Goal: Check status: Check status

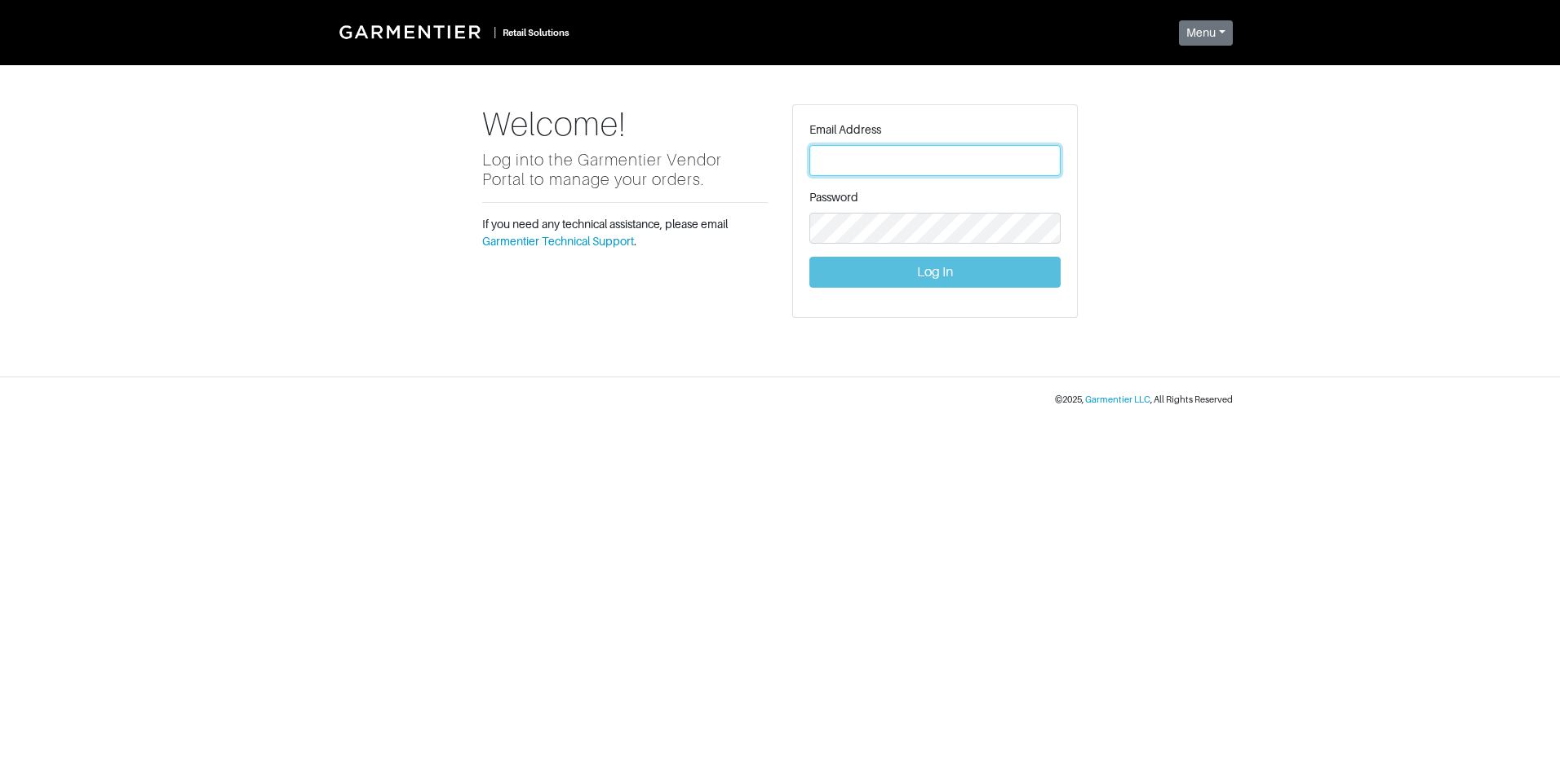
type input "[PERSON_NAME][EMAIL_ADDRESS][DOMAIN_NAME]"
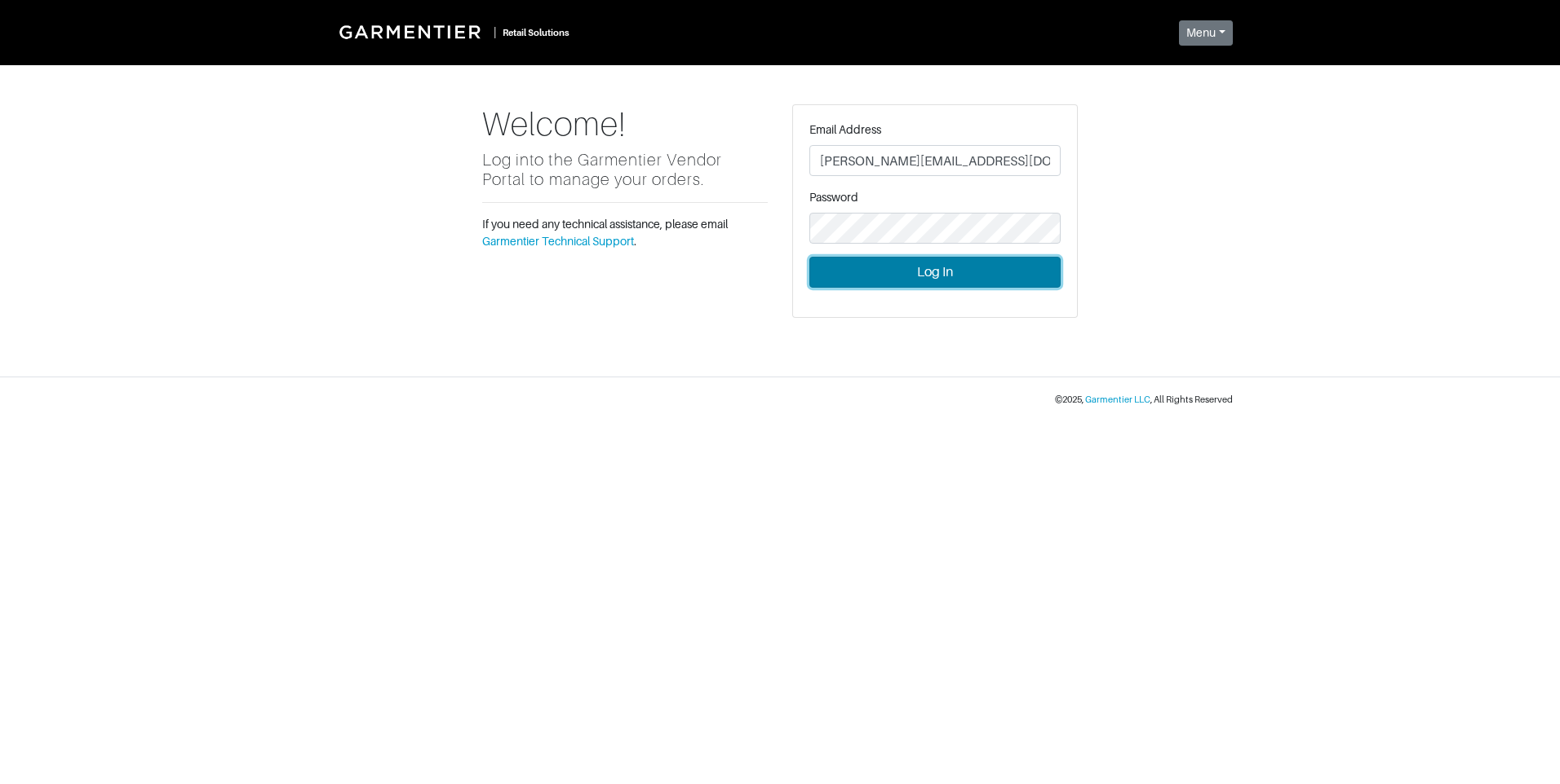
click at [901, 270] on button "Log In" at bounding box center [935, 272] width 251 height 31
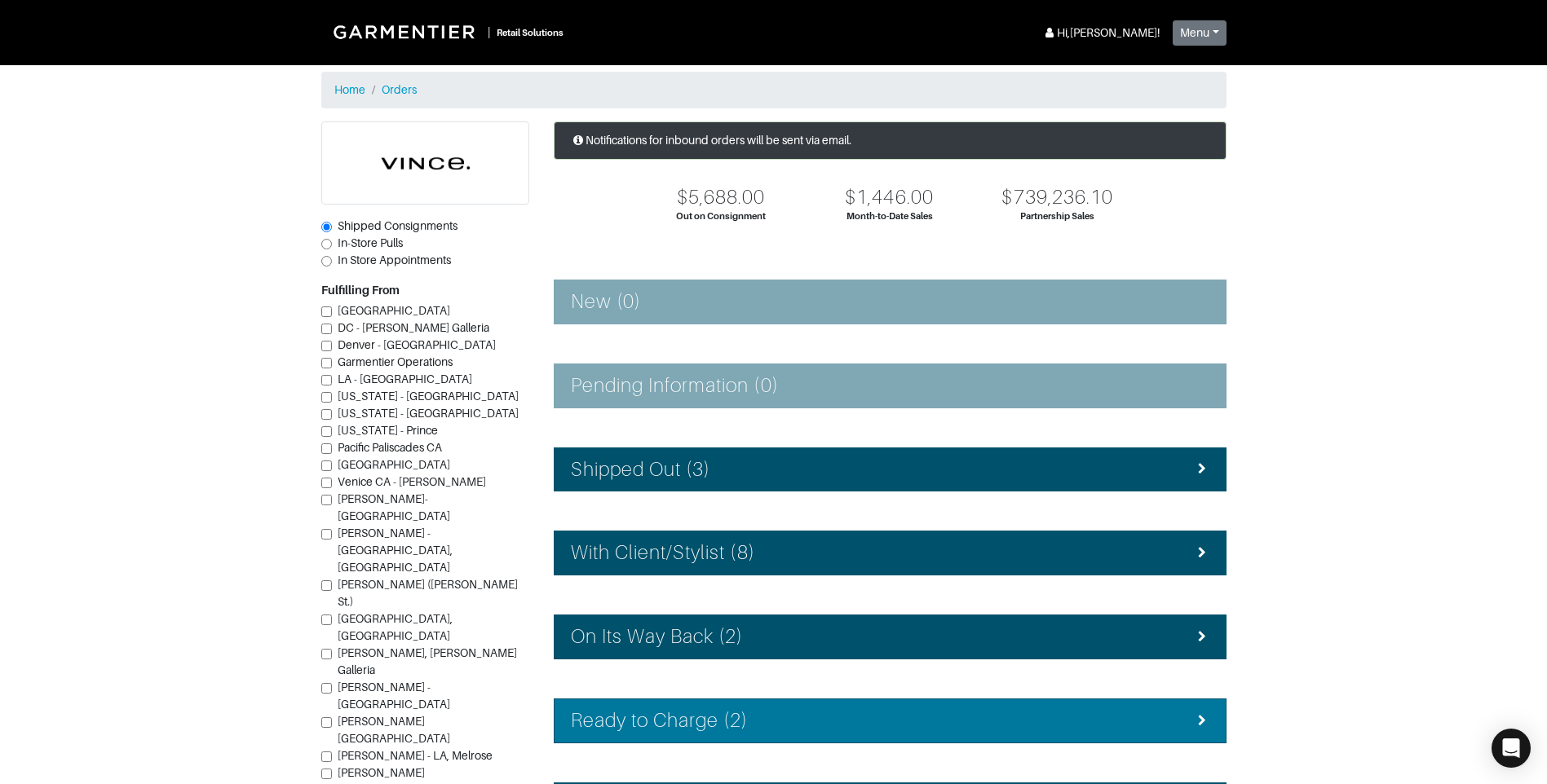
click at [768, 718] on div "Ready to Charge (2)" at bounding box center [890, 721] width 638 height 23
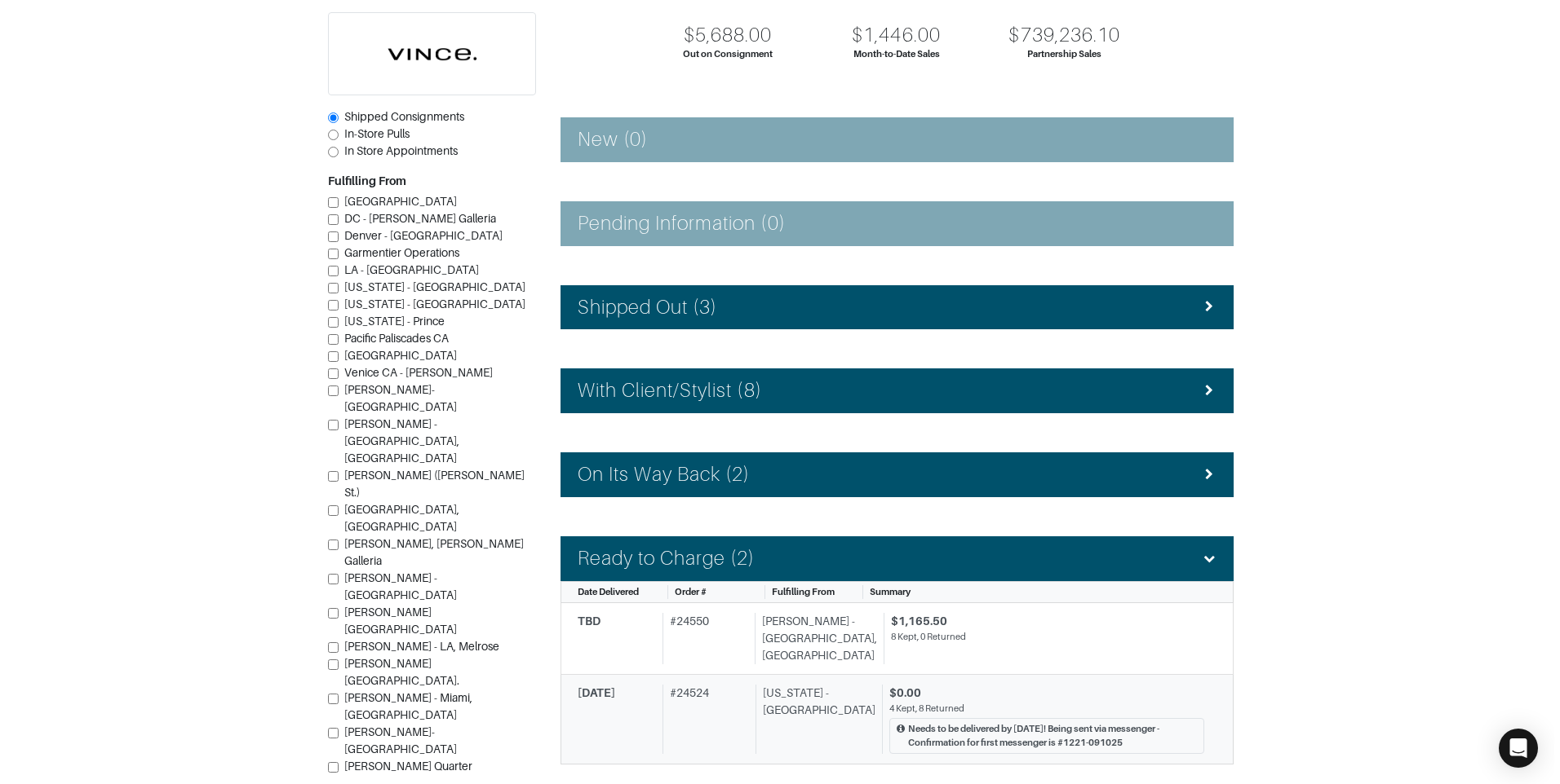
scroll to position [163, 0]
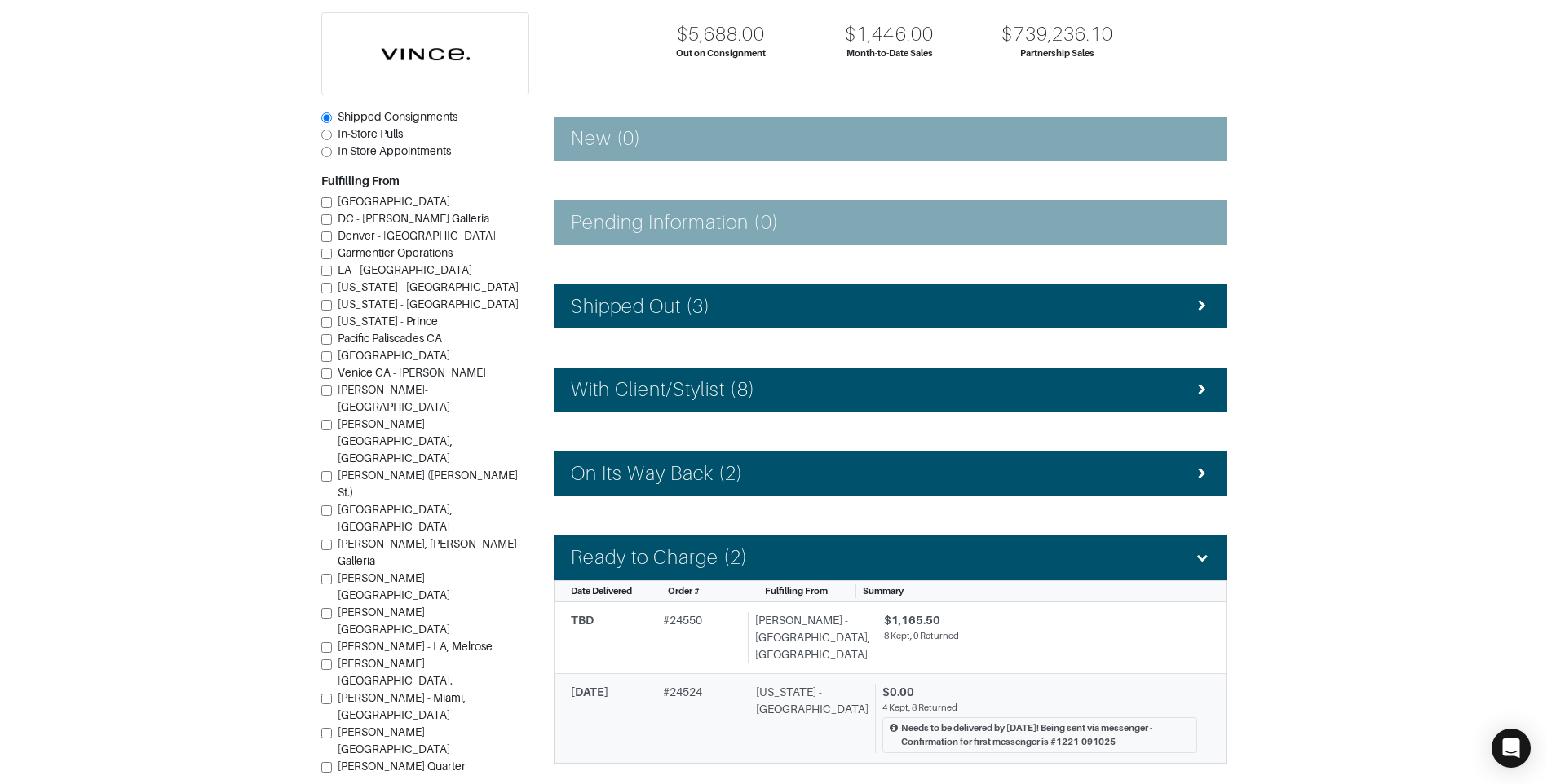
click at [773, 695] on div "[US_STATE] - [GEOGRAPHIC_DATA]" at bounding box center [808, 719] width 120 height 70
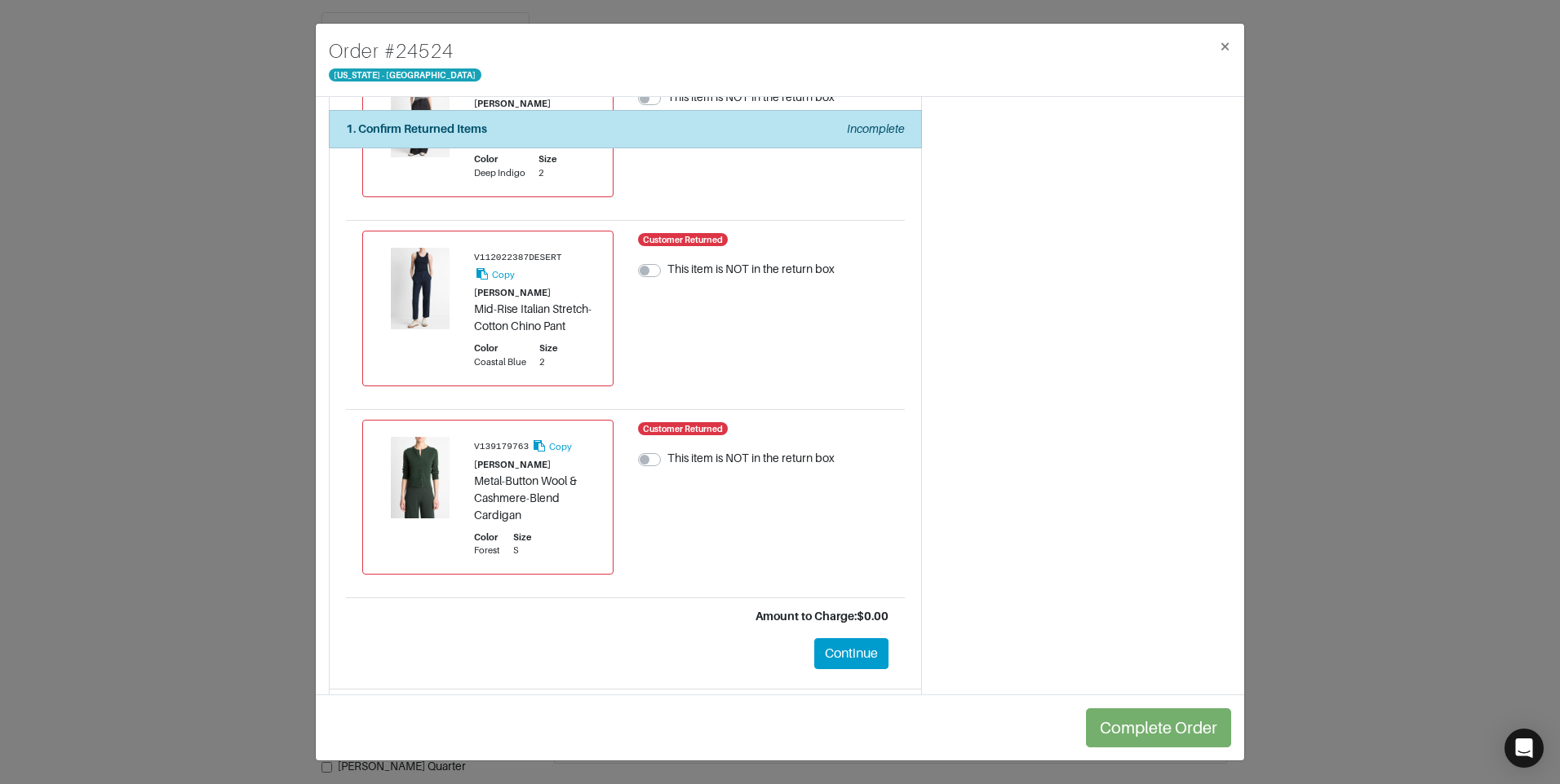
scroll to position [1754, 0]
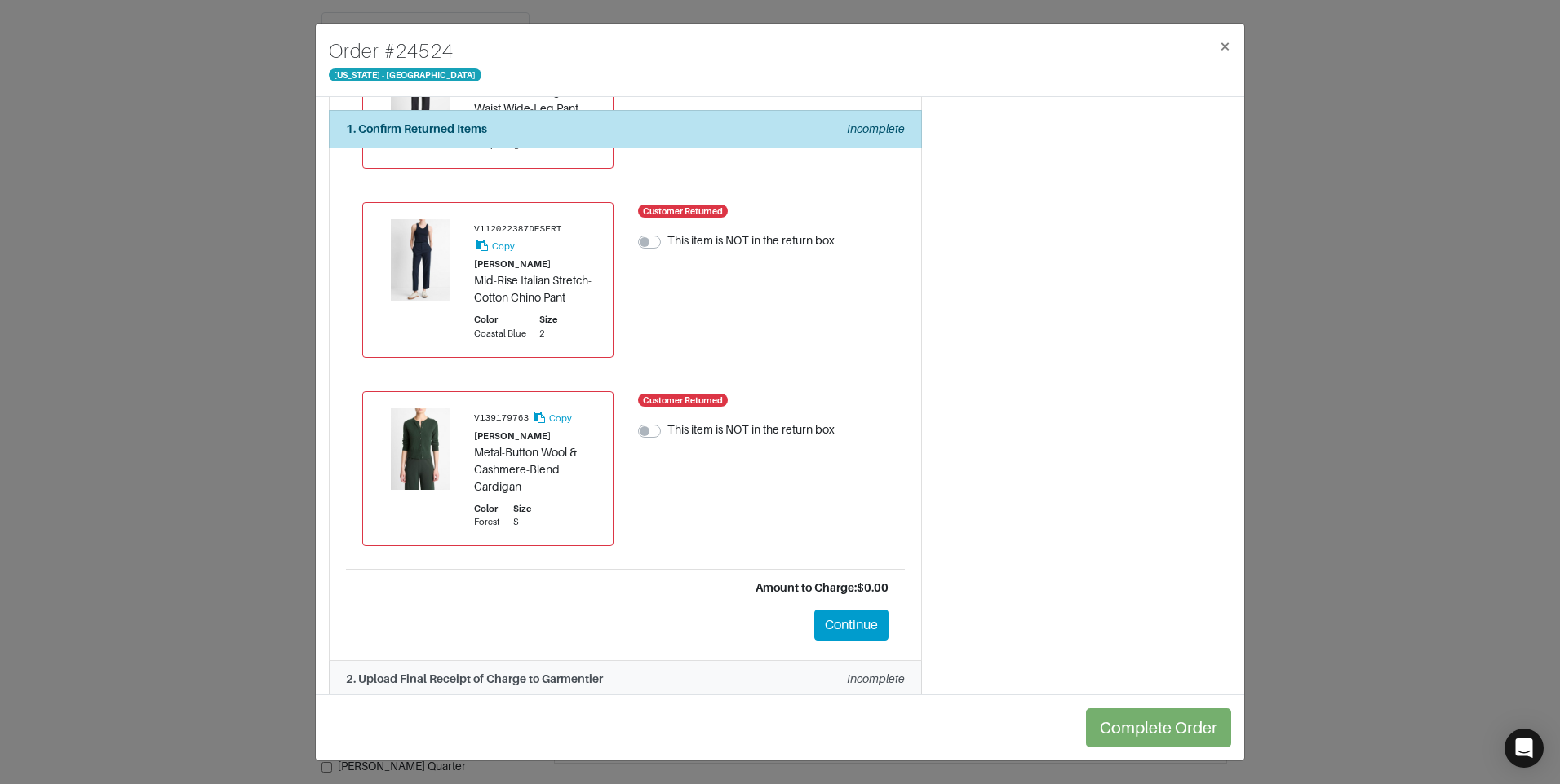
click at [682, 670] on div "2. Upload Final Receipt of Charge to Garmentier Incomplete" at bounding box center [625, 679] width 559 height 17
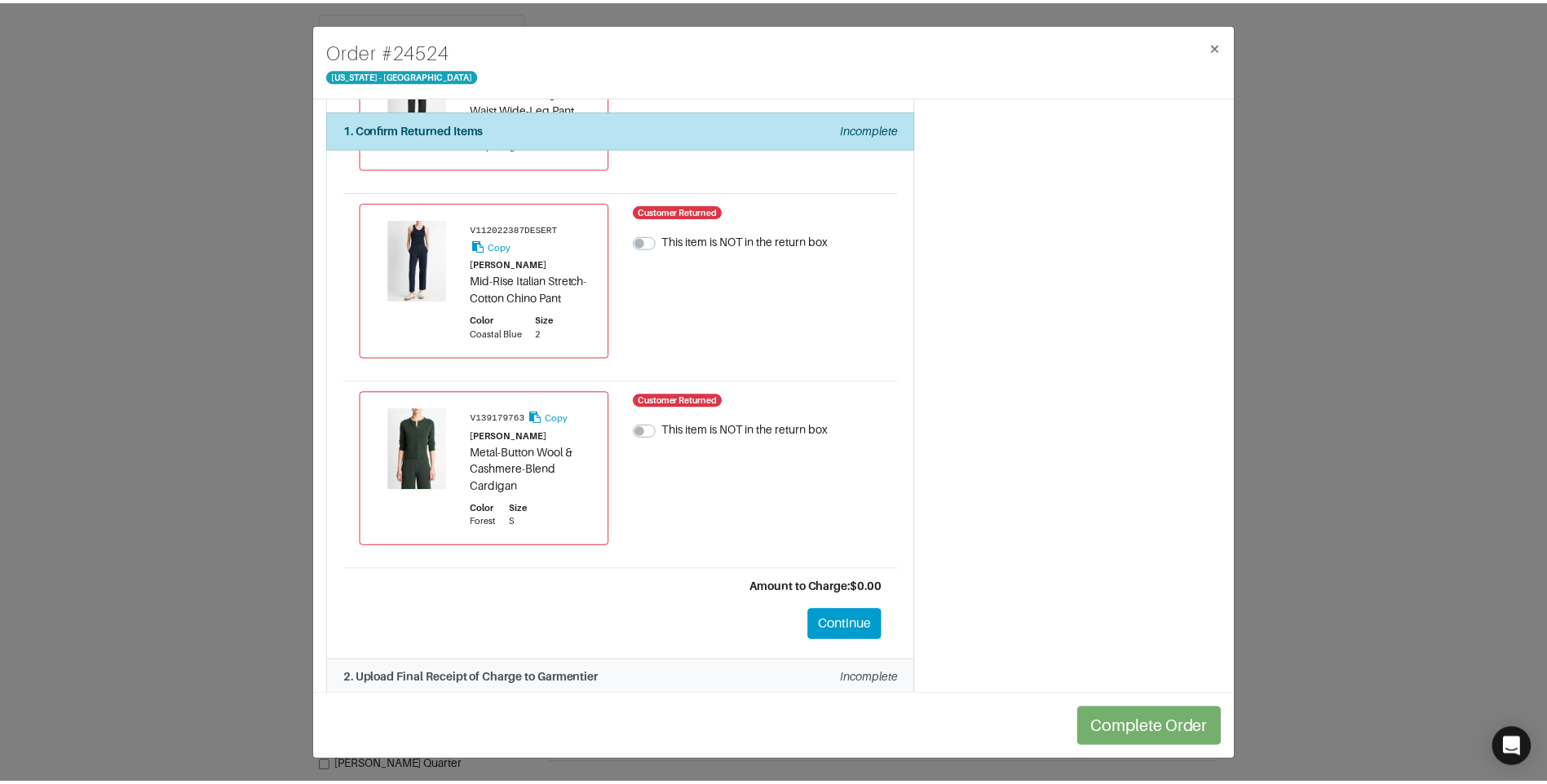
scroll to position [0, 0]
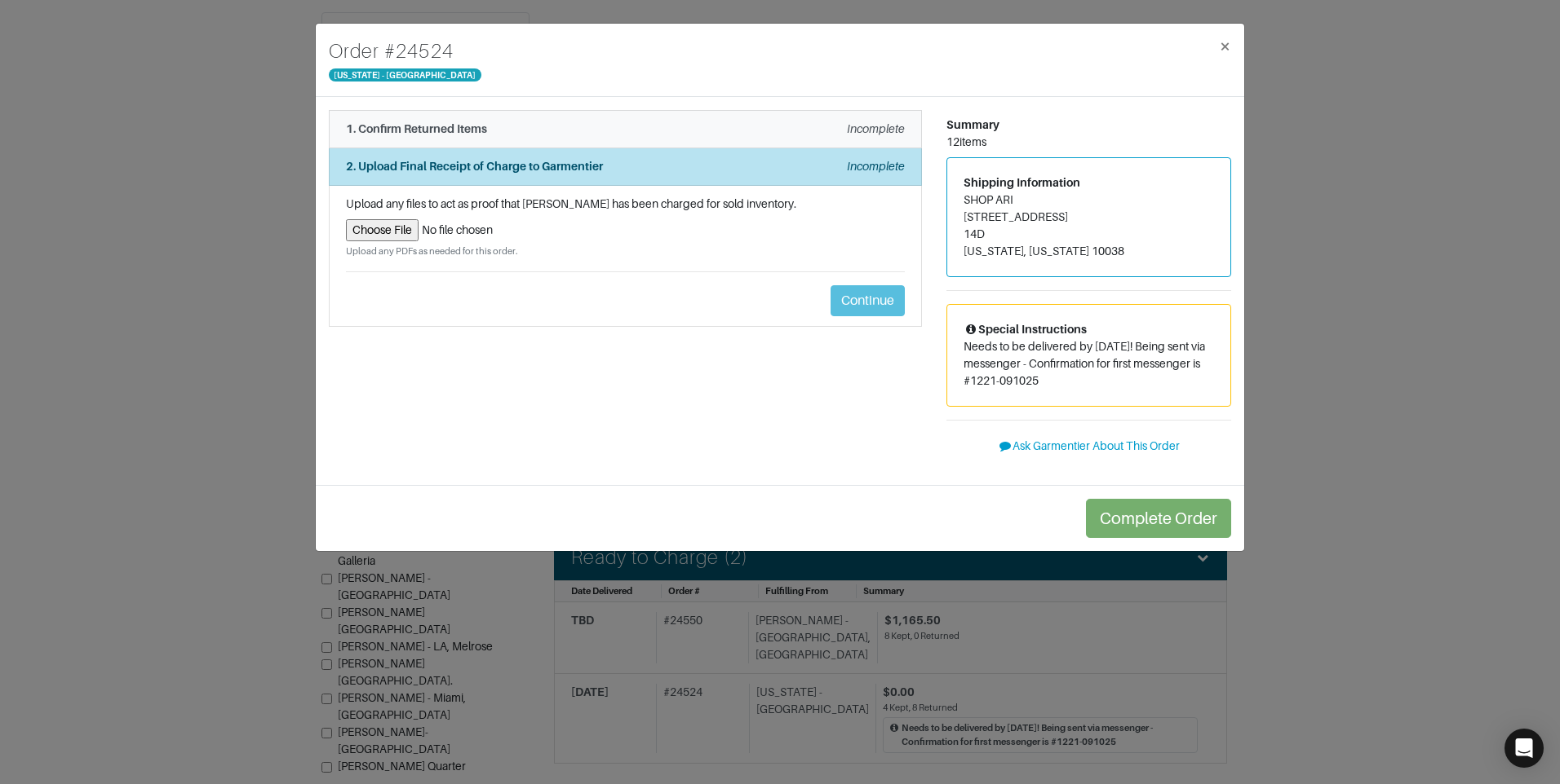
click at [598, 127] on div "1. Confirm Returned Items Incomplete" at bounding box center [625, 129] width 559 height 17
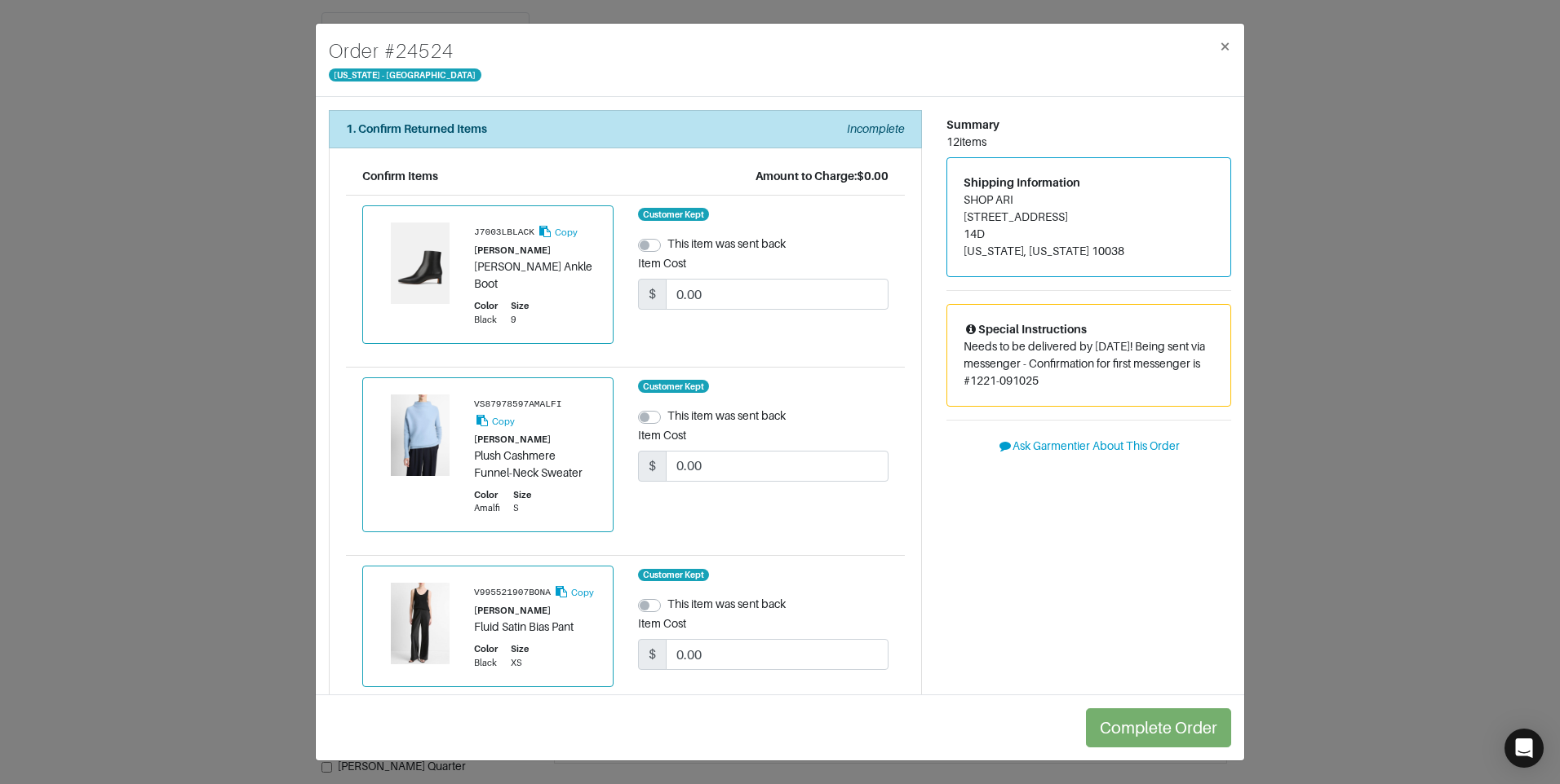
drag, startPoint x: 1449, startPoint y: 357, endPoint x: 1439, endPoint y: 357, distance: 10.0
click at [1449, 357] on div "Order # 24524 New York - 5th Avenue × 1. Confirm Returned Items Incomplete Conf…" at bounding box center [780, 392] width 1560 height 784
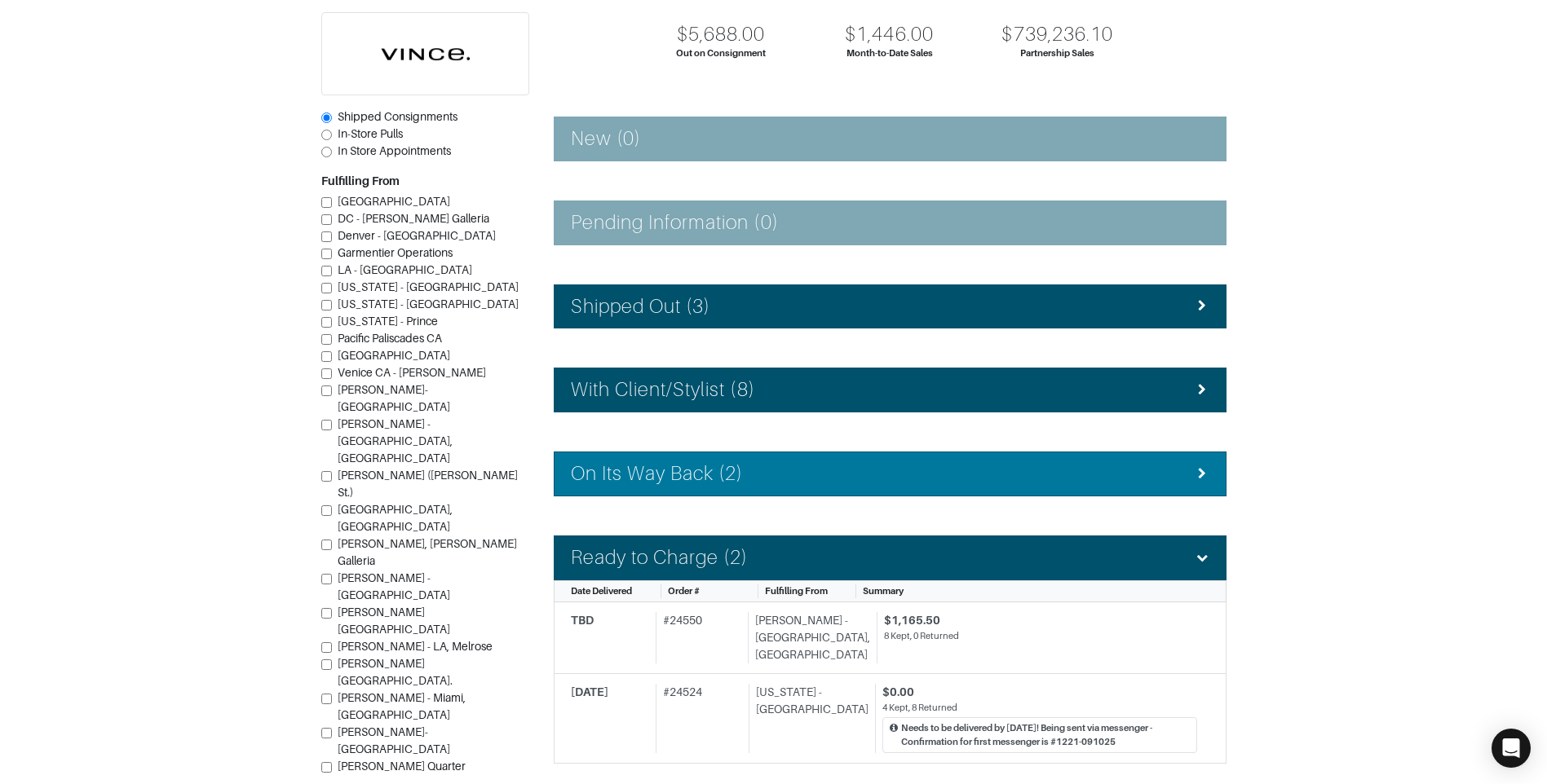
click at [743, 455] on li "On Its Way Back (2)" at bounding box center [890, 474] width 672 height 45
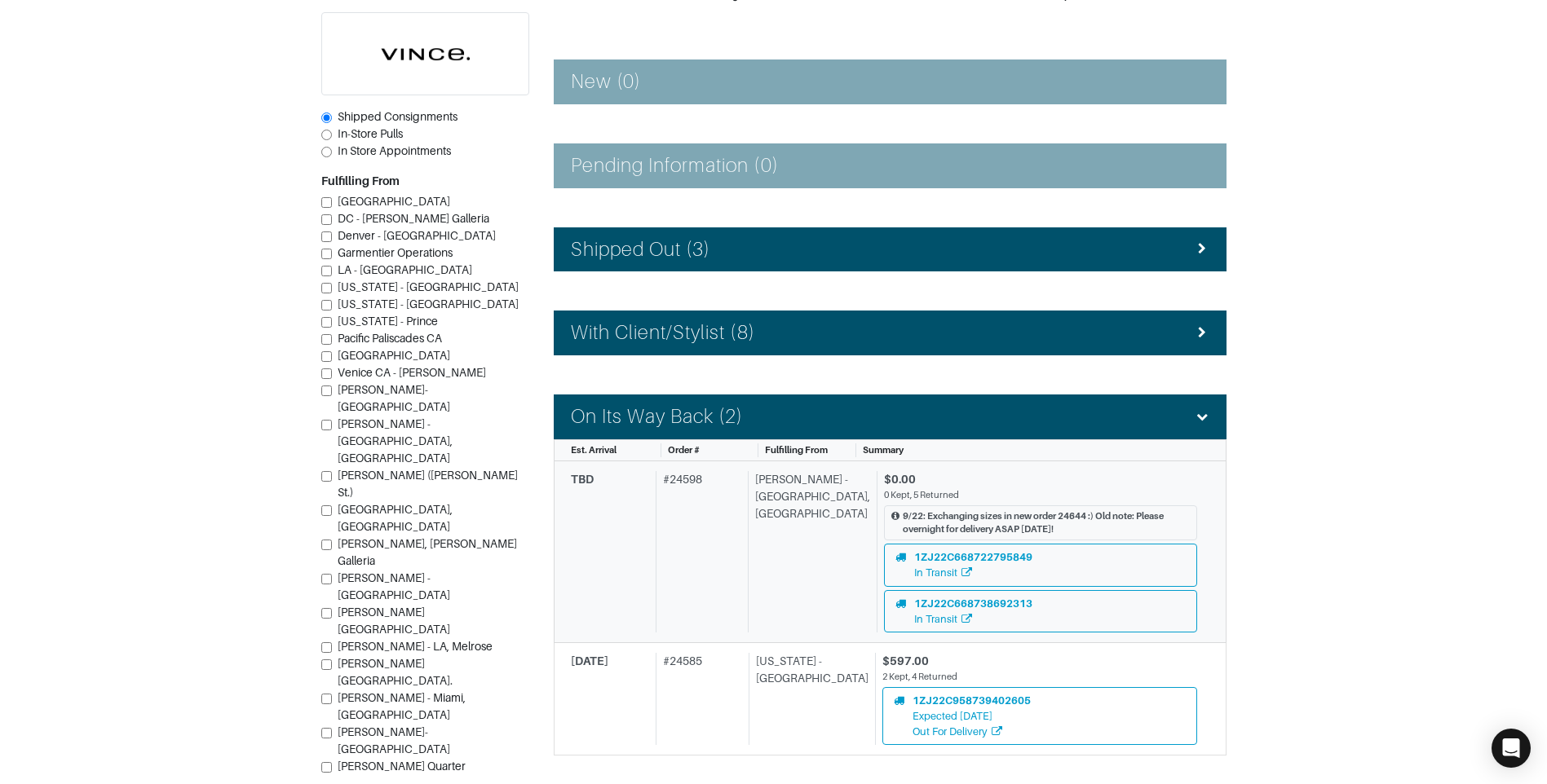
scroll to position [245, 0]
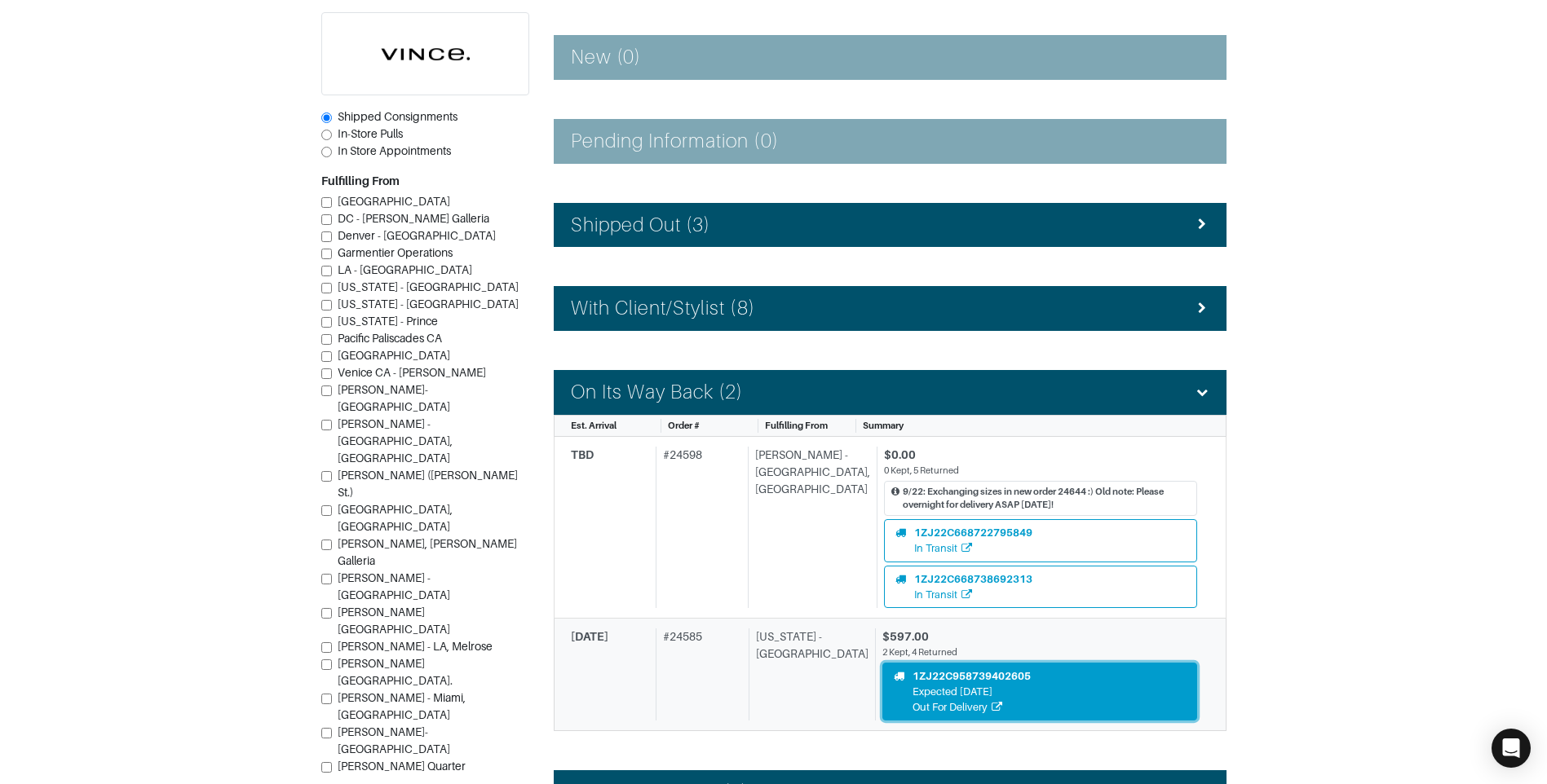
click at [944, 700] on div "Out For Delivery" at bounding box center [971, 706] width 118 height 15
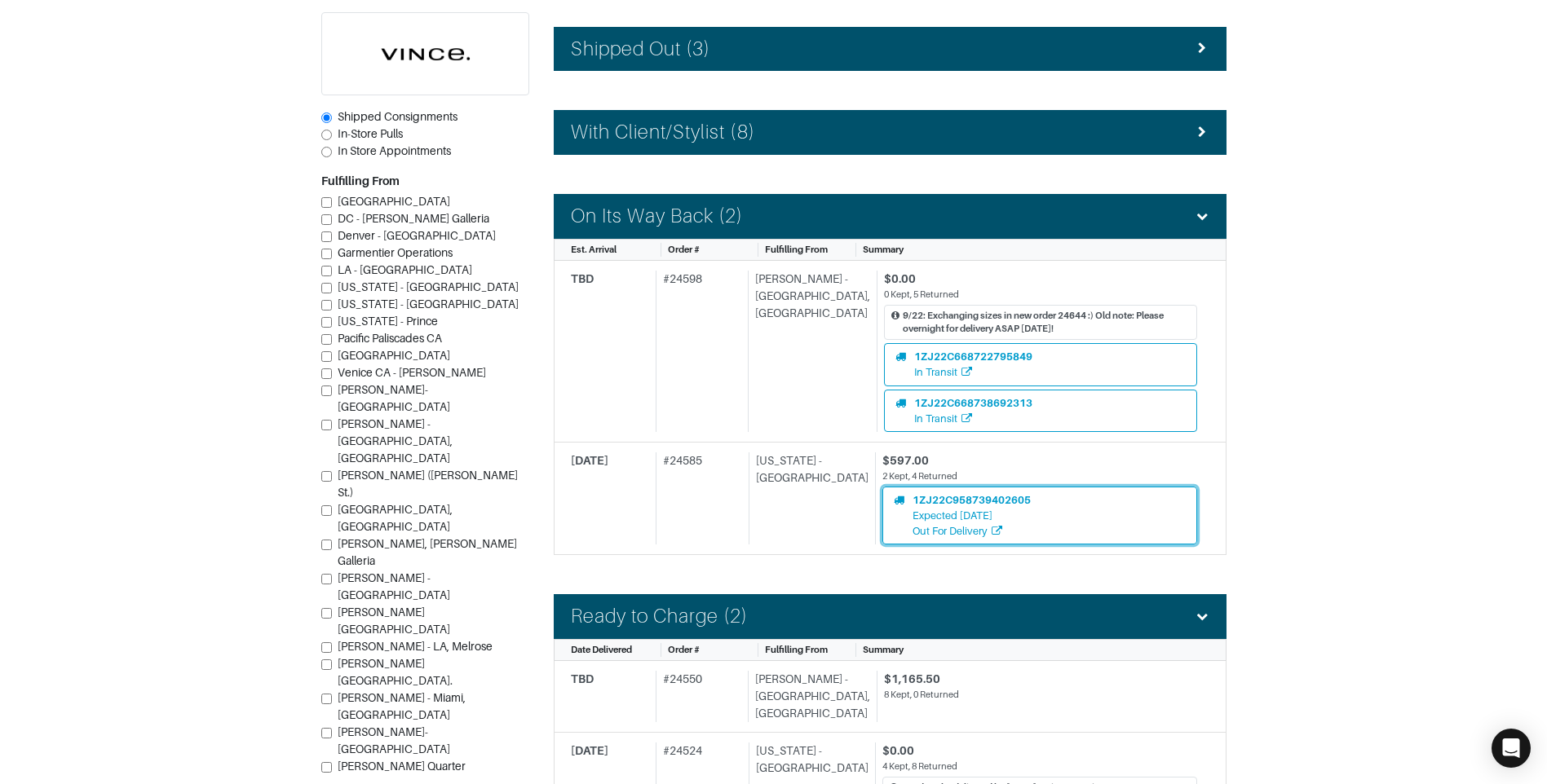
scroll to position [570, 0]
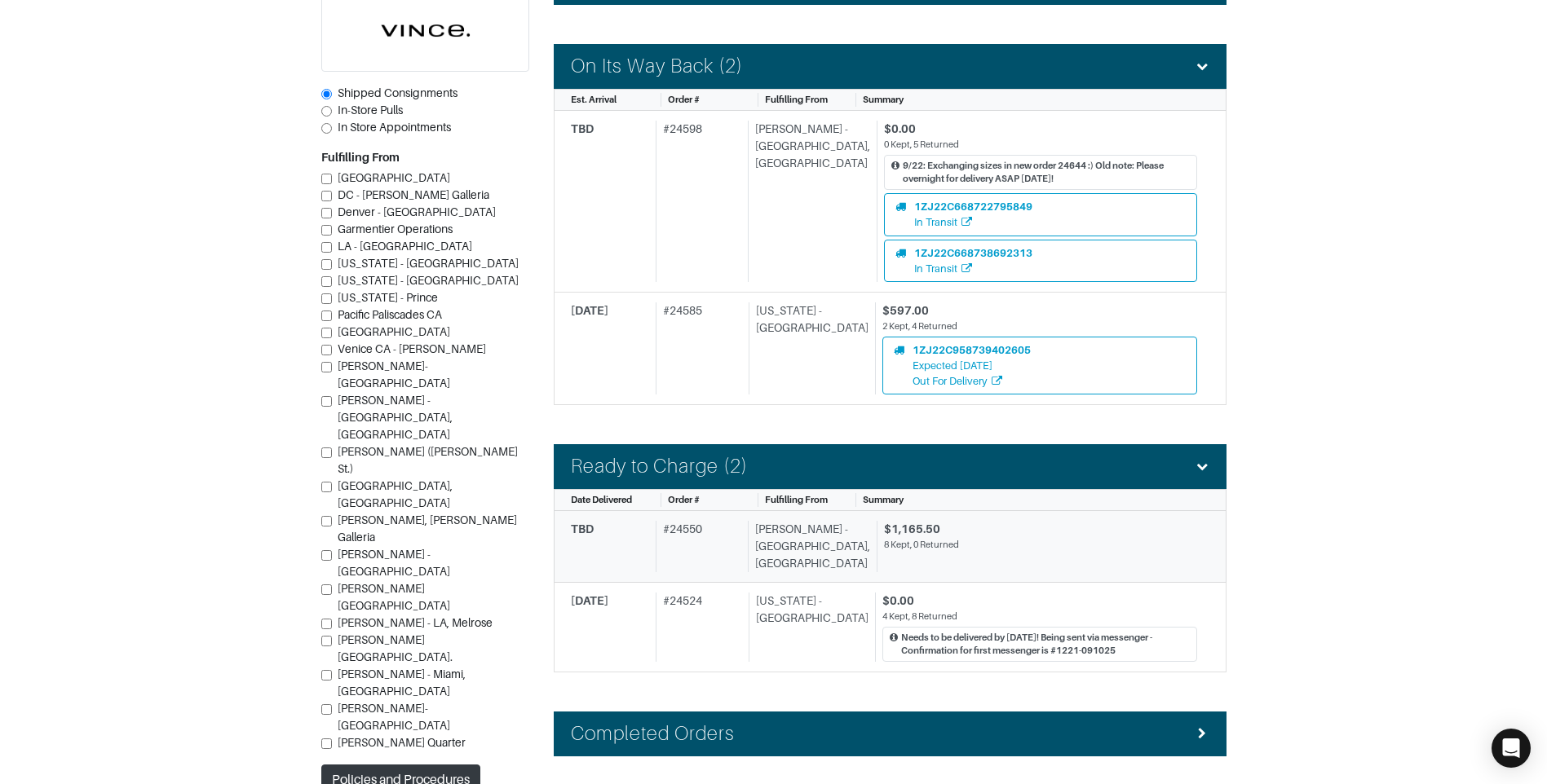
click at [936, 533] on div "$1,165.50" at bounding box center [1041, 529] width 313 height 17
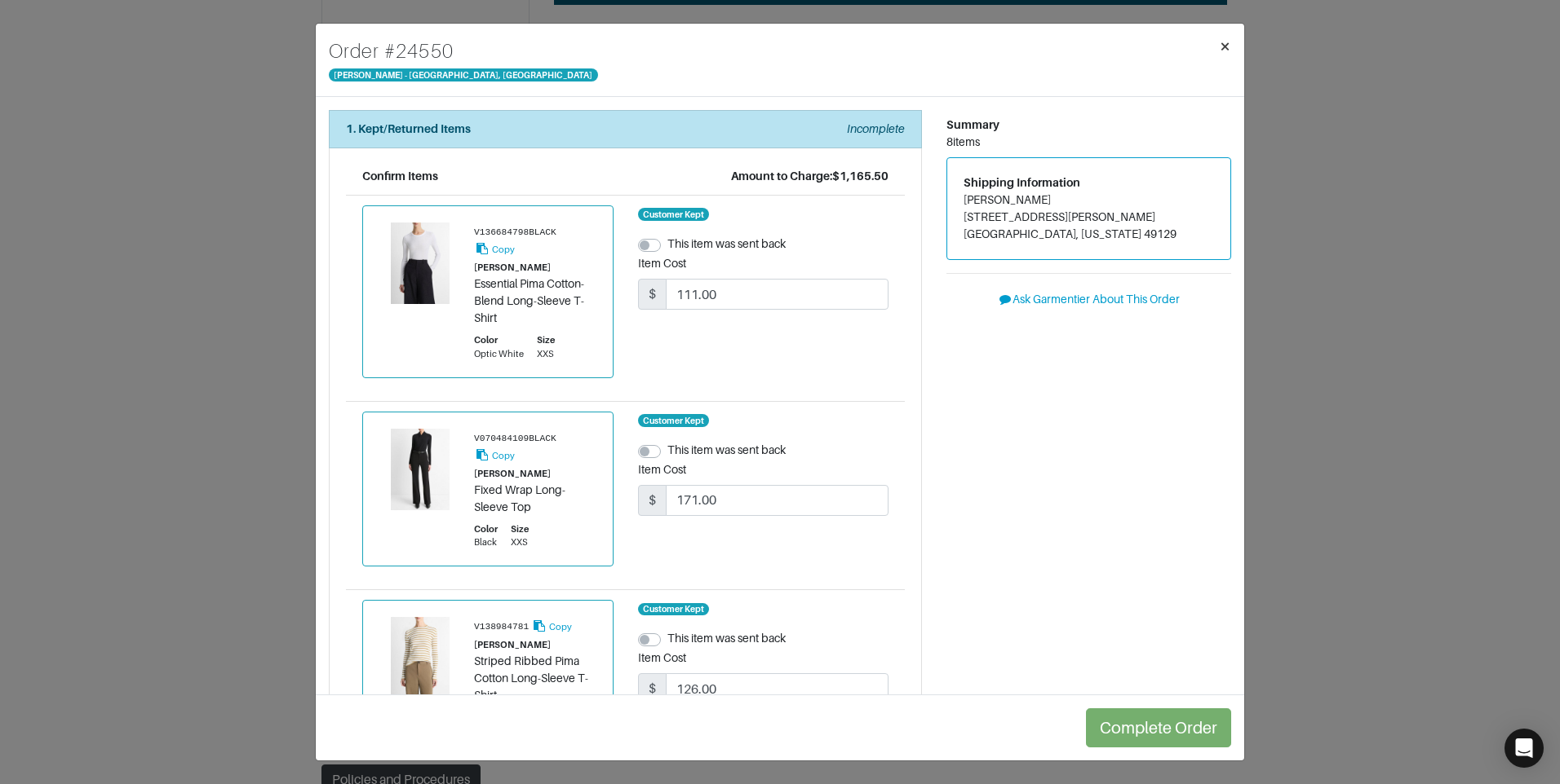
click at [1224, 55] on span "×" at bounding box center [1225, 46] width 13 height 22
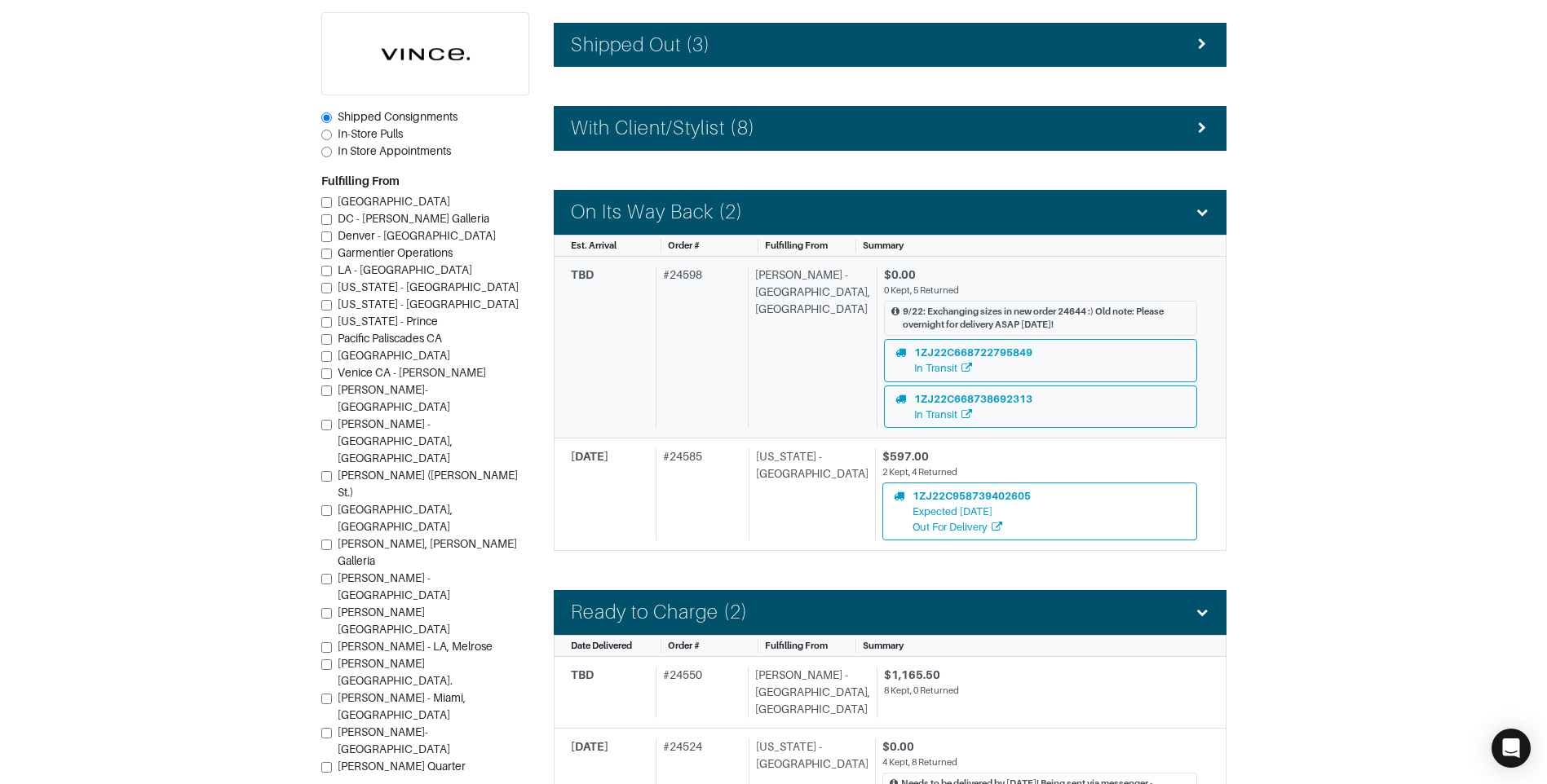
scroll to position [408, 0]
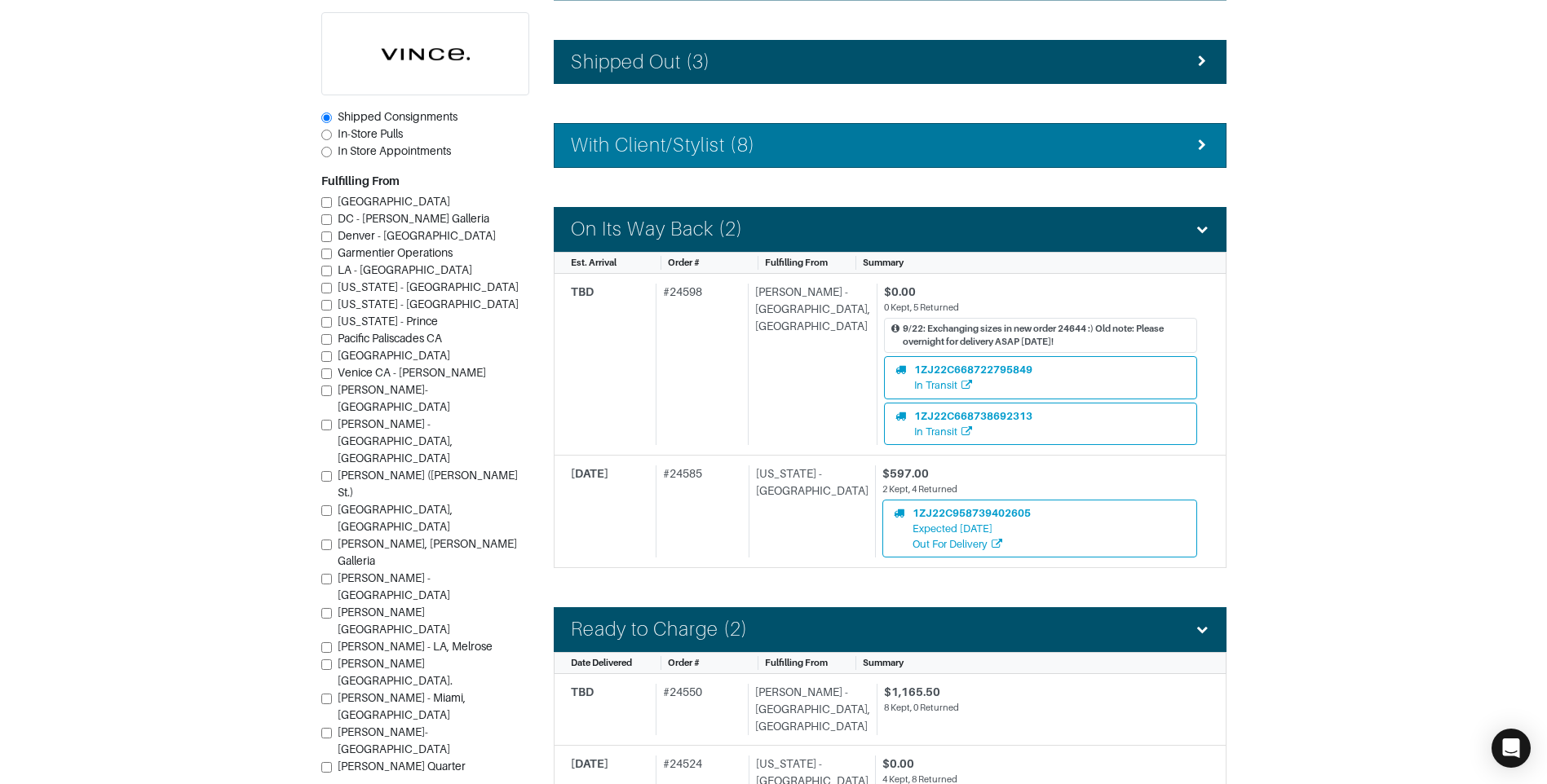
click at [725, 134] on h4 "With Client/Stylist (8)" at bounding box center [663, 146] width 184 height 23
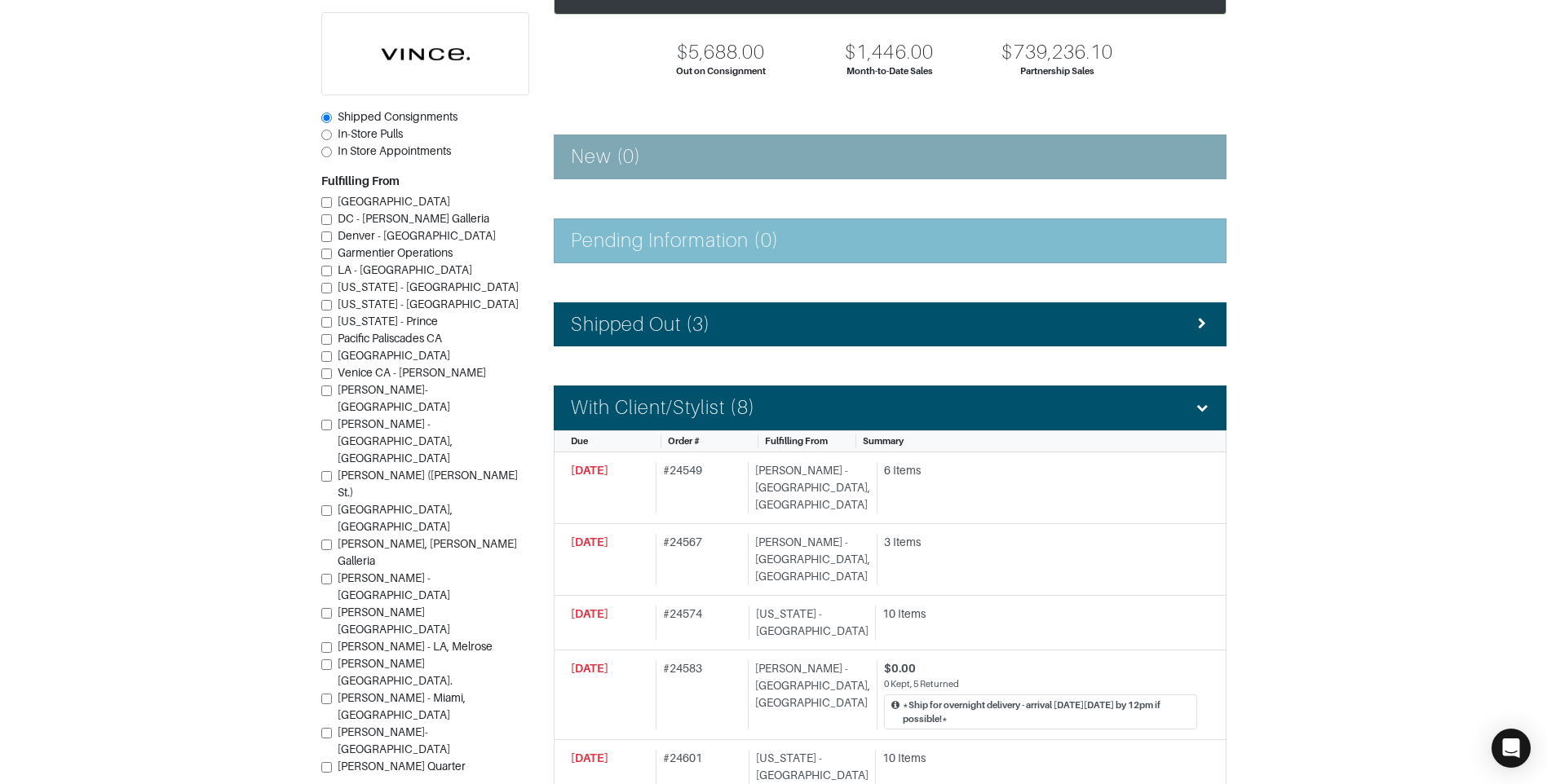
scroll to position [81, 0]
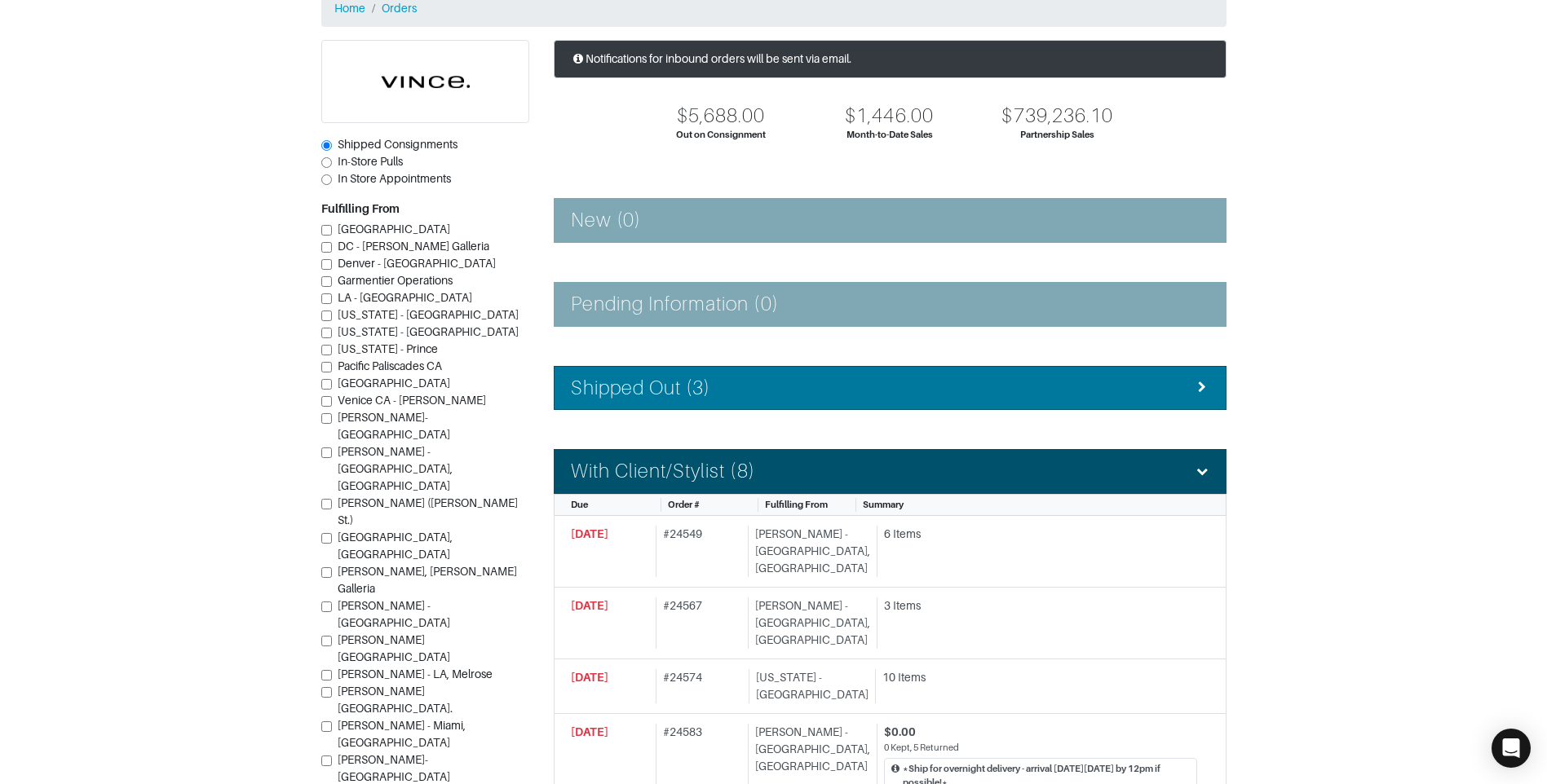
click at [748, 392] on div "Shipped Out (3)" at bounding box center [890, 388] width 638 height 23
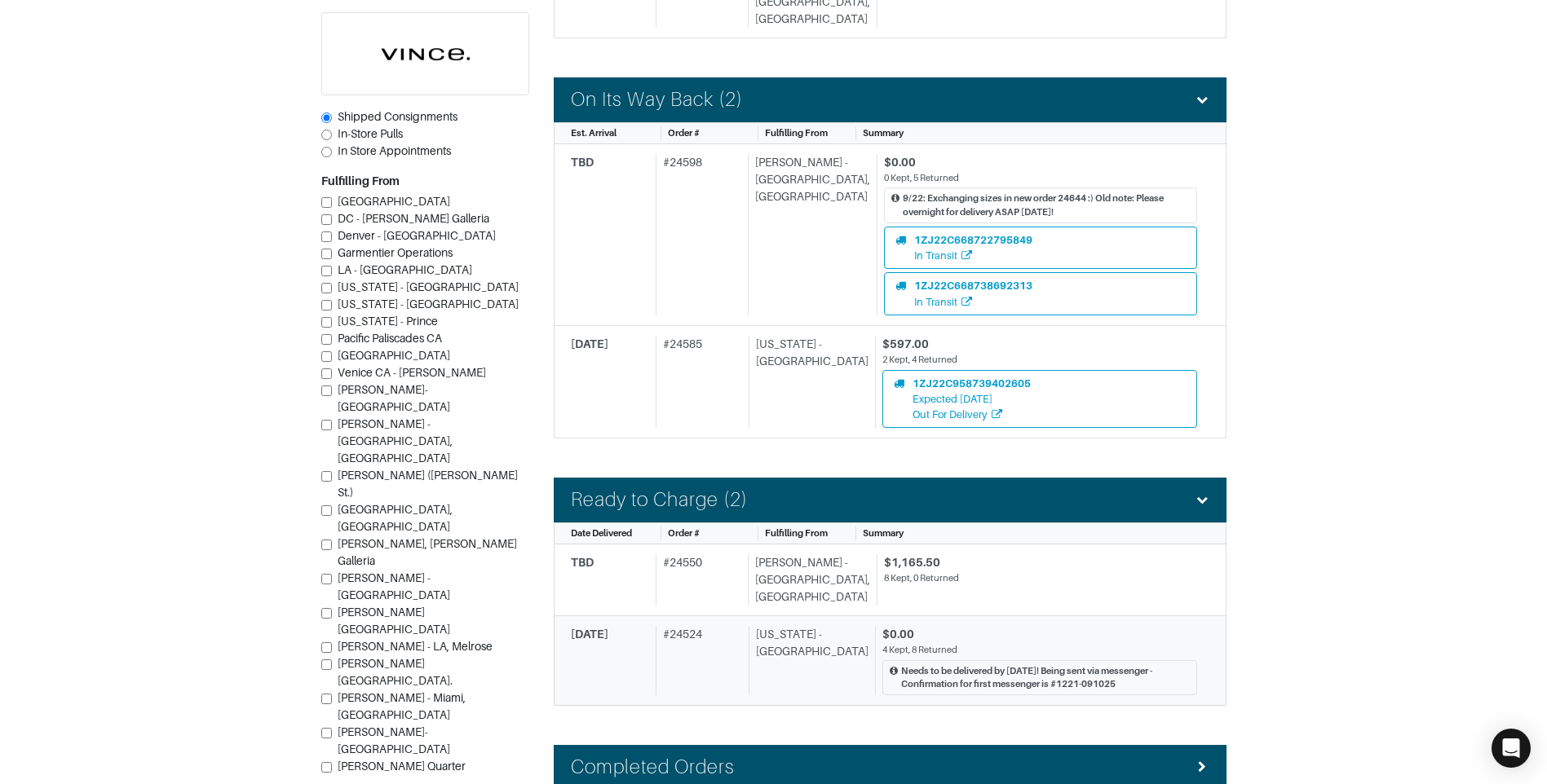
scroll to position [1473, 0]
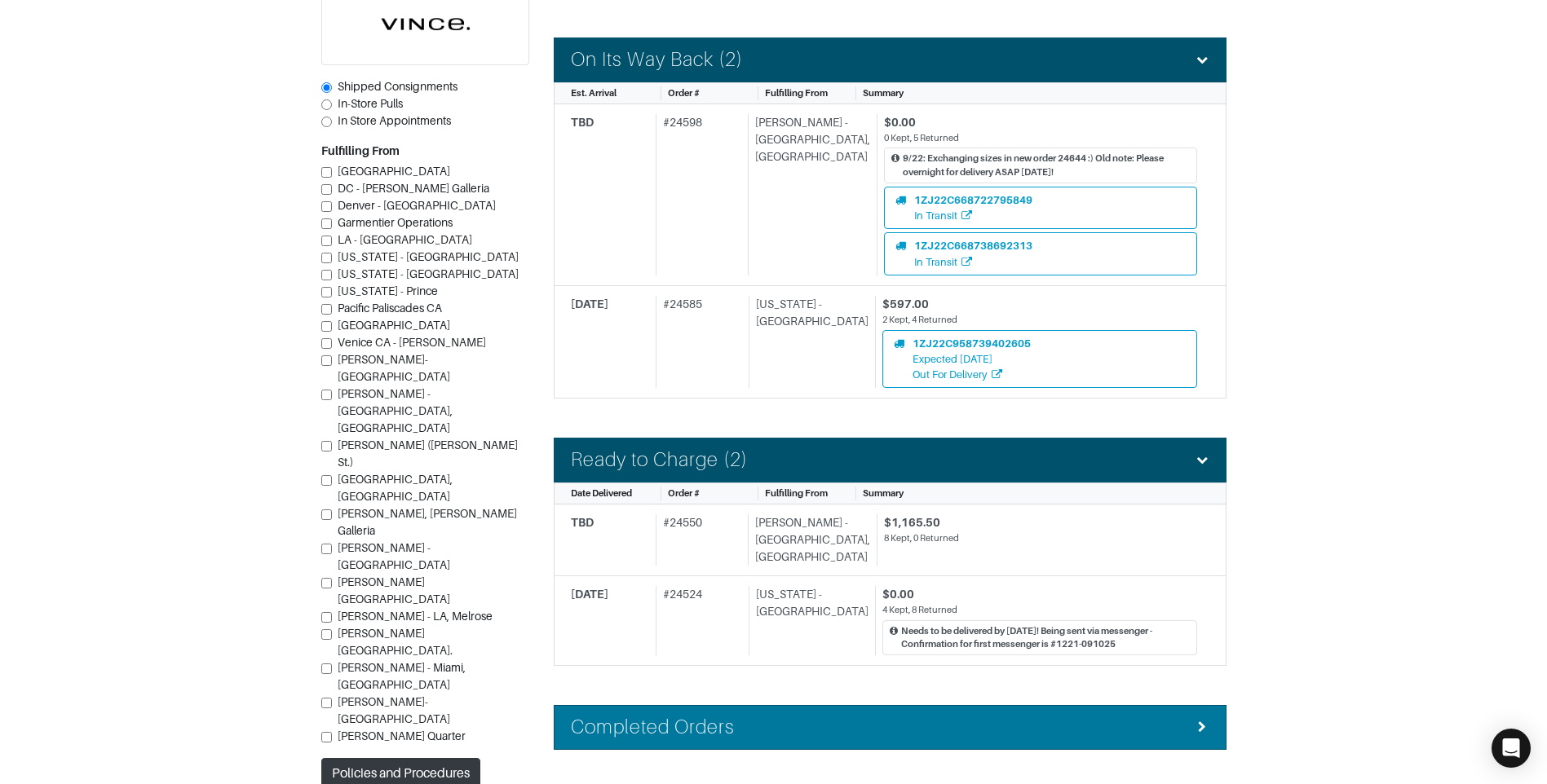
click at [859, 716] on div "Completed Orders" at bounding box center [890, 728] width 638 height 23
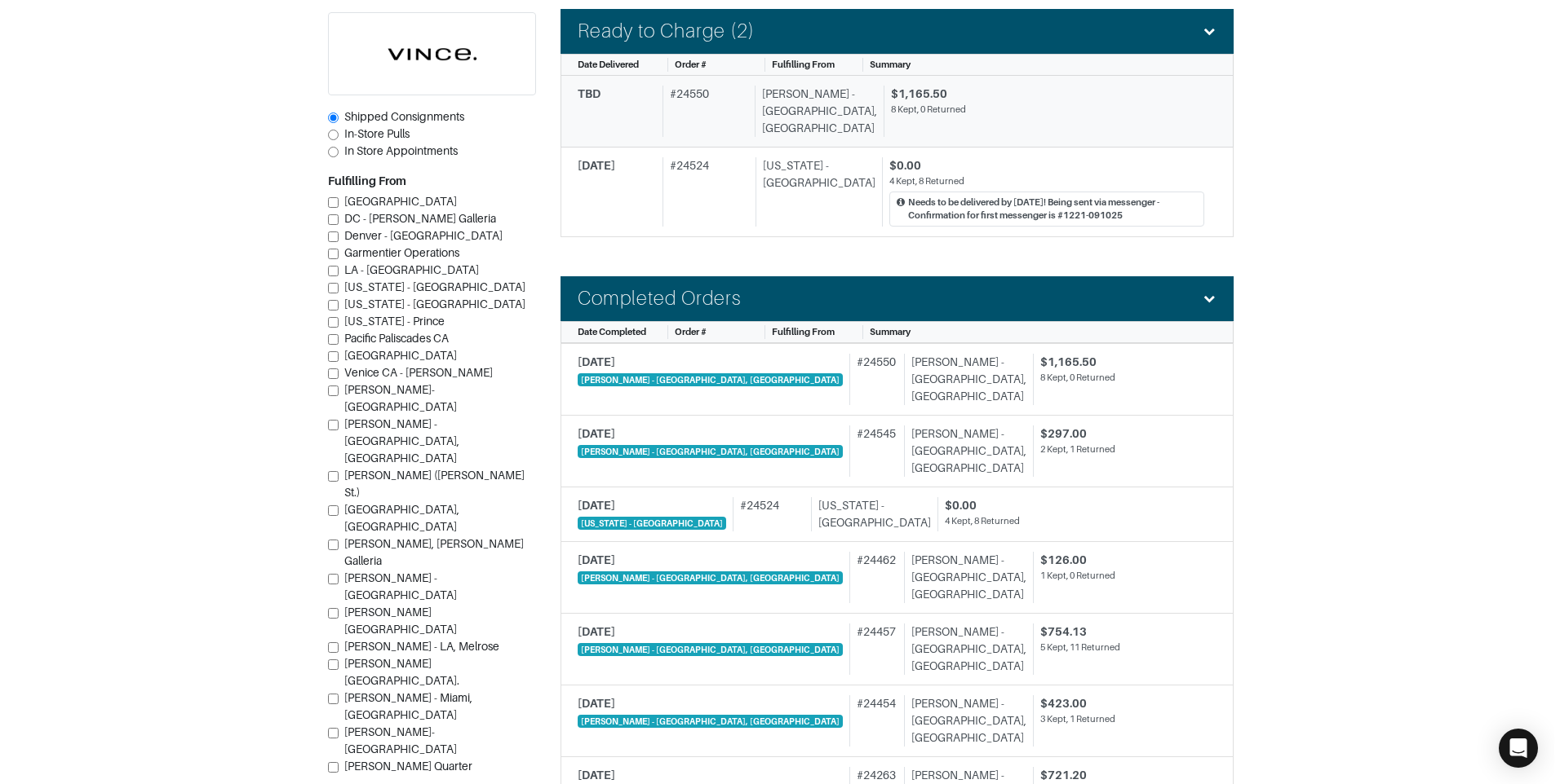
scroll to position [1636, 0]
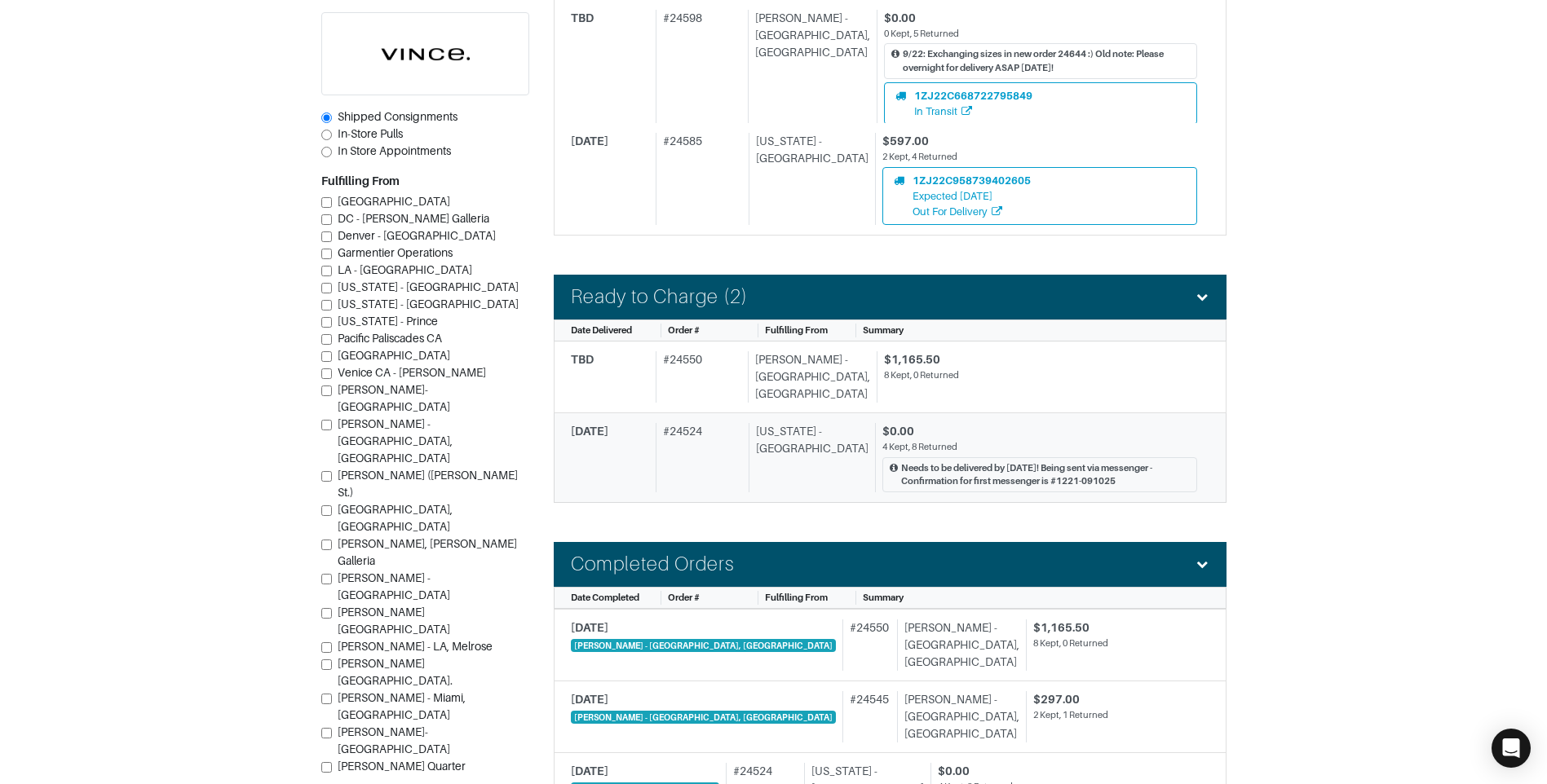
click at [943, 423] on div "$0.00" at bounding box center [1040, 431] width 315 height 17
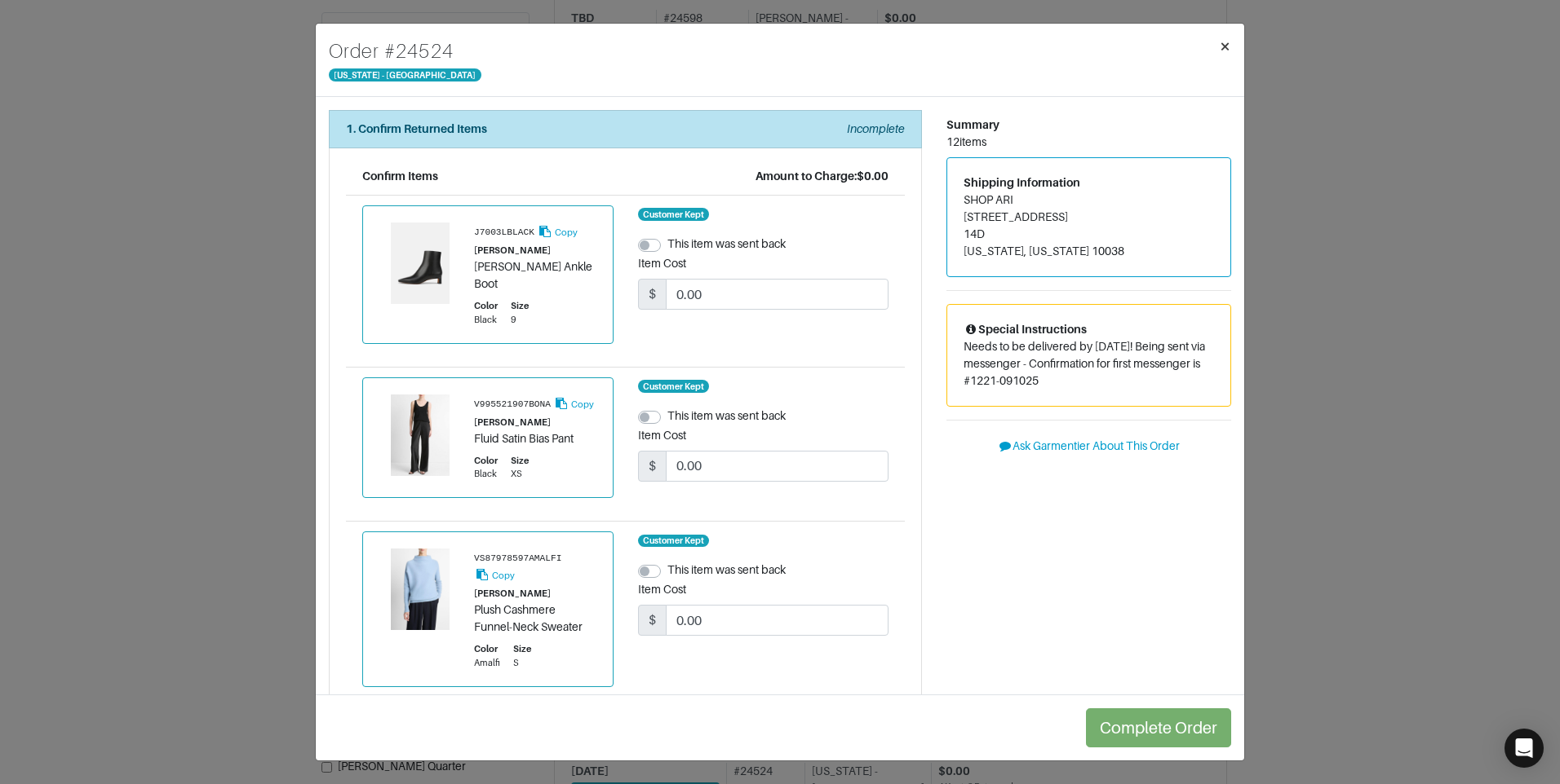
click at [1227, 46] on span "×" at bounding box center [1225, 46] width 13 height 22
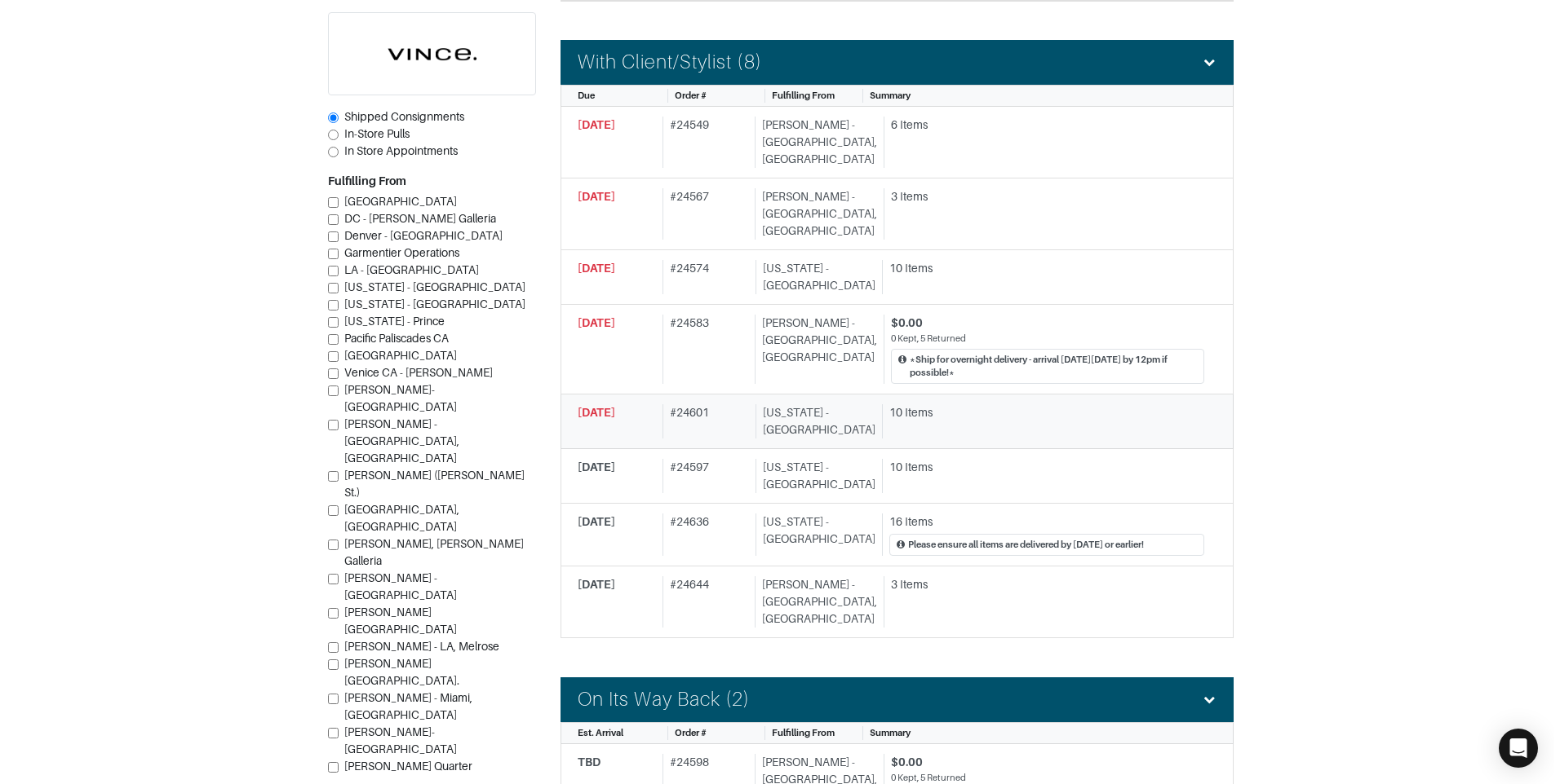
scroll to position [821, 0]
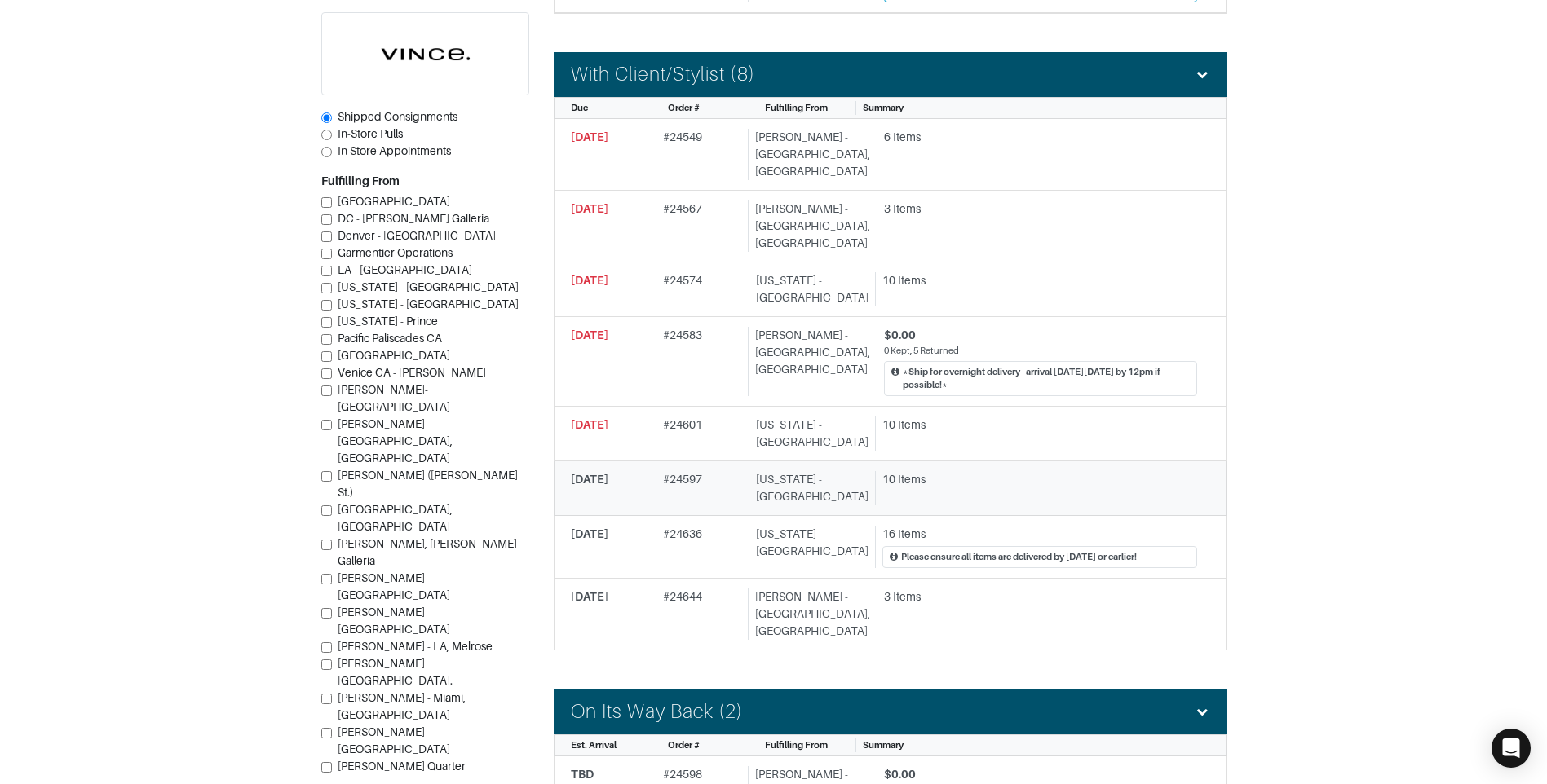
click at [1013, 471] on div "10 Items" at bounding box center [1040, 479] width 315 height 17
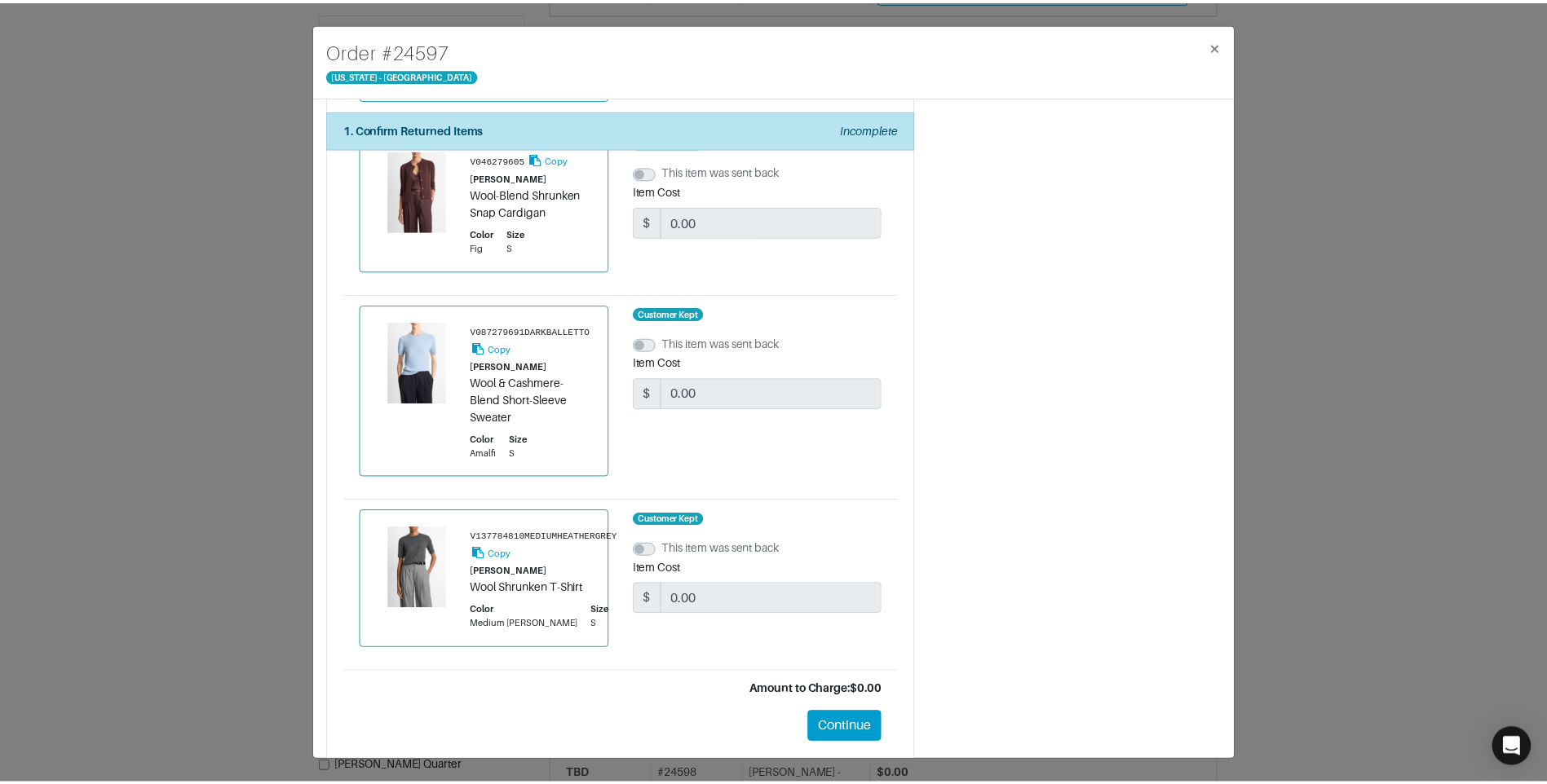
scroll to position [1434, 0]
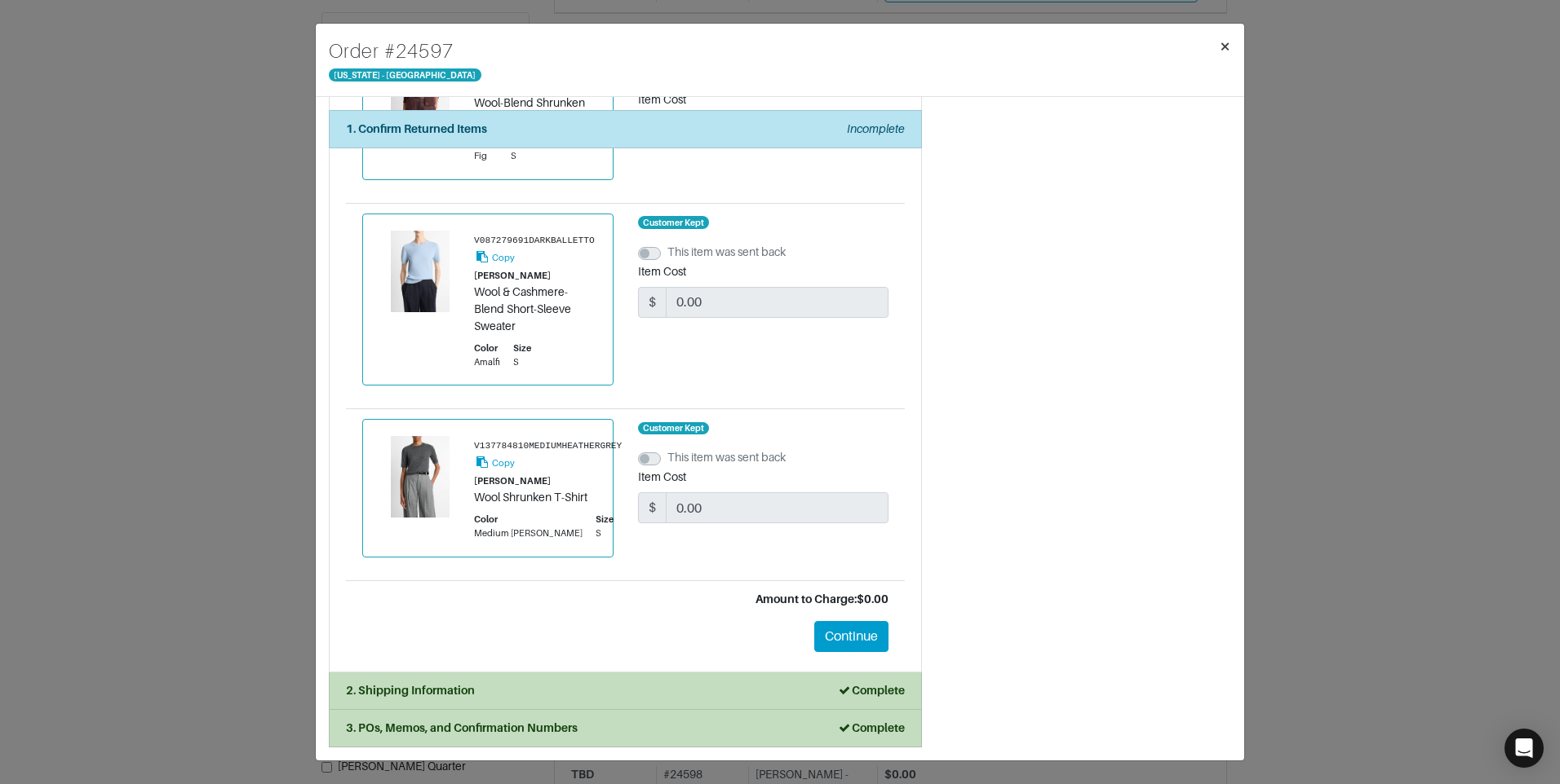
click at [1215, 45] on button "×" at bounding box center [1225, 46] width 38 height 46
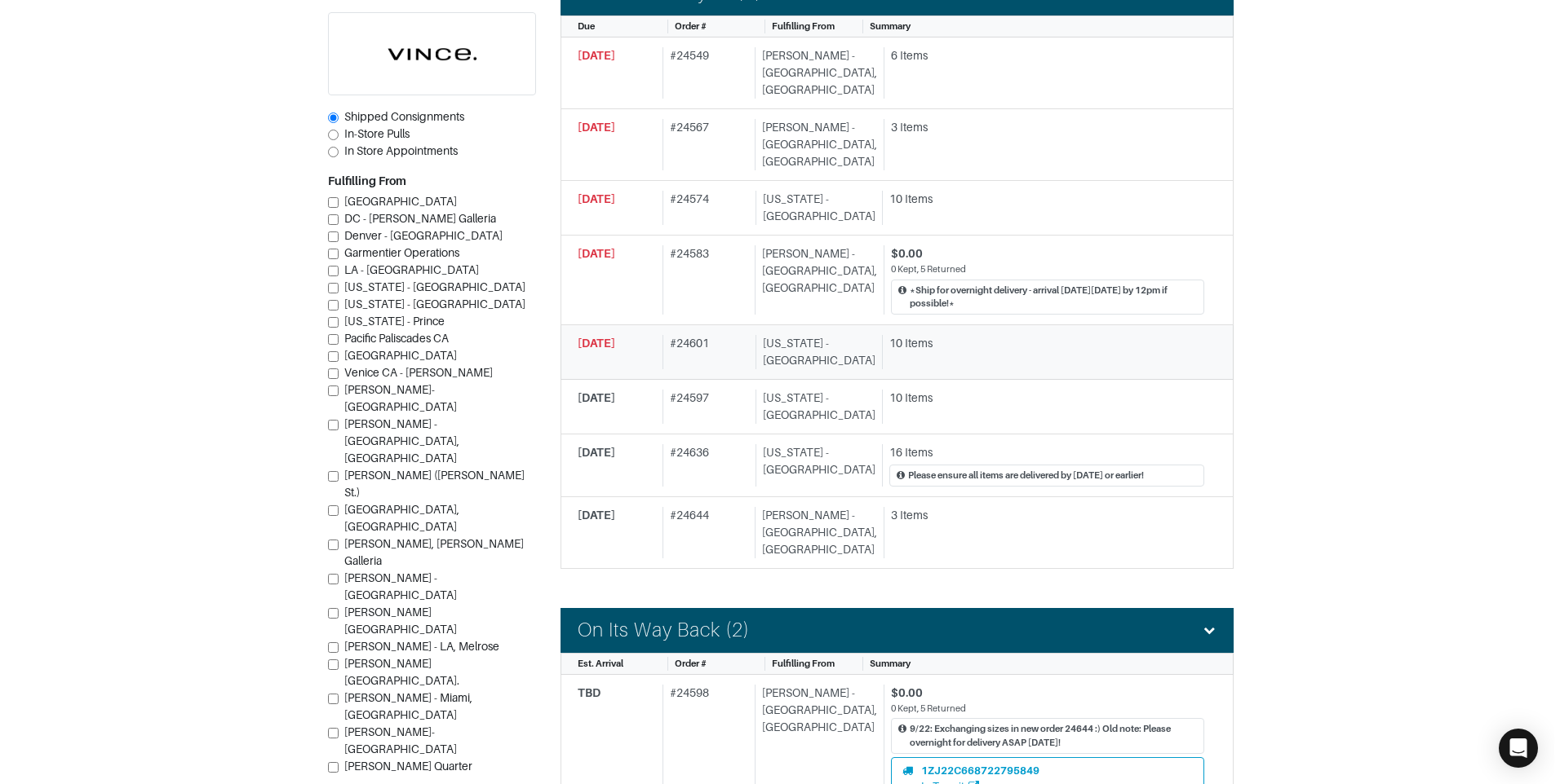
scroll to position [821, 0]
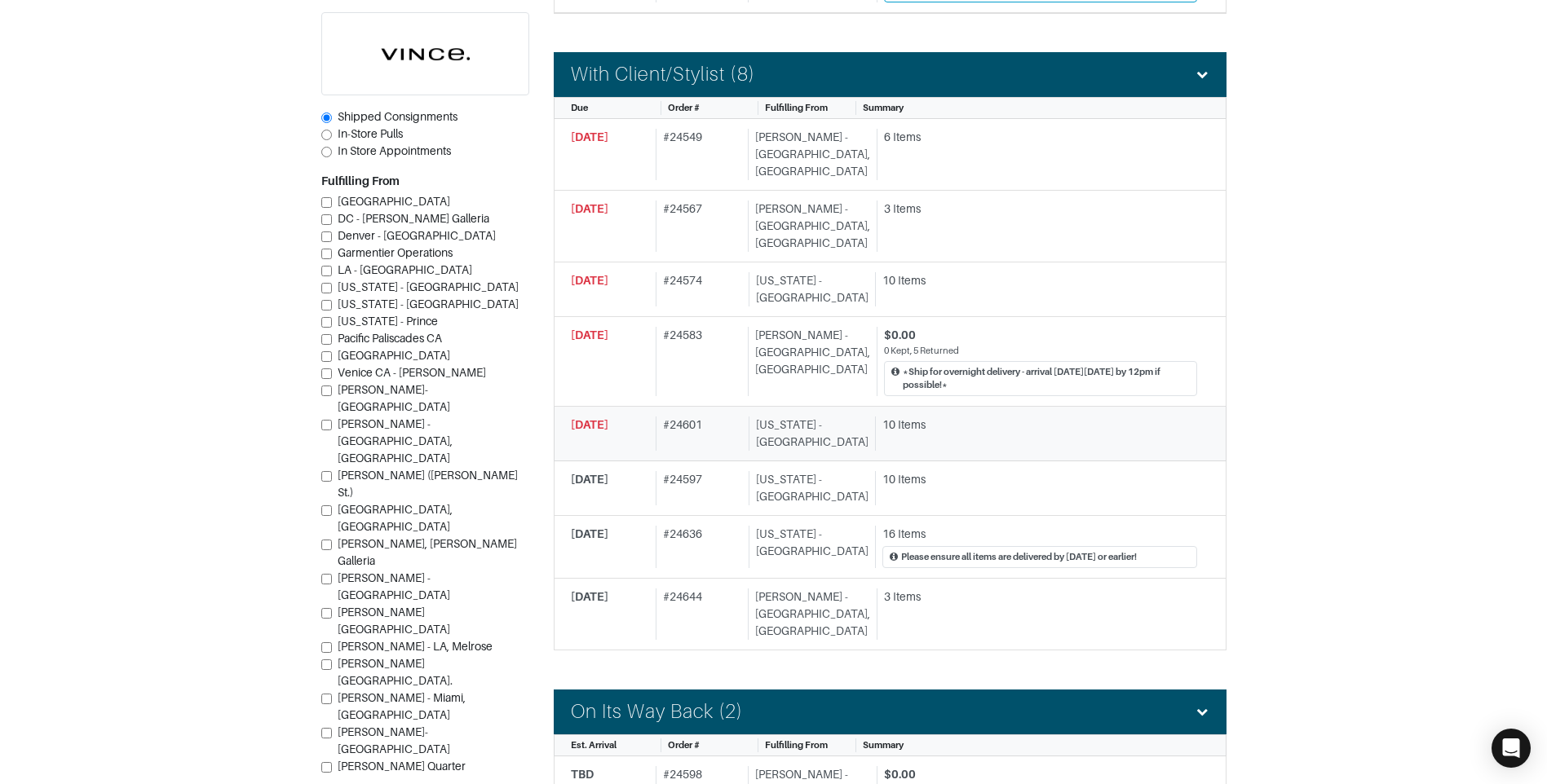
click at [974, 417] on div "10 Items" at bounding box center [1040, 425] width 315 height 17
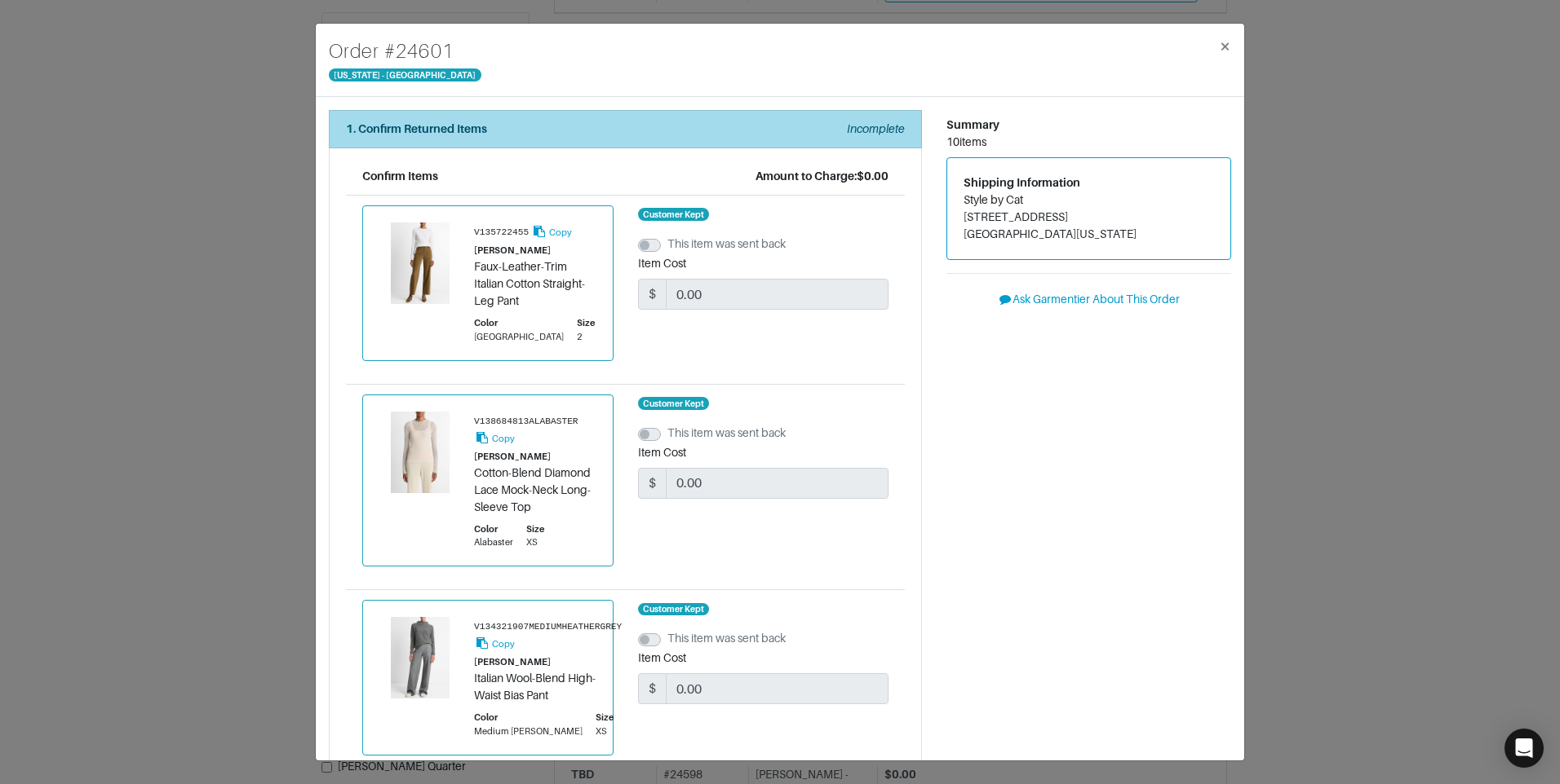
click at [530, 123] on div "1. Confirm Returned Items Incomplete" at bounding box center [625, 129] width 559 height 17
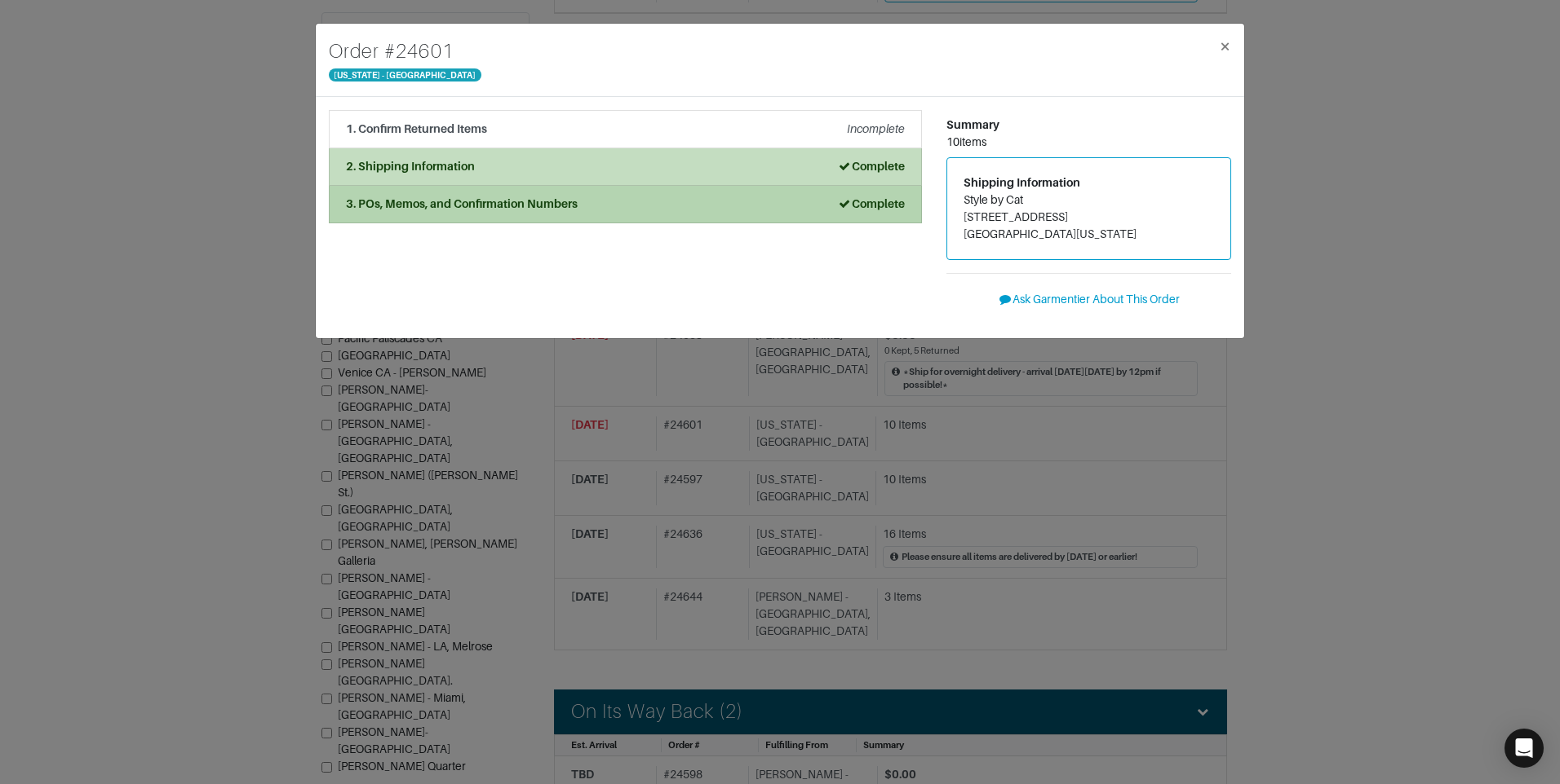
click at [611, 193] on li "3. POs, Memos, and Confirmation Numbers Complete" at bounding box center [624, 205] width 593 height 38
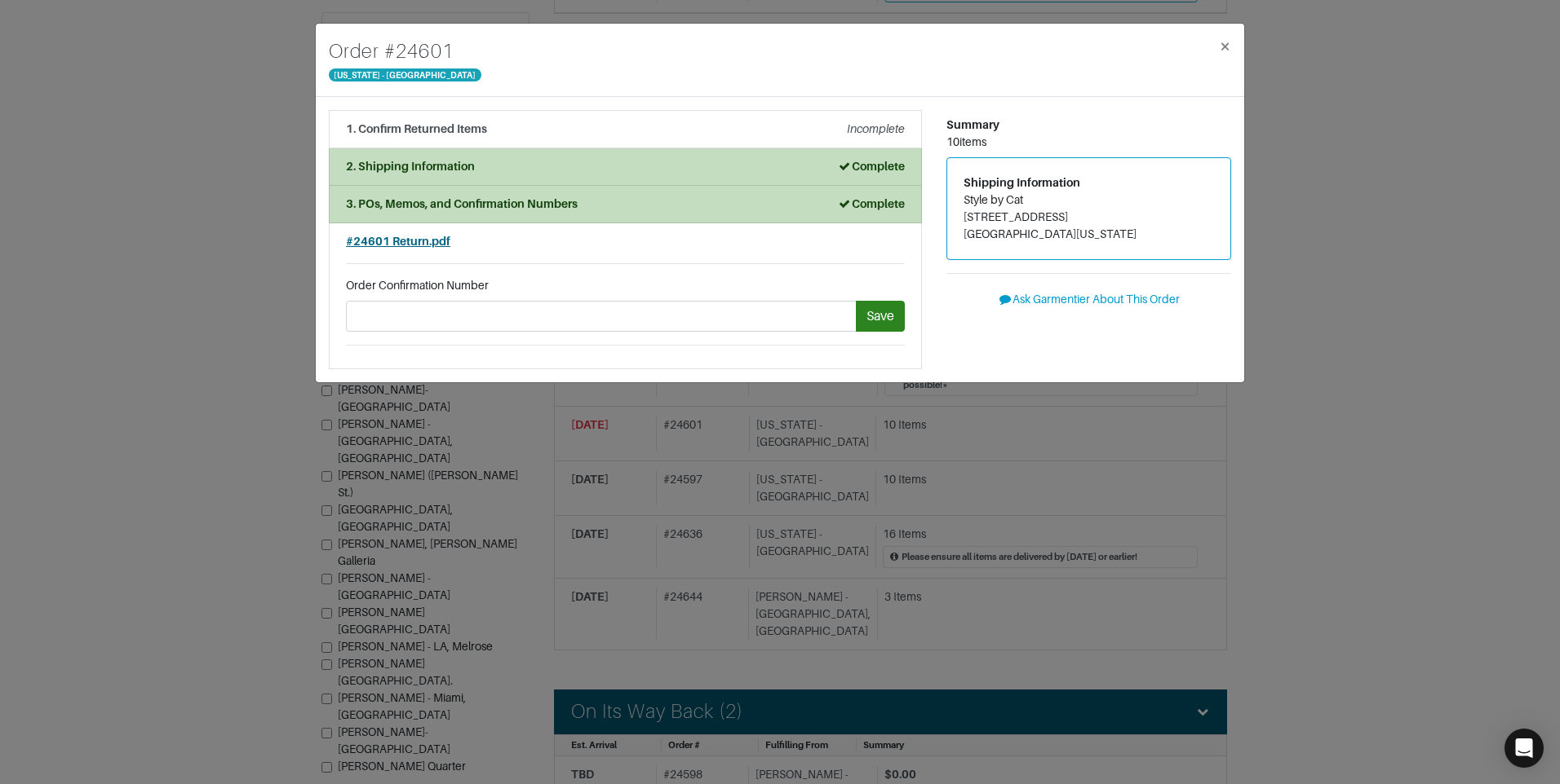
click at [404, 236] on span "#24601 Return.pdf" at bounding box center [398, 241] width 105 height 13
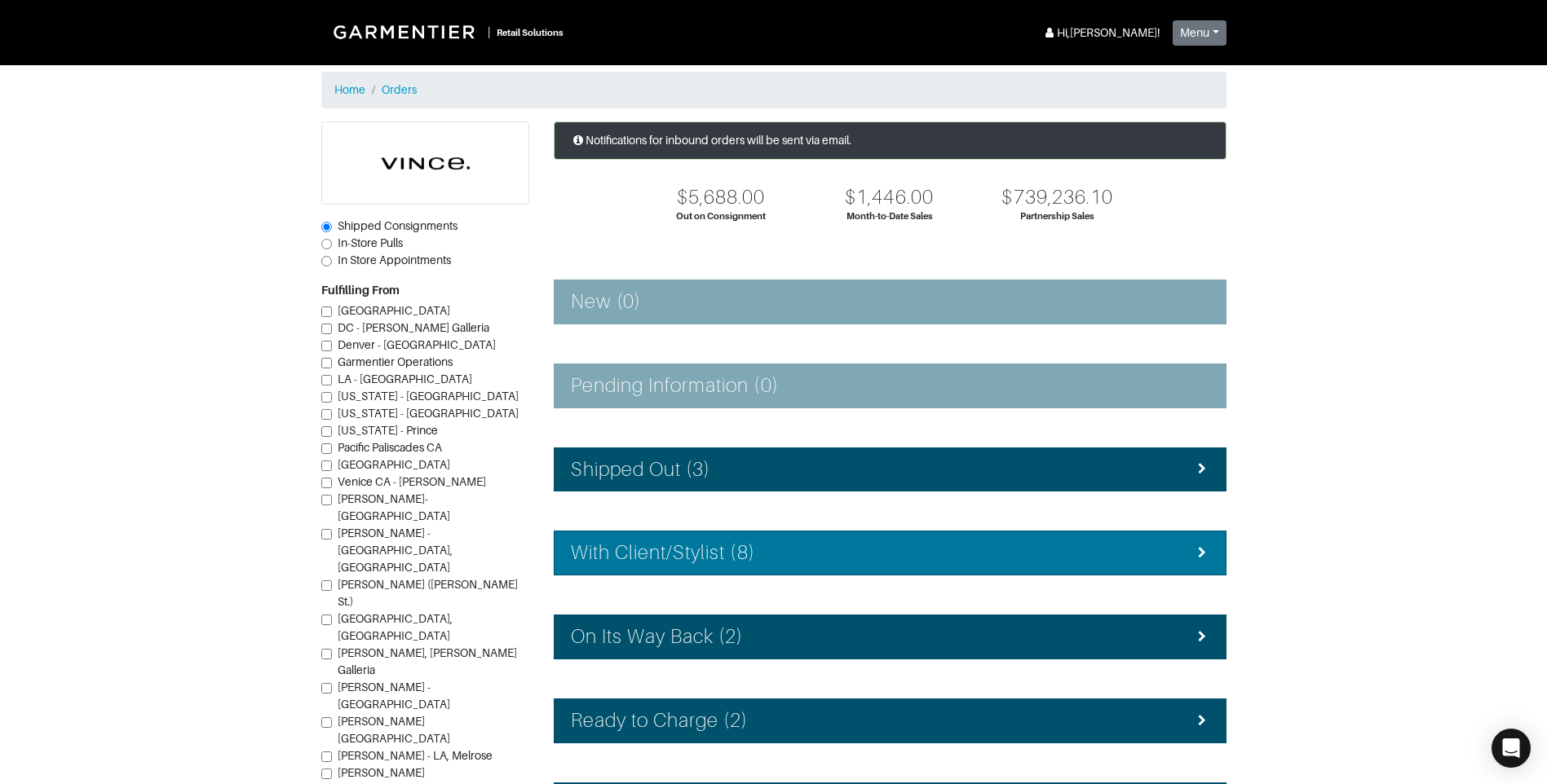
click at [713, 543] on h4 "With Client/Stylist (8)" at bounding box center [663, 553] width 184 height 23
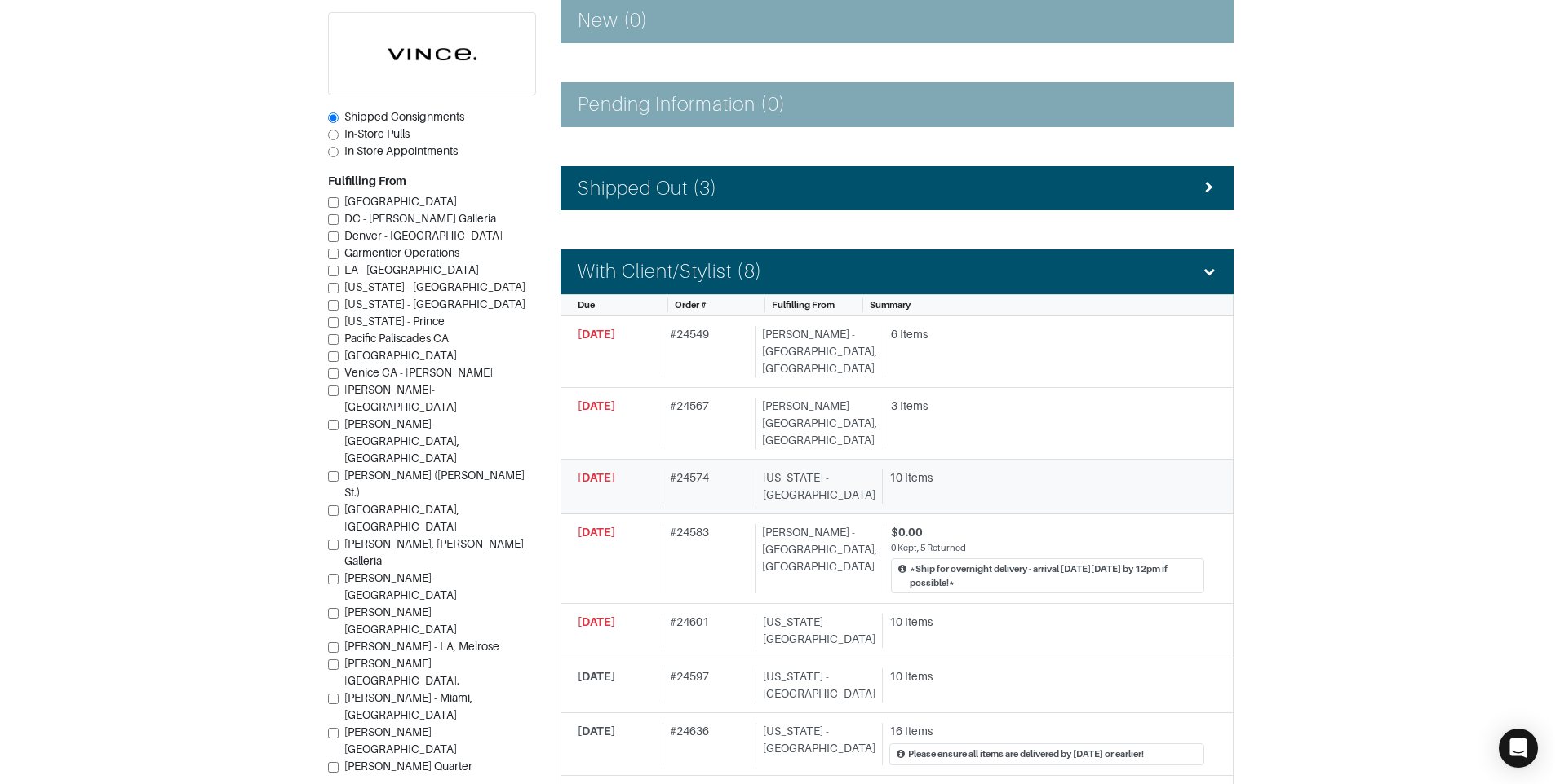
scroll to position [326, 0]
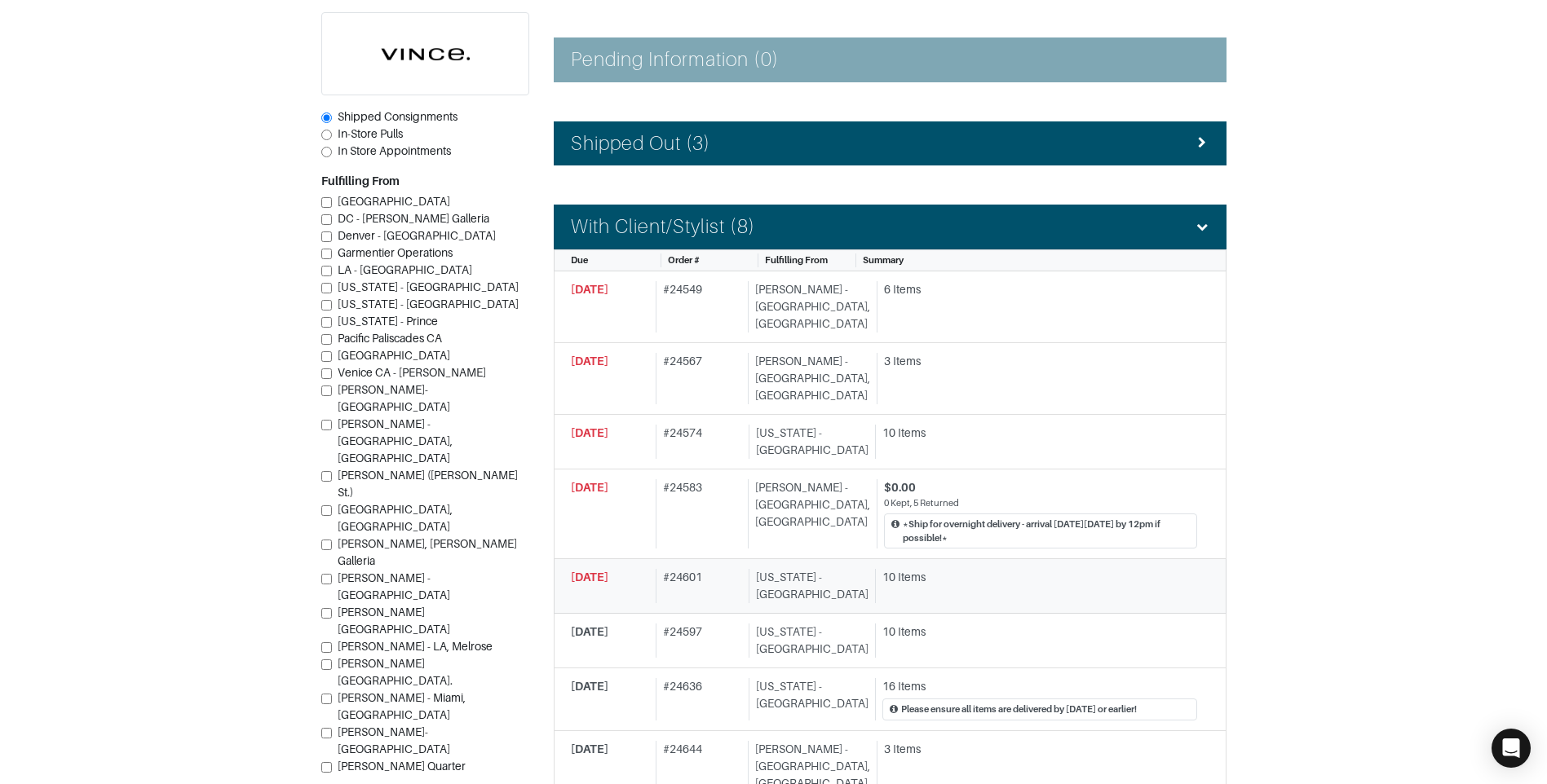
click at [761, 569] on div "New York - 5th Avenue" at bounding box center [808, 586] width 120 height 34
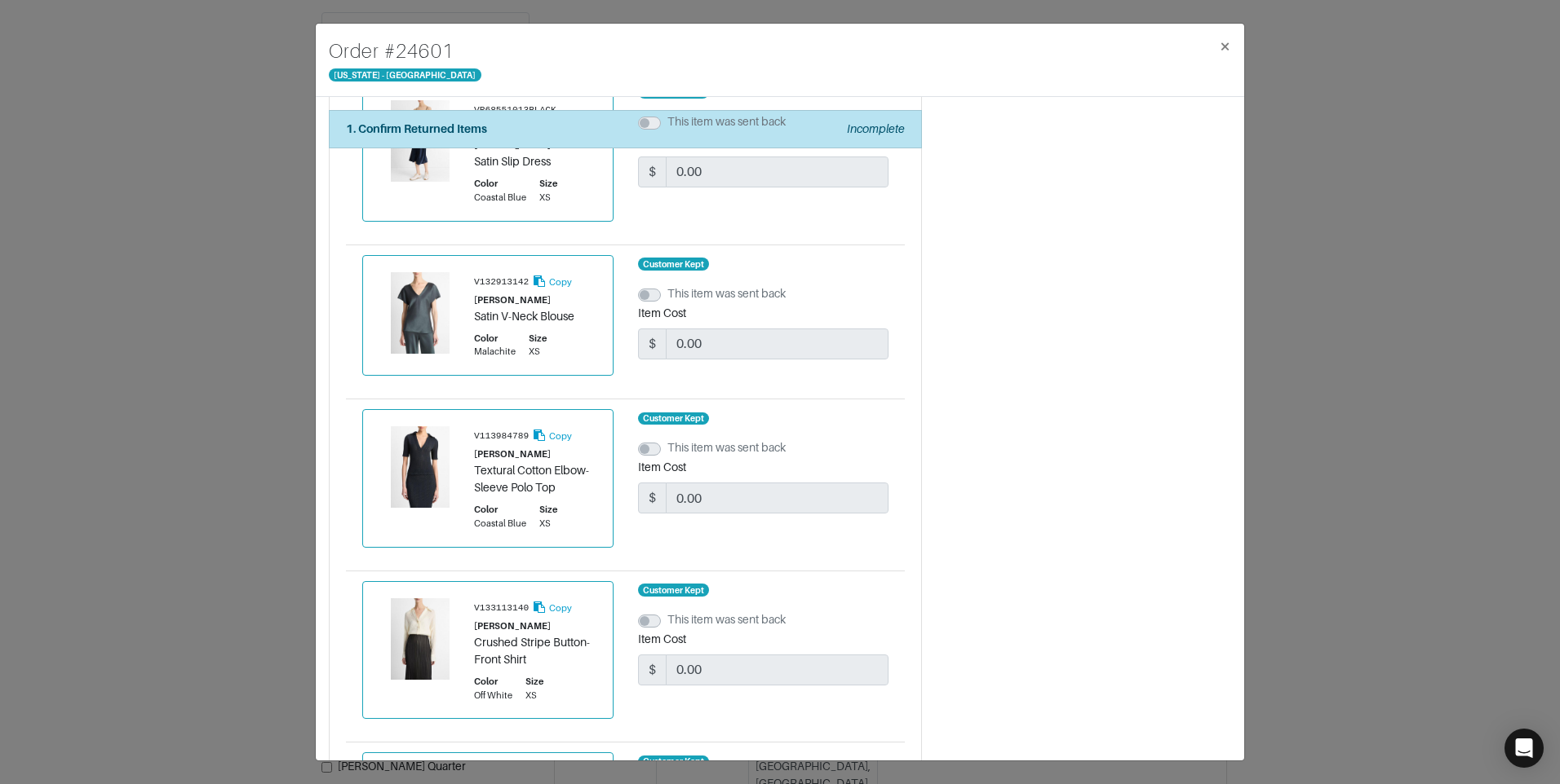
scroll to position [1434, 0]
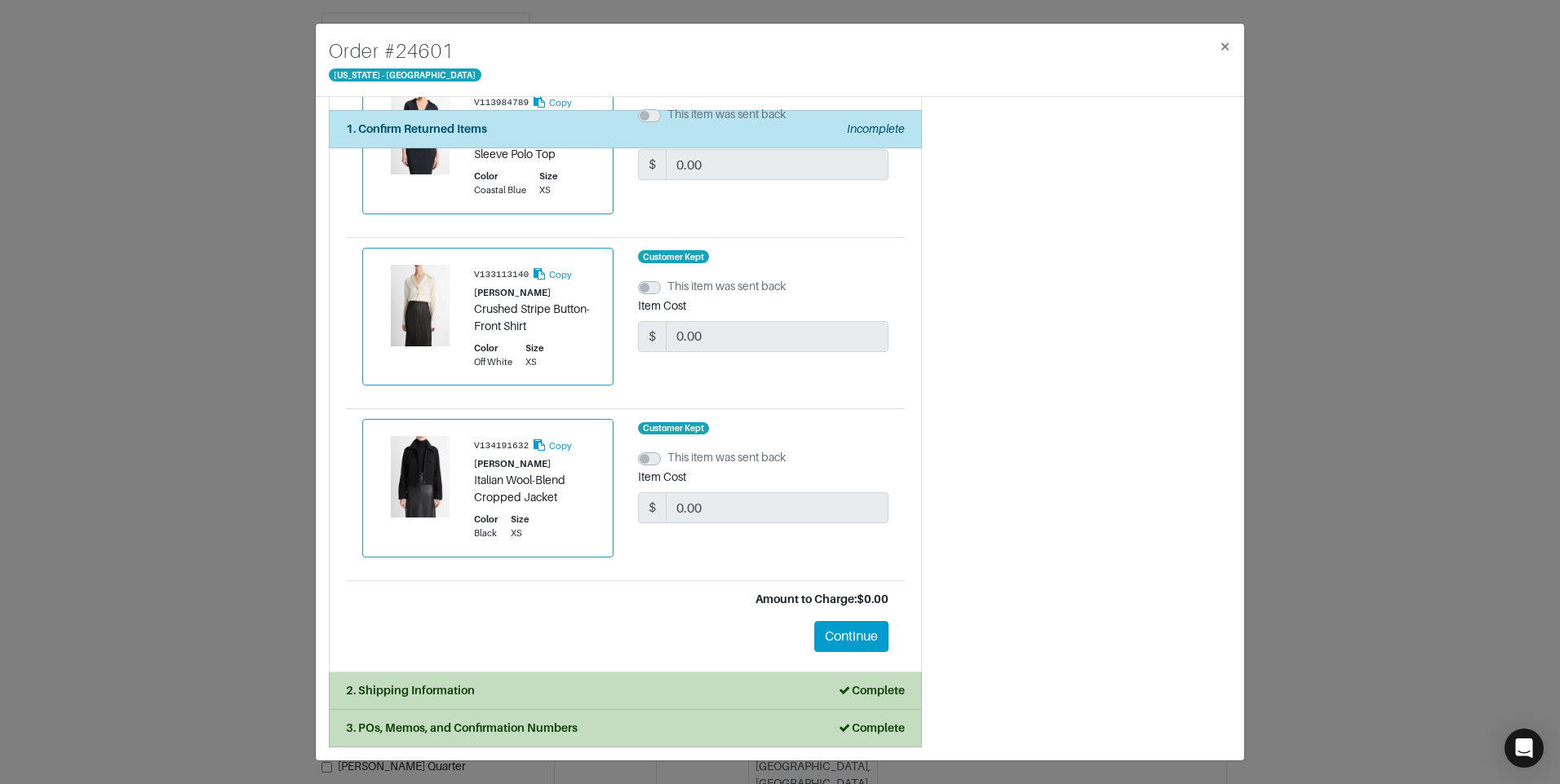
drag, startPoint x: 638, startPoint y: 732, endPoint x: 632, endPoint y: 721, distance: 12.5
click at [633, 727] on div "3. POs, Memos, and Confirmation Numbers Complete" at bounding box center [625, 728] width 559 height 17
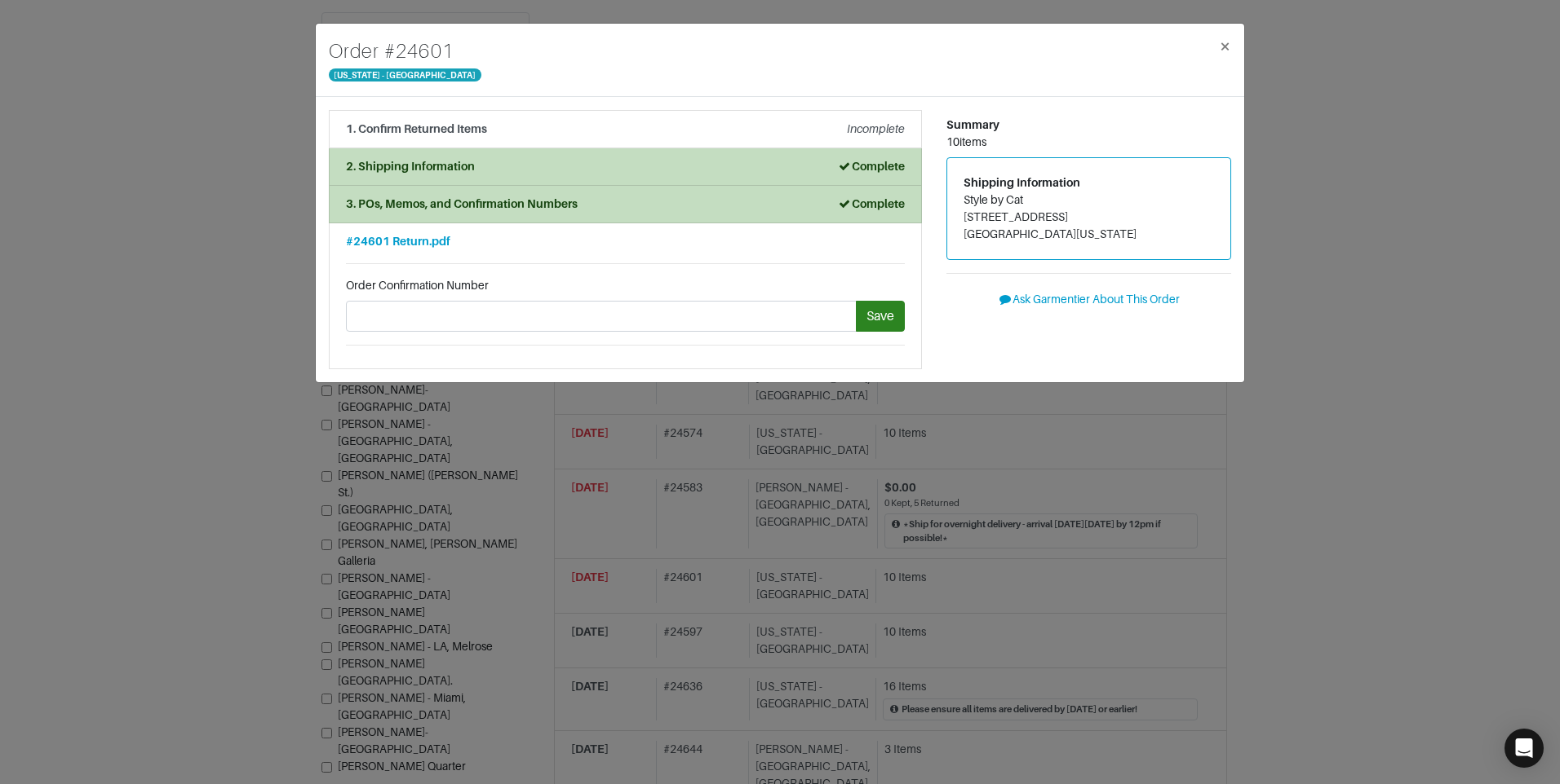
drag, startPoint x: 440, startPoint y: 244, endPoint x: 401, endPoint y: 255, distance: 40.5
click at [401, 255] on li "#24601 Return.pdf Order Confirmation Number Save" at bounding box center [624, 296] width 593 height 146
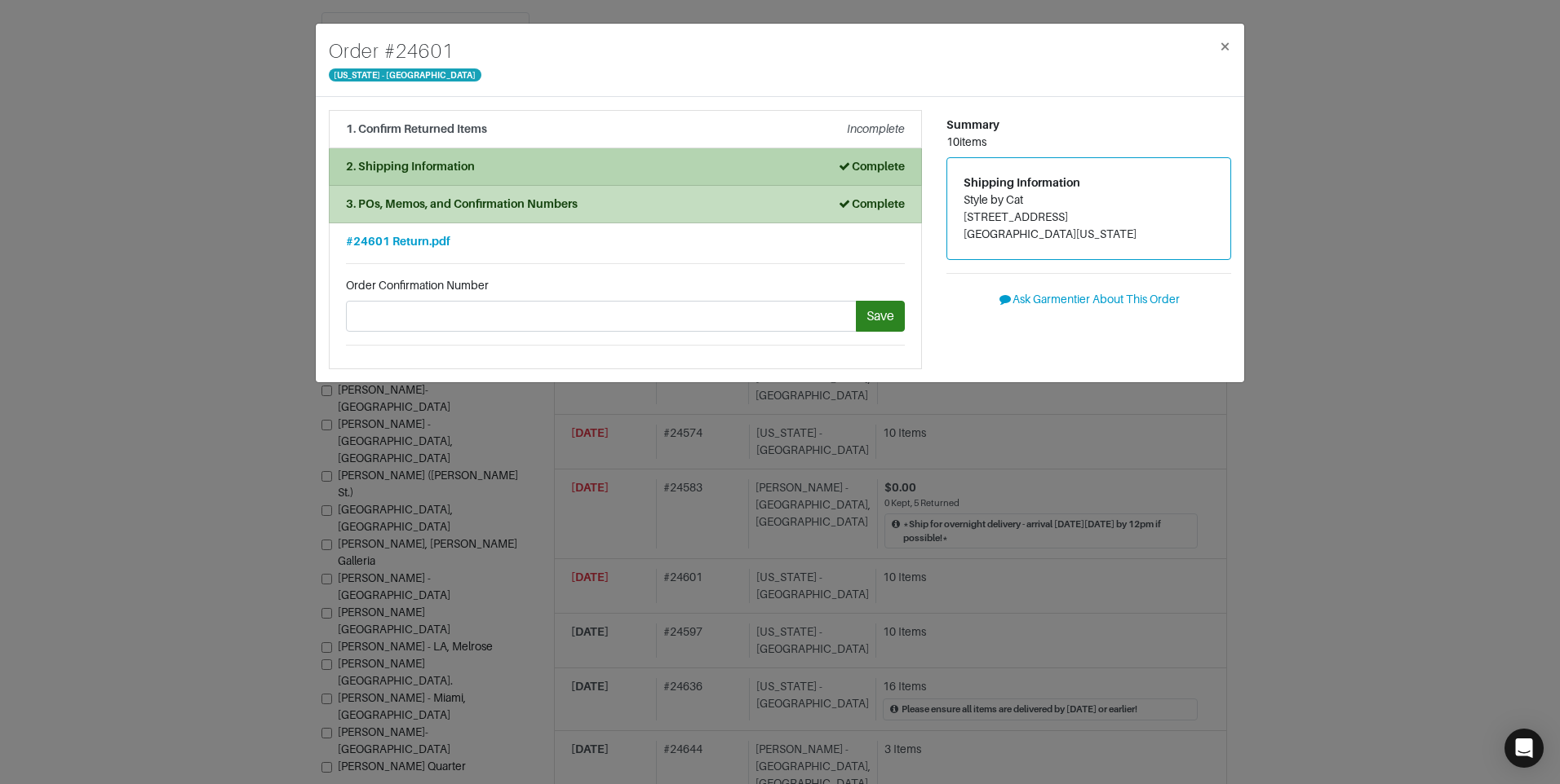
click at [514, 176] on li "2. Shipping Information Complete" at bounding box center [624, 167] width 593 height 38
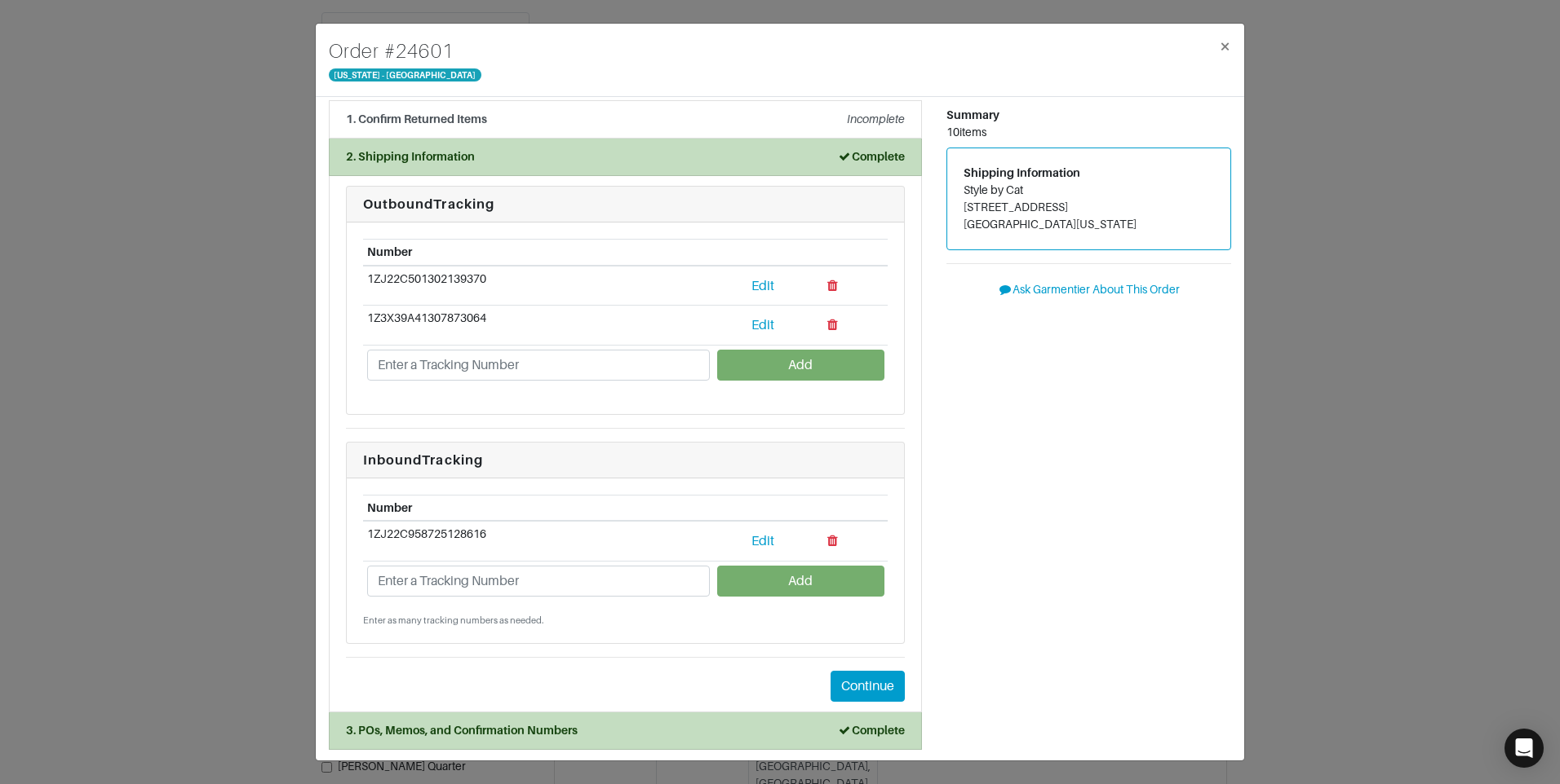
scroll to position [13, 0]
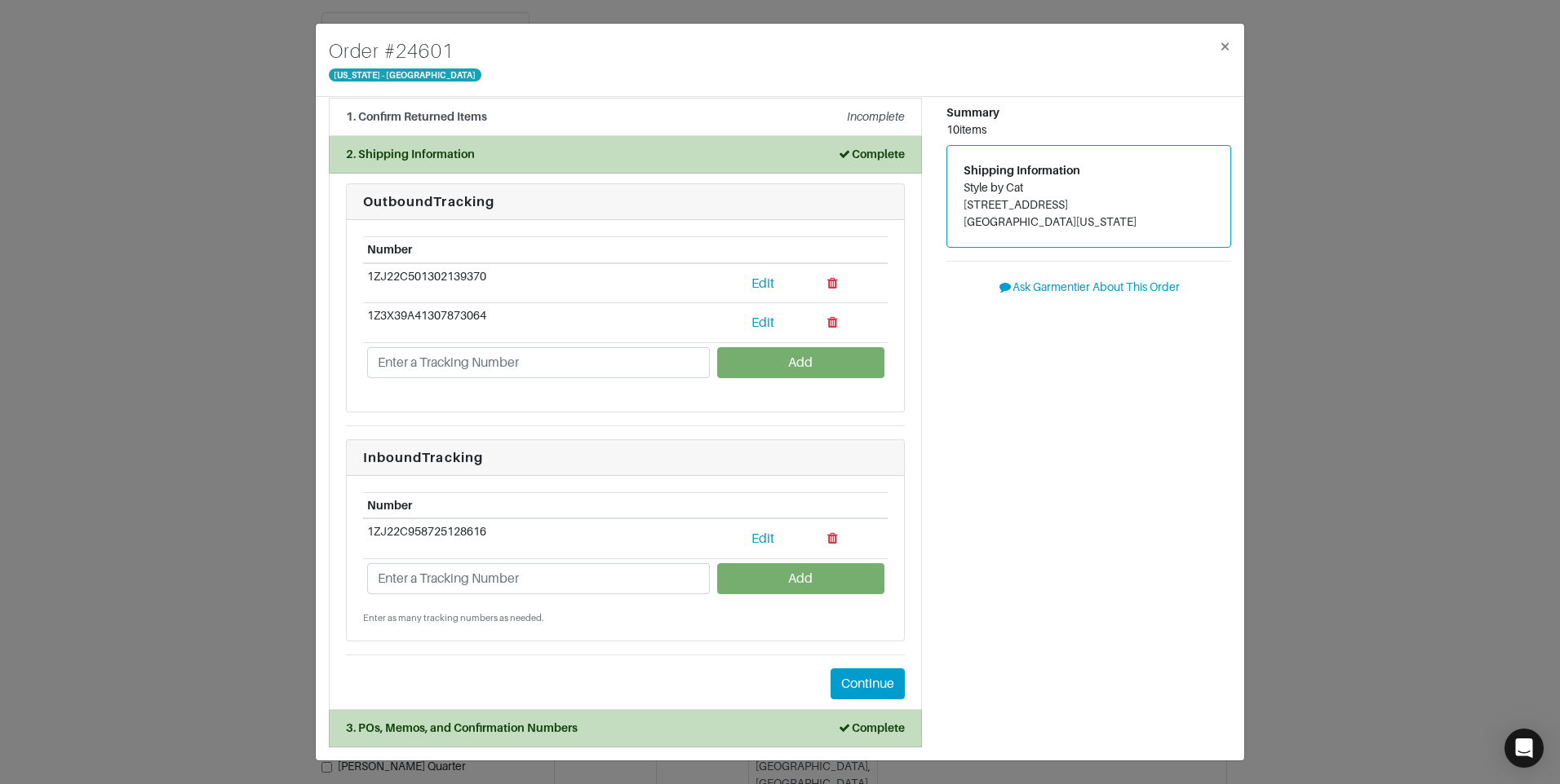
drag, startPoint x: 735, startPoint y: 728, endPoint x: 725, endPoint y: 712, distance: 18.9
click at [734, 727] on div "3. POs, Memos, and Confirmation Numbers Complete" at bounding box center [625, 728] width 559 height 17
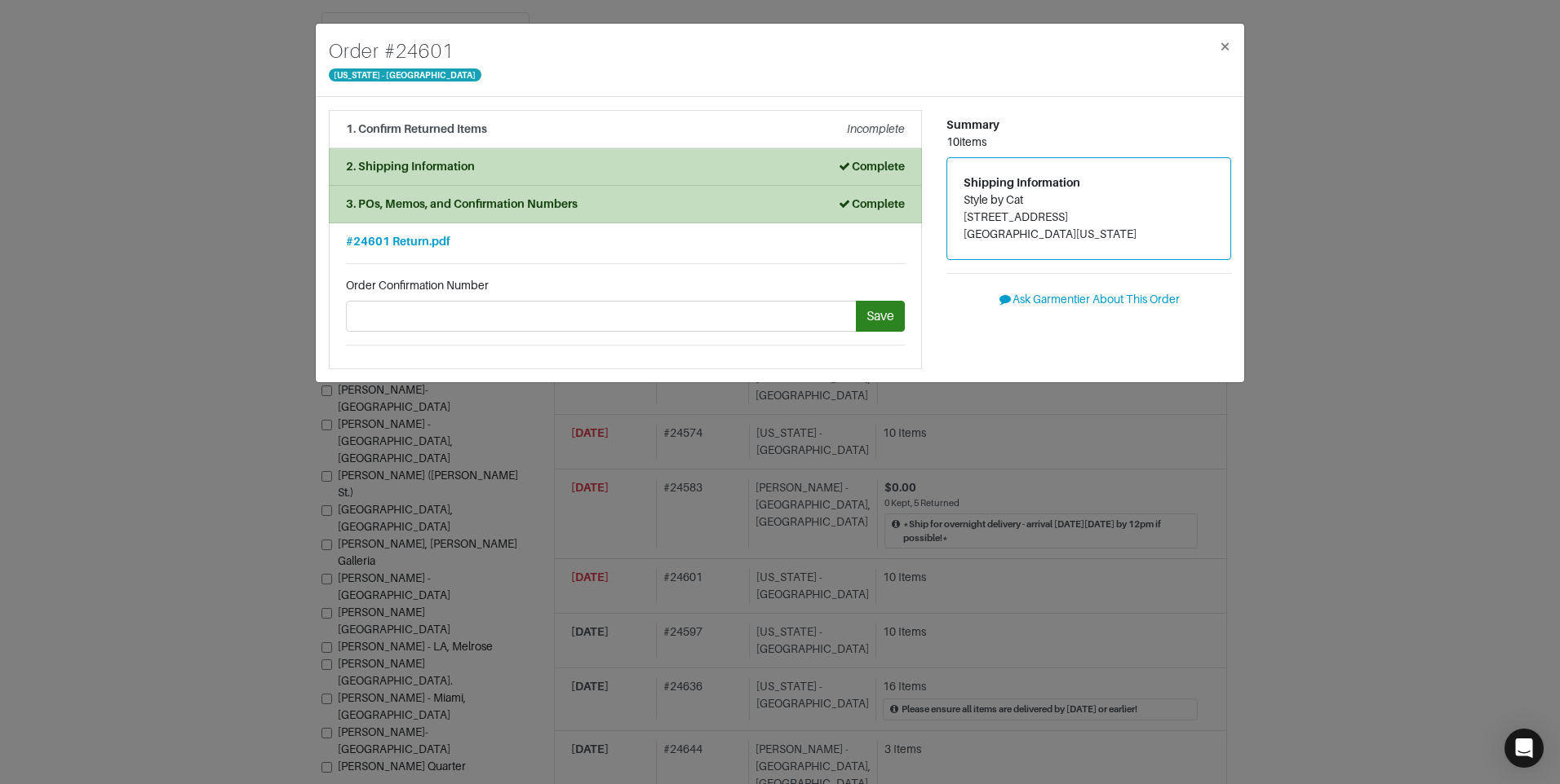
scroll to position [0, 0]
click at [379, 246] on span "#24601 Return.pdf" at bounding box center [398, 241] width 105 height 13
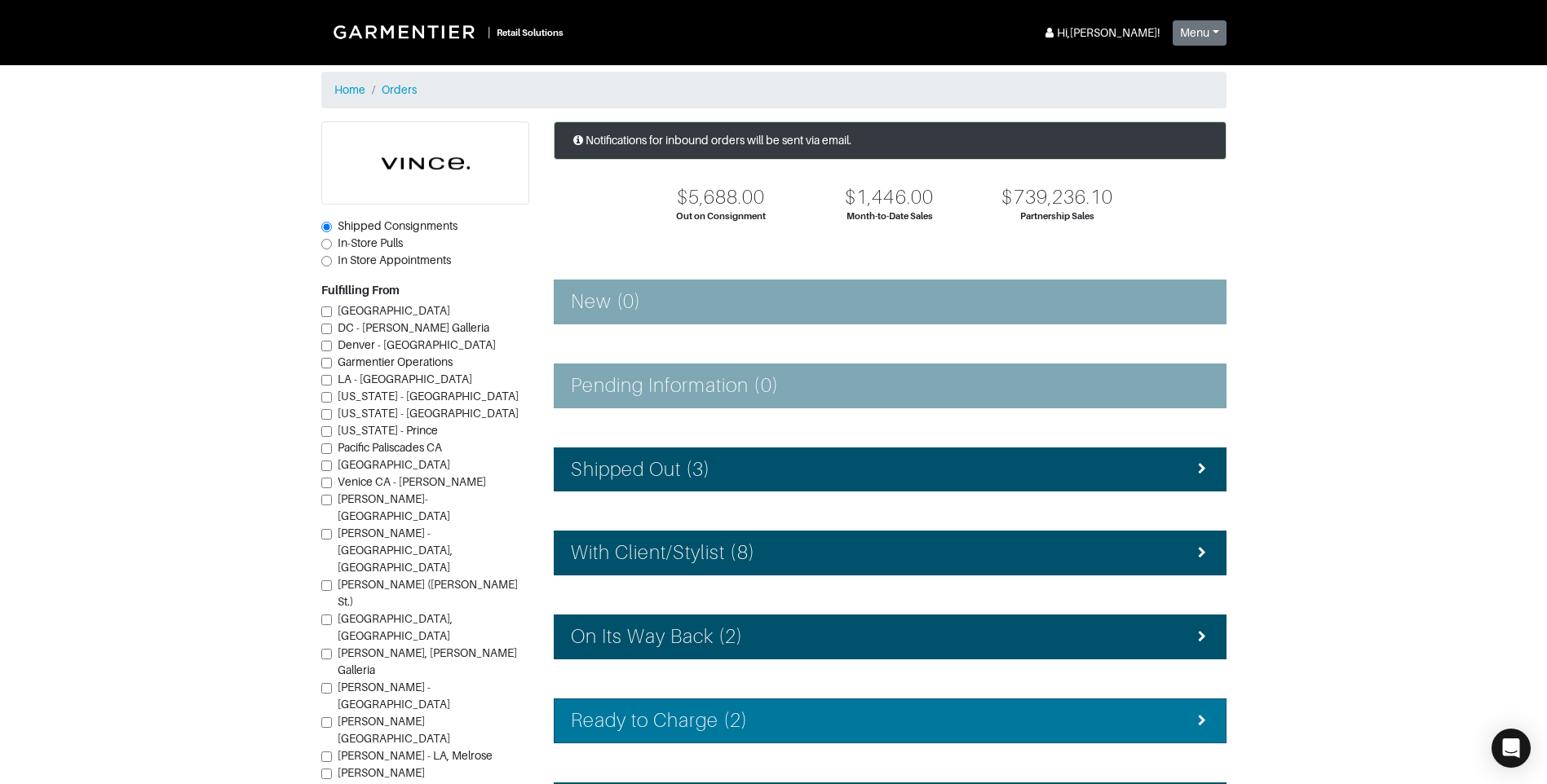
click at [785, 715] on div "Ready to Charge (2)" at bounding box center [890, 721] width 638 height 23
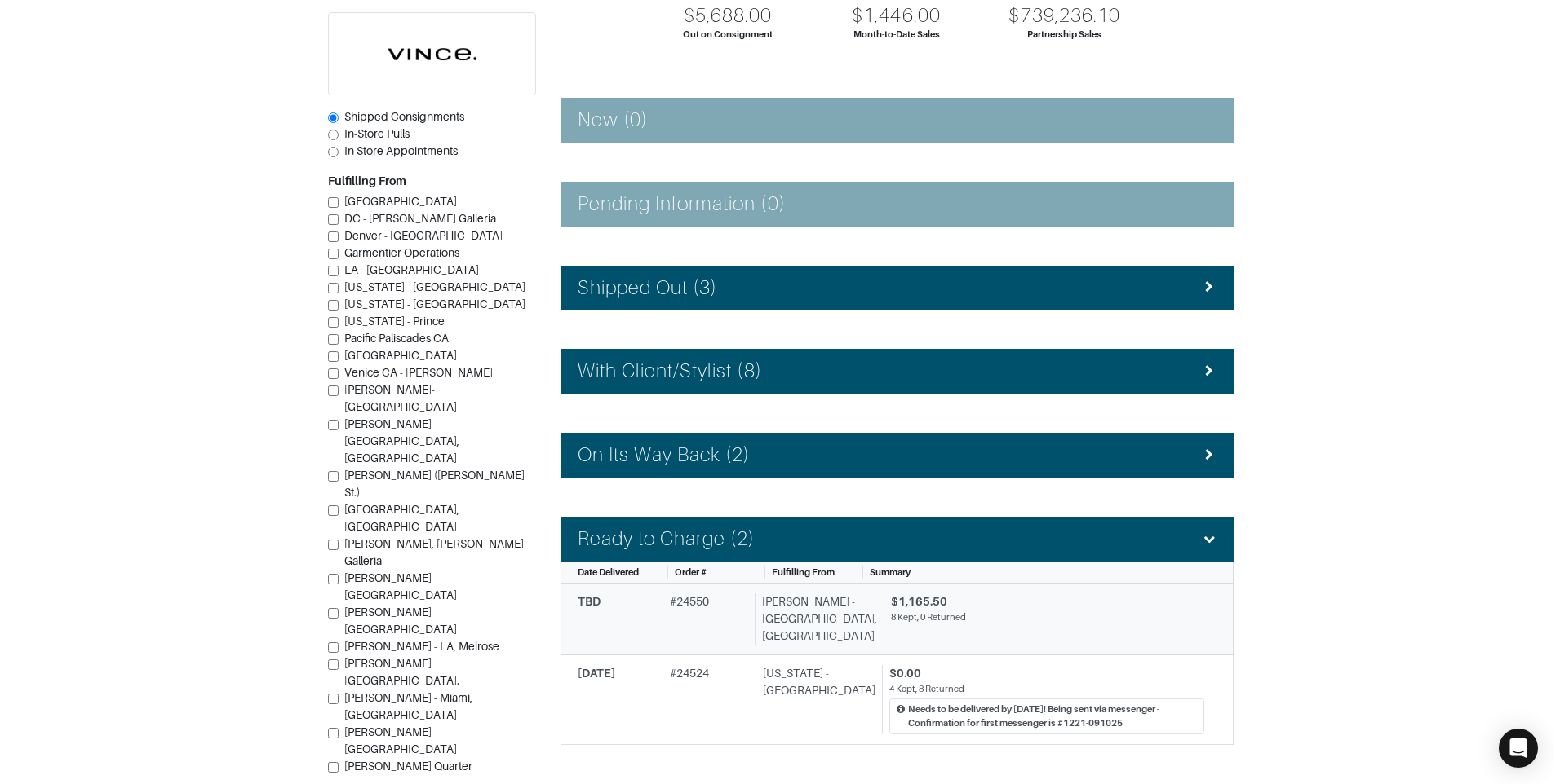
scroll to position [245, 0]
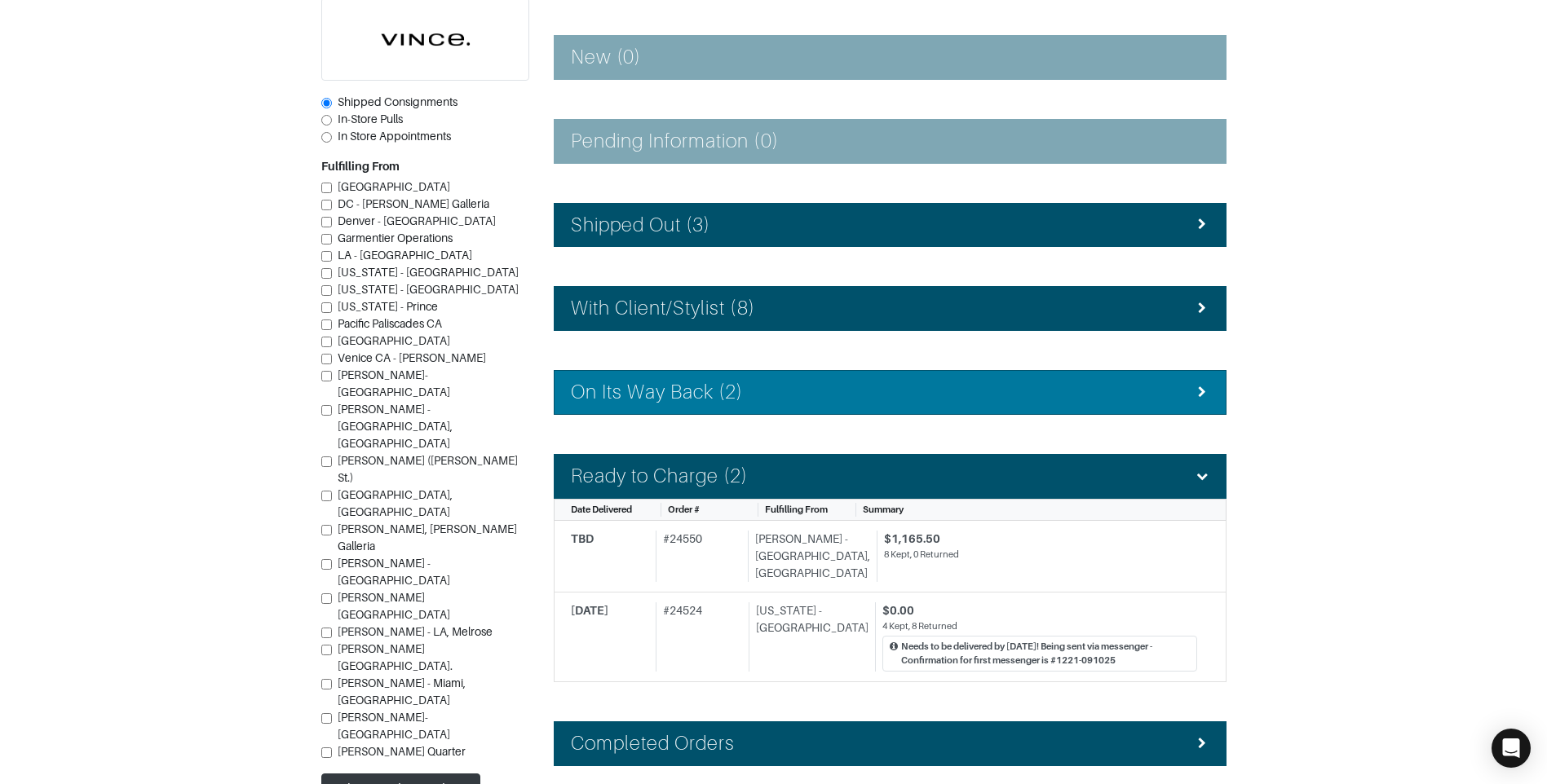
click at [789, 394] on div "On Its Way Back (2)" at bounding box center [890, 392] width 638 height 23
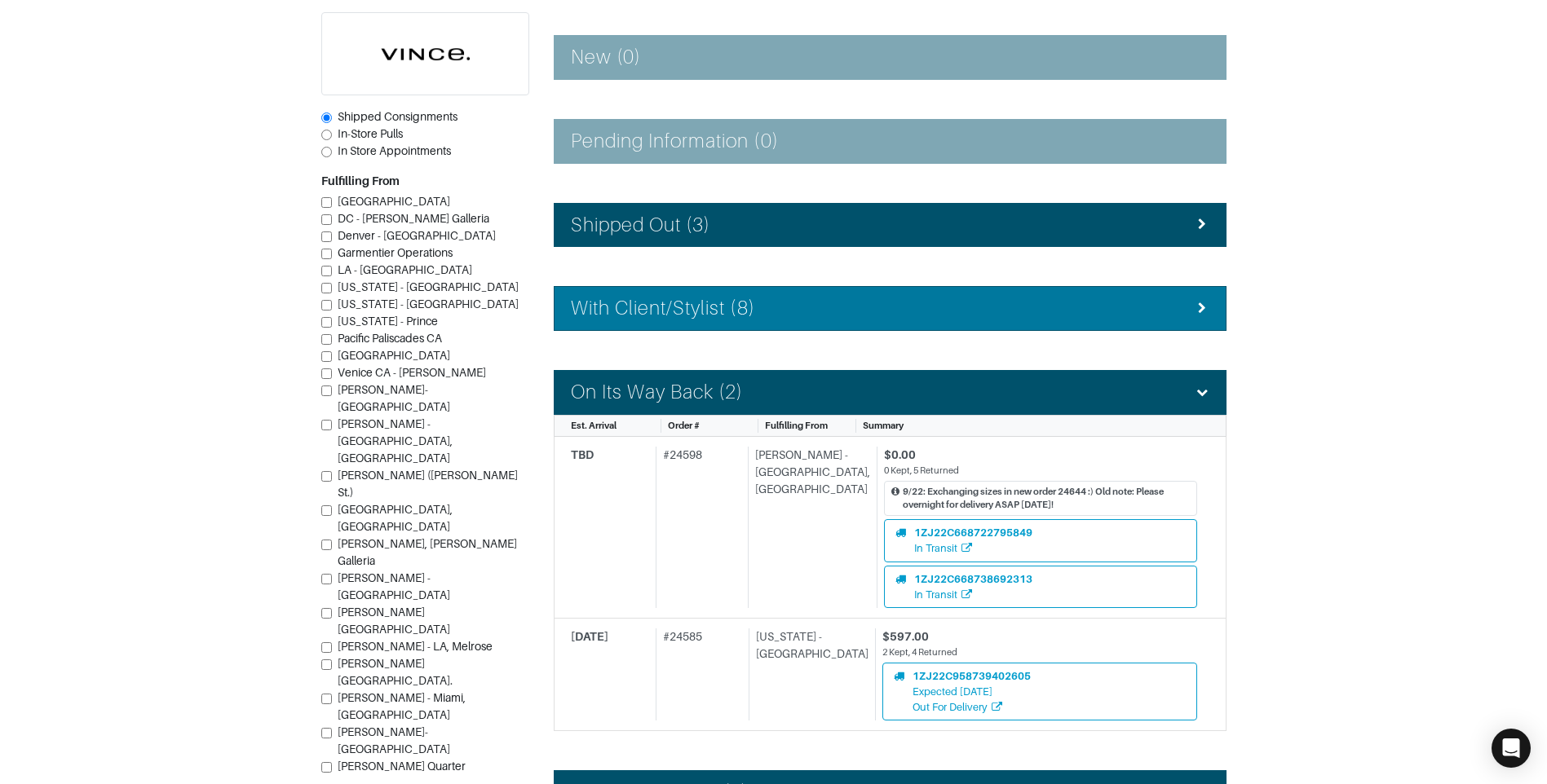
click at [763, 305] on div "With Client/Stylist (8)" at bounding box center [890, 308] width 638 height 23
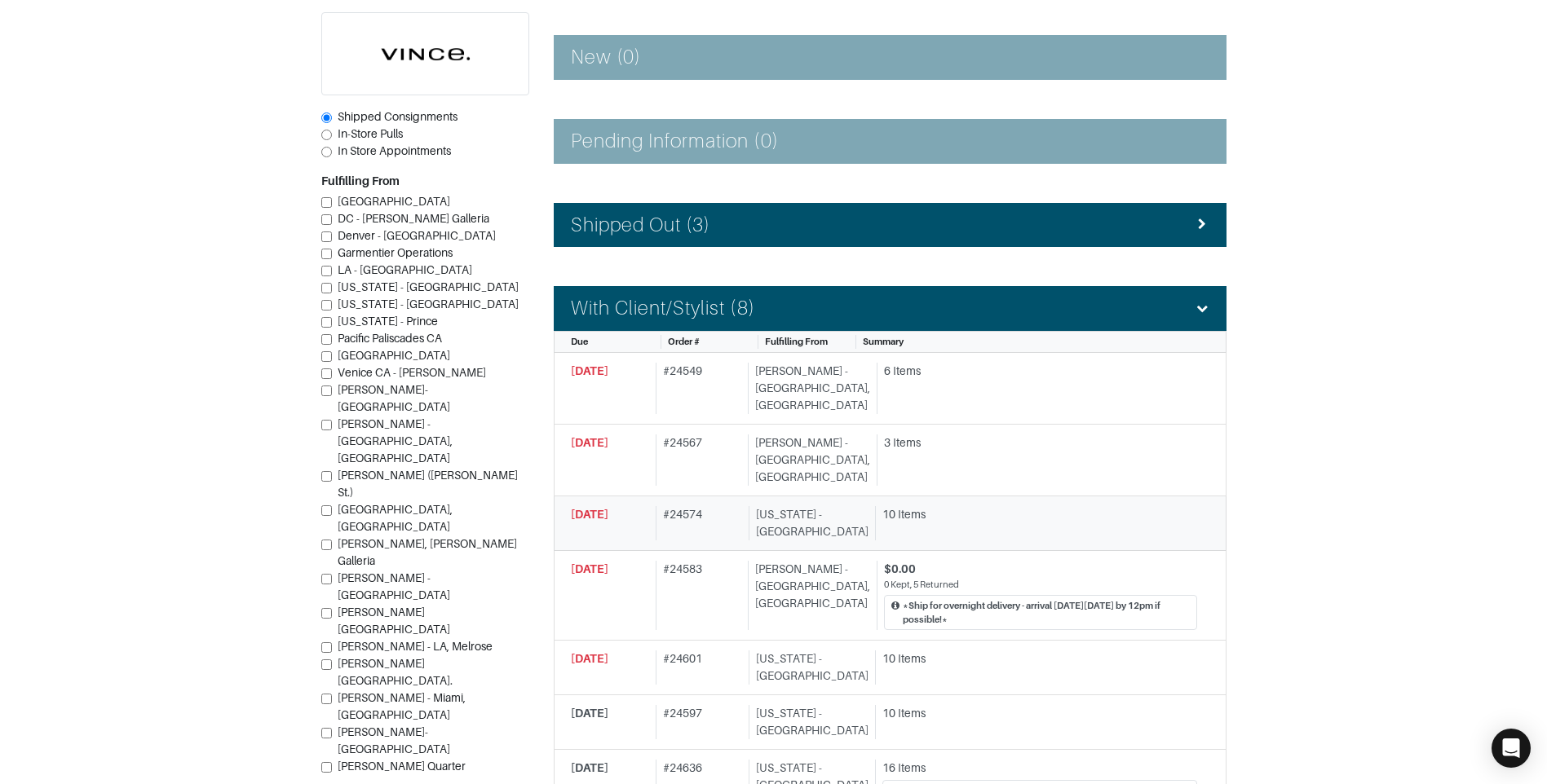
click at [804, 506] on div "[US_STATE] - [GEOGRAPHIC_DATA]" at bounding box center [808, 523] width 120 height 34
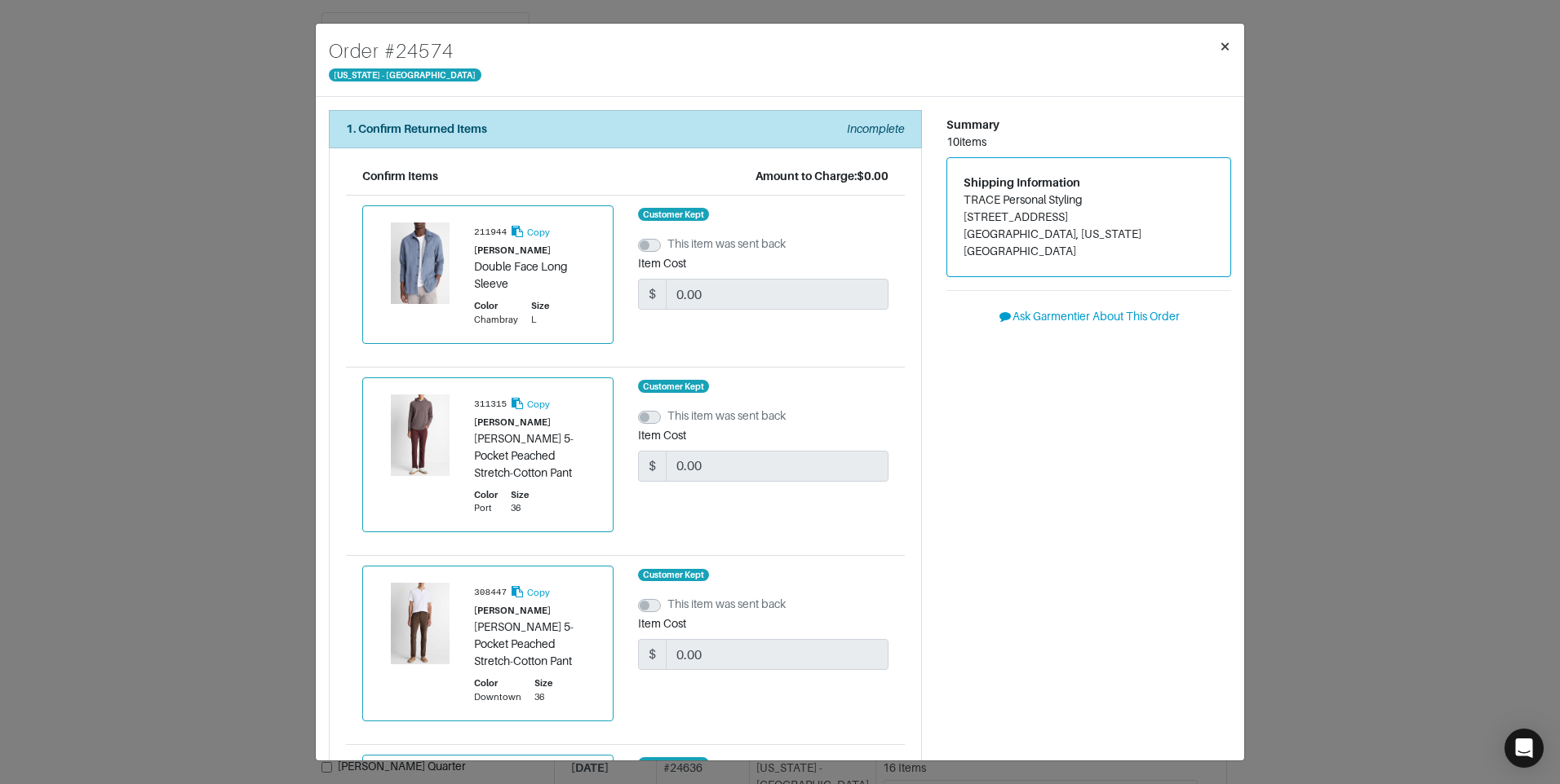
click at [1221, 54] on span "×" at bounding box center [1225, 46] width 13 height 22
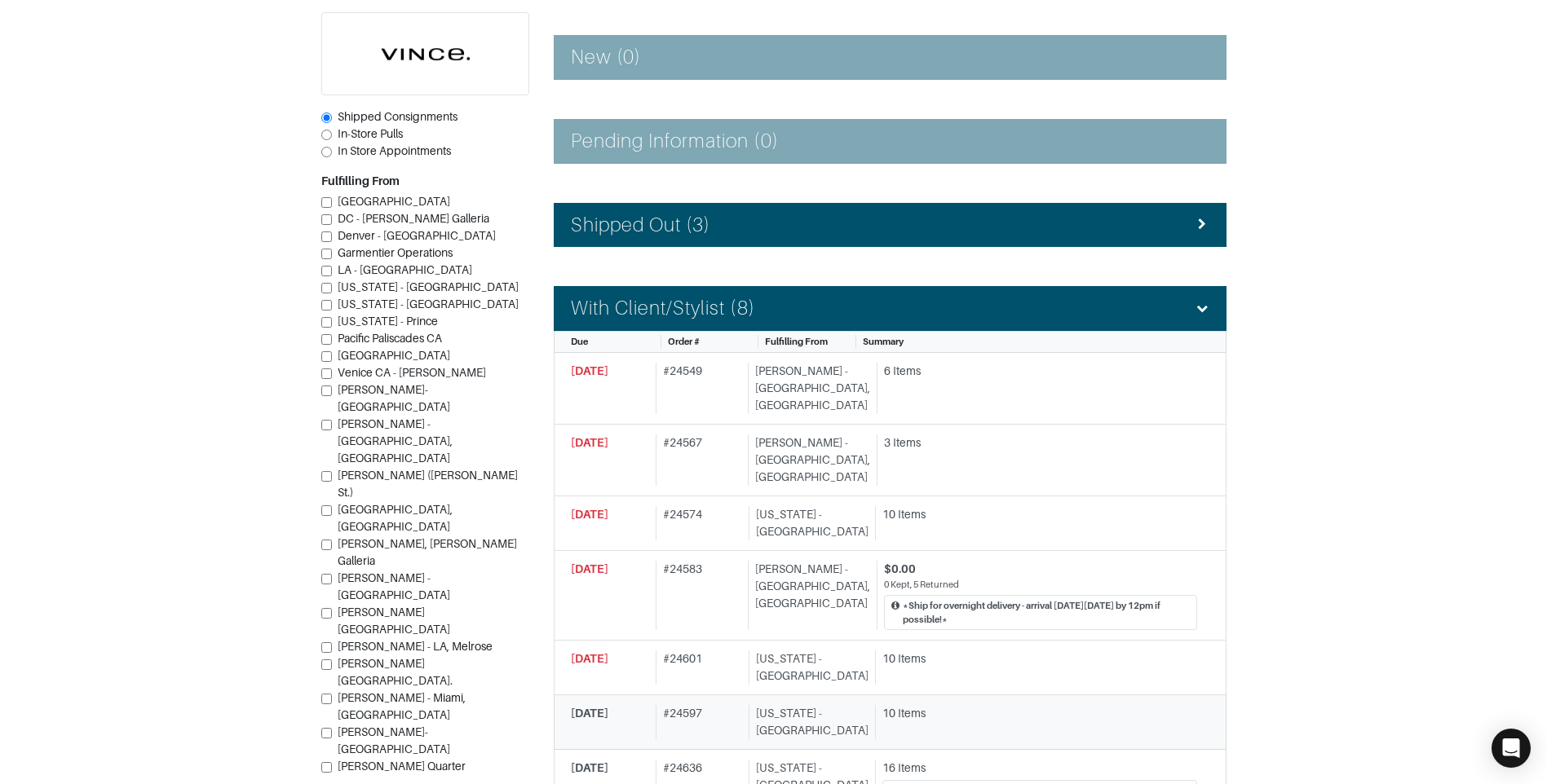
click at [854, 705] on div "09/28/2025 # 24597 New York - 5th Avenue 10 Items" at bounding box center [883, 722] width 626 height 34
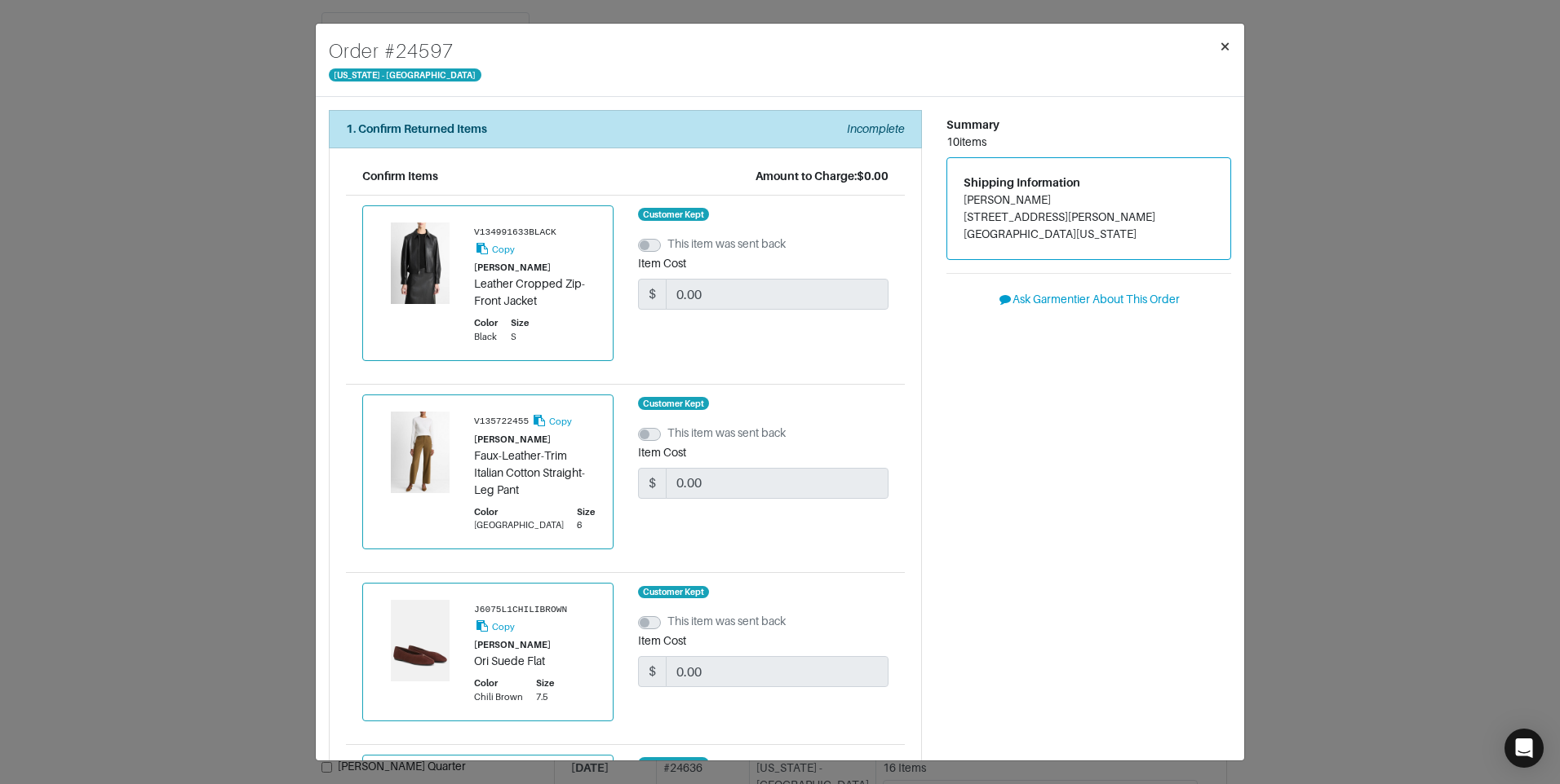
click at [1217, 51] on button "×" at bounding box center [1225, 46] width 38 height 46
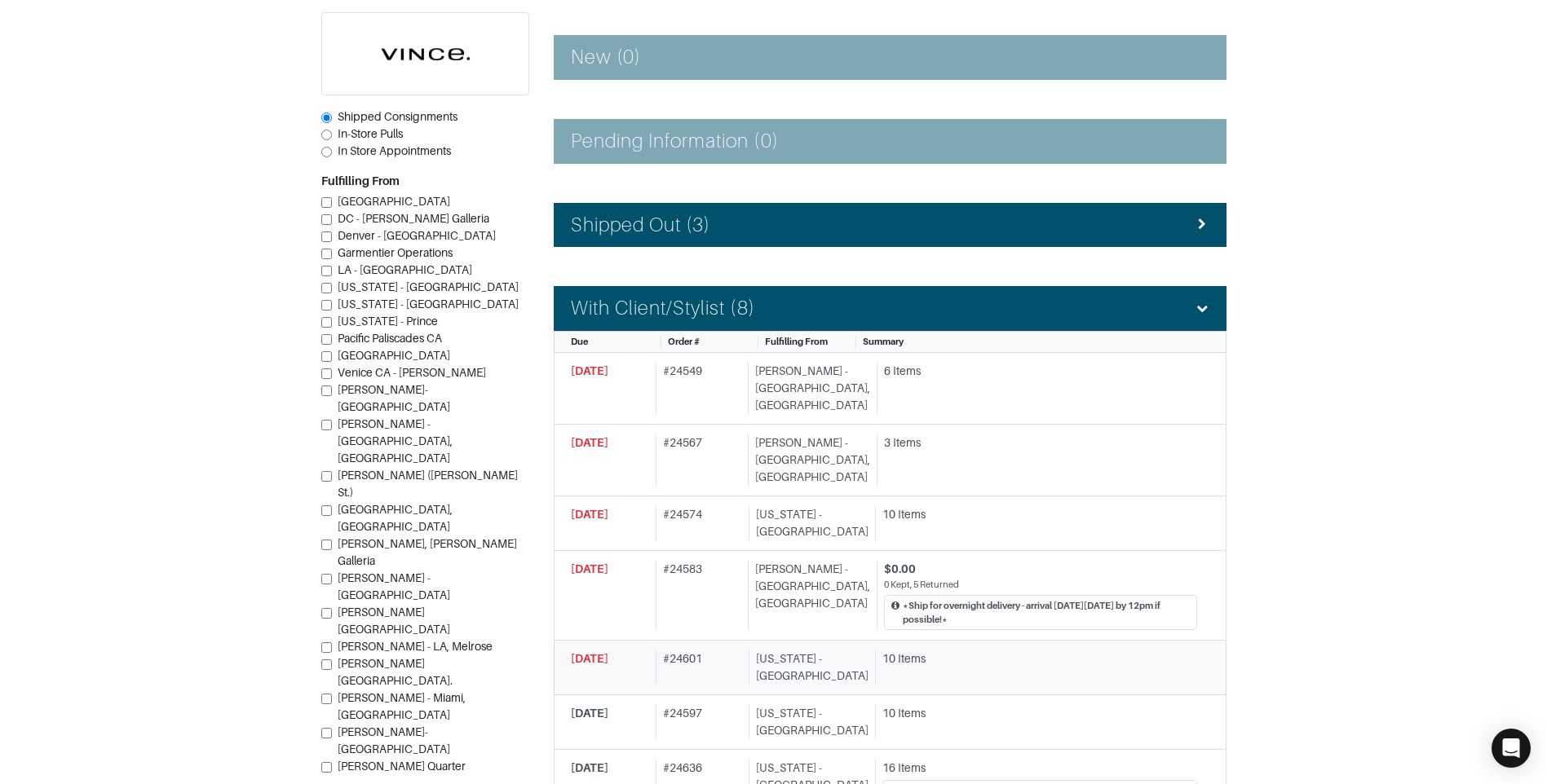
click at [982, 651] on div "10 Items" at bounding box center [1040, 659] width 315 height 17
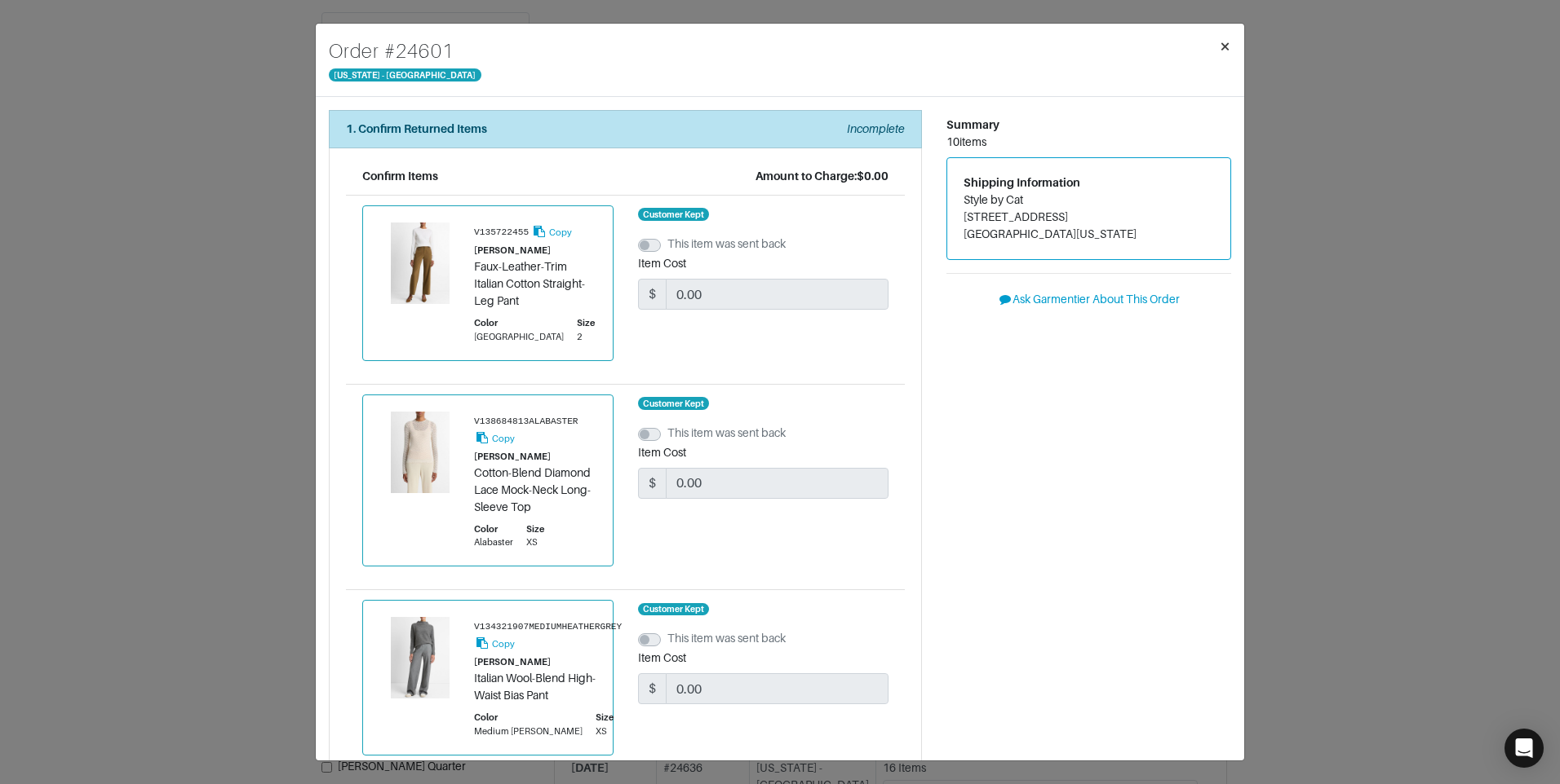
click at [1225, 42] on span "×" at bounding box center [1225, 46] width 13 height 22
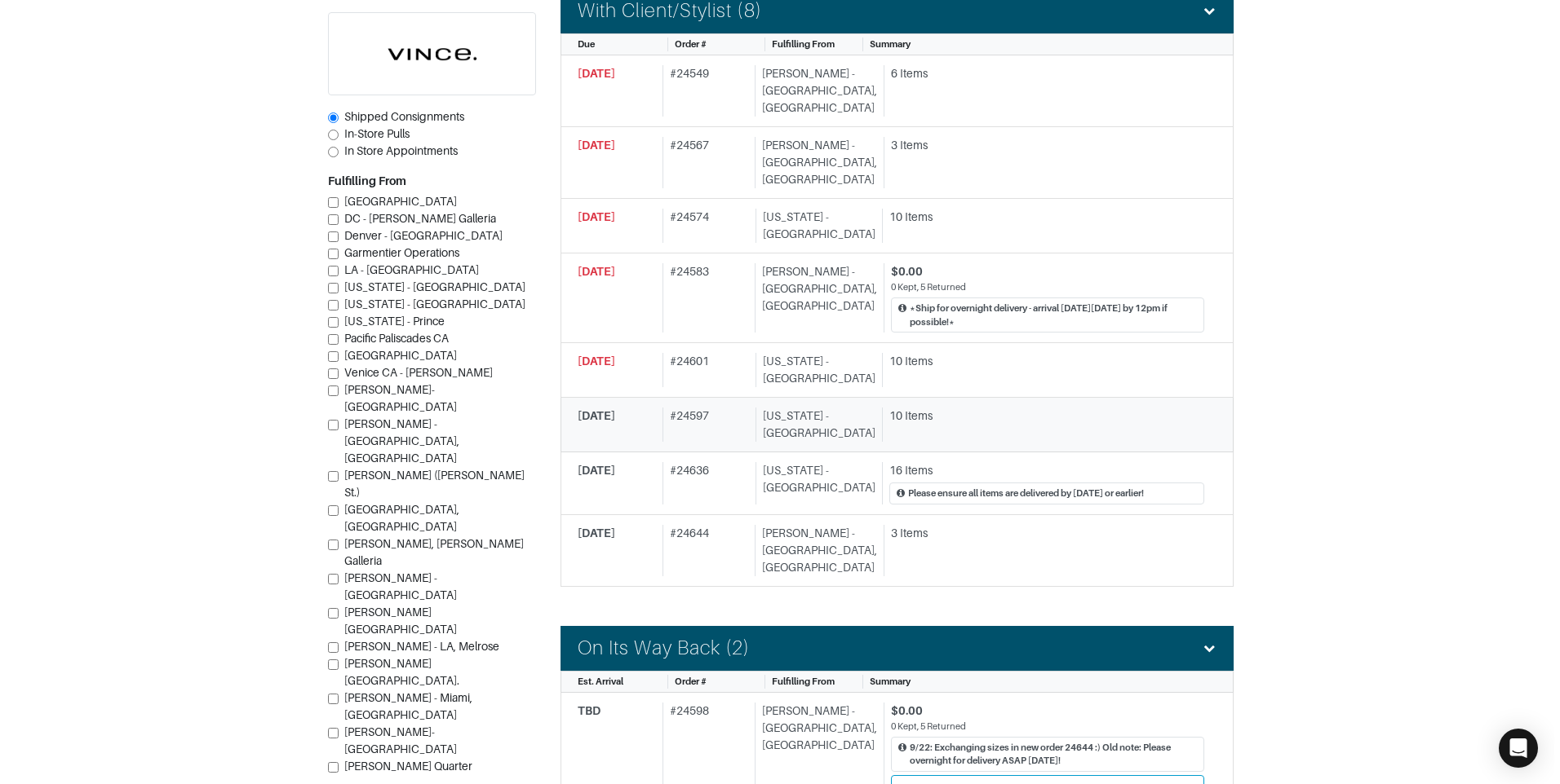
scroll to position [570, 0]
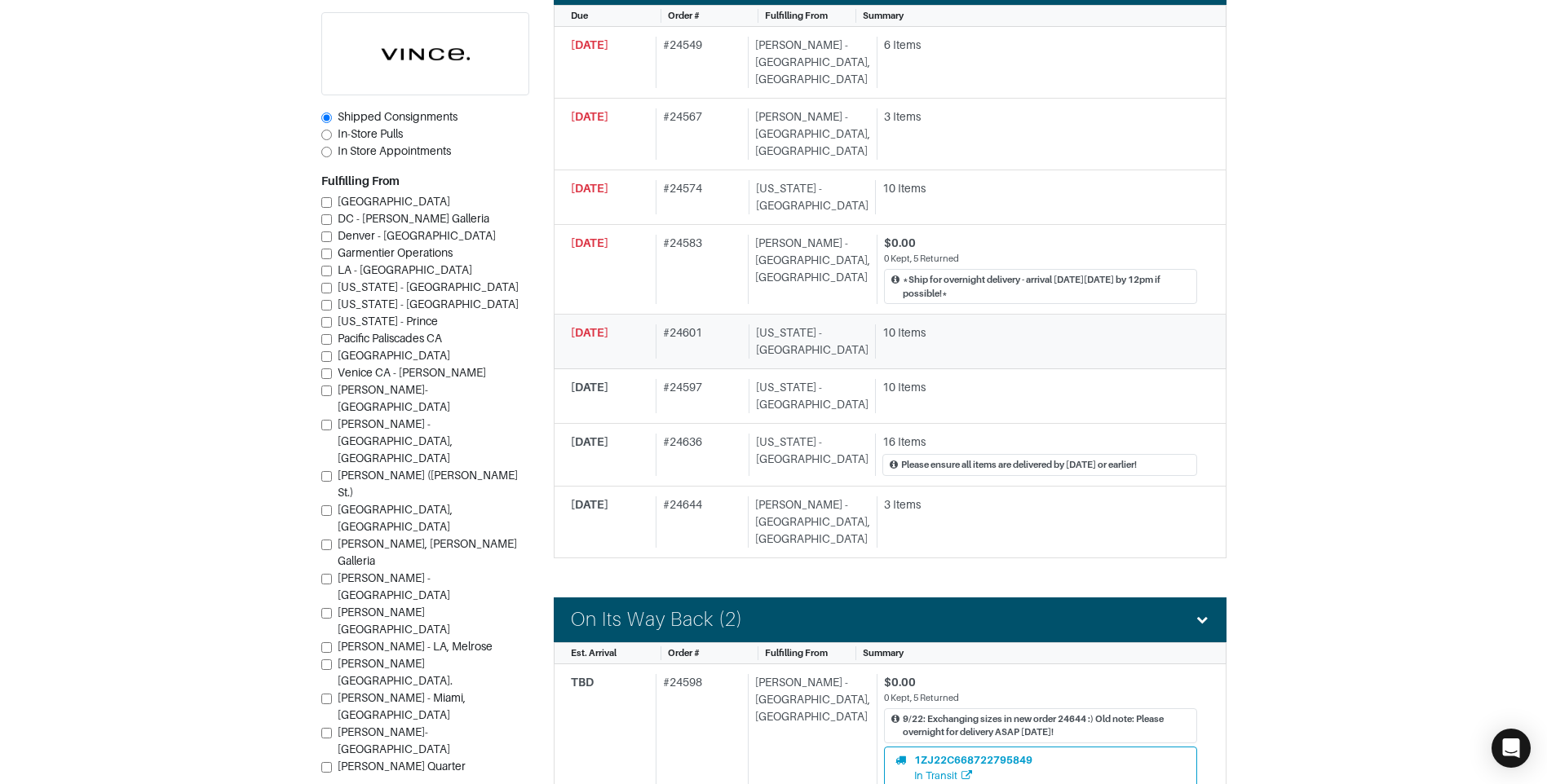
click at [700, 325] on div "# 24601" at bounding box center [698, 341] width 87 height 34
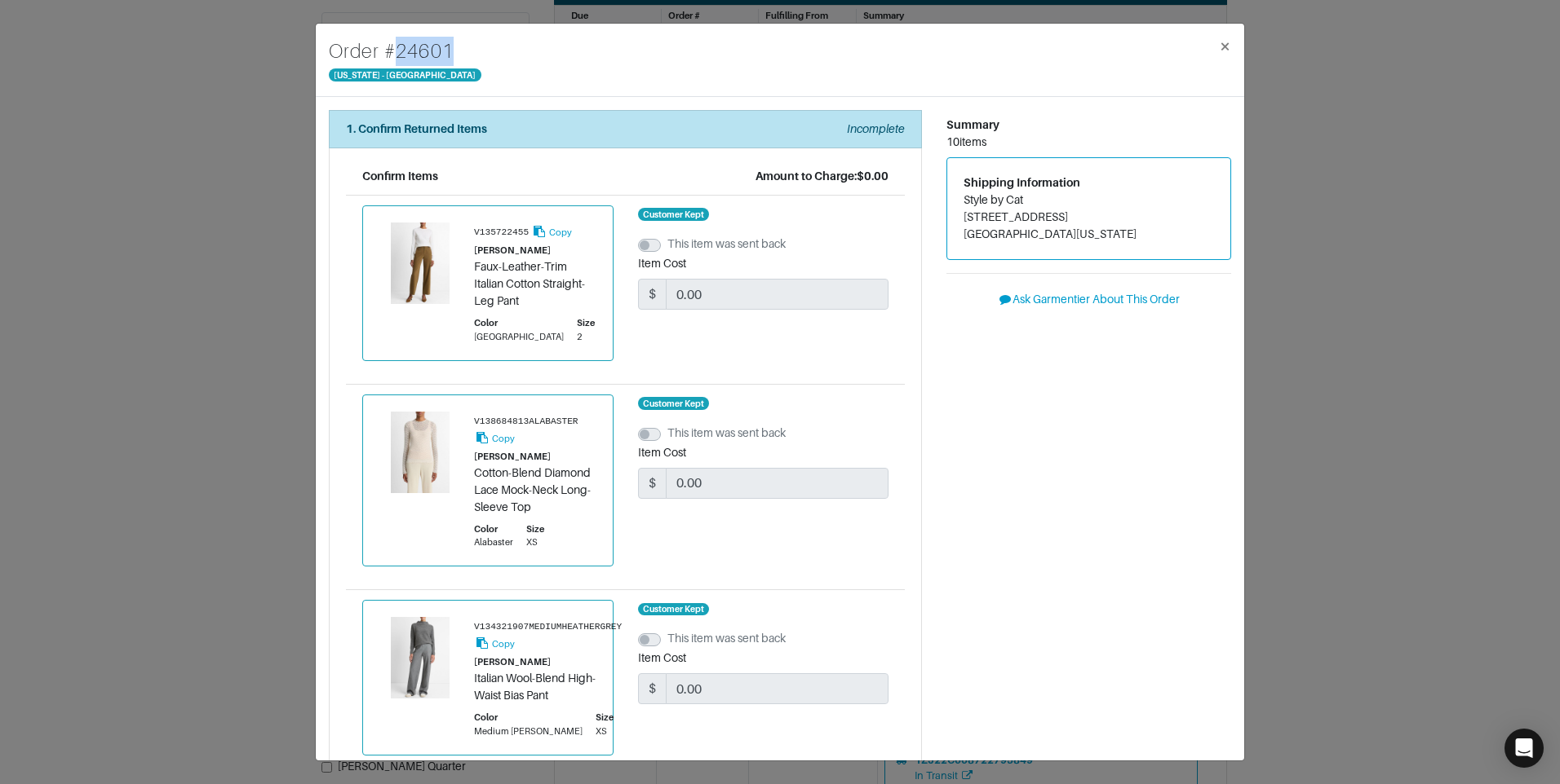
drag, startPoint x: 471, startPoint y: 42, endPoint x: 382, endPoint y: 58, distance: 90.4
click at [382, 58] on div "Order # 24601 New York - 5th Avenue ×" at bounding box center [780, 60] width 928 height 73
copy h4 "# 24601"
click at [430, 51] on h4 "Order # 24601" at bounding box center [404, 51] width 153 height 30
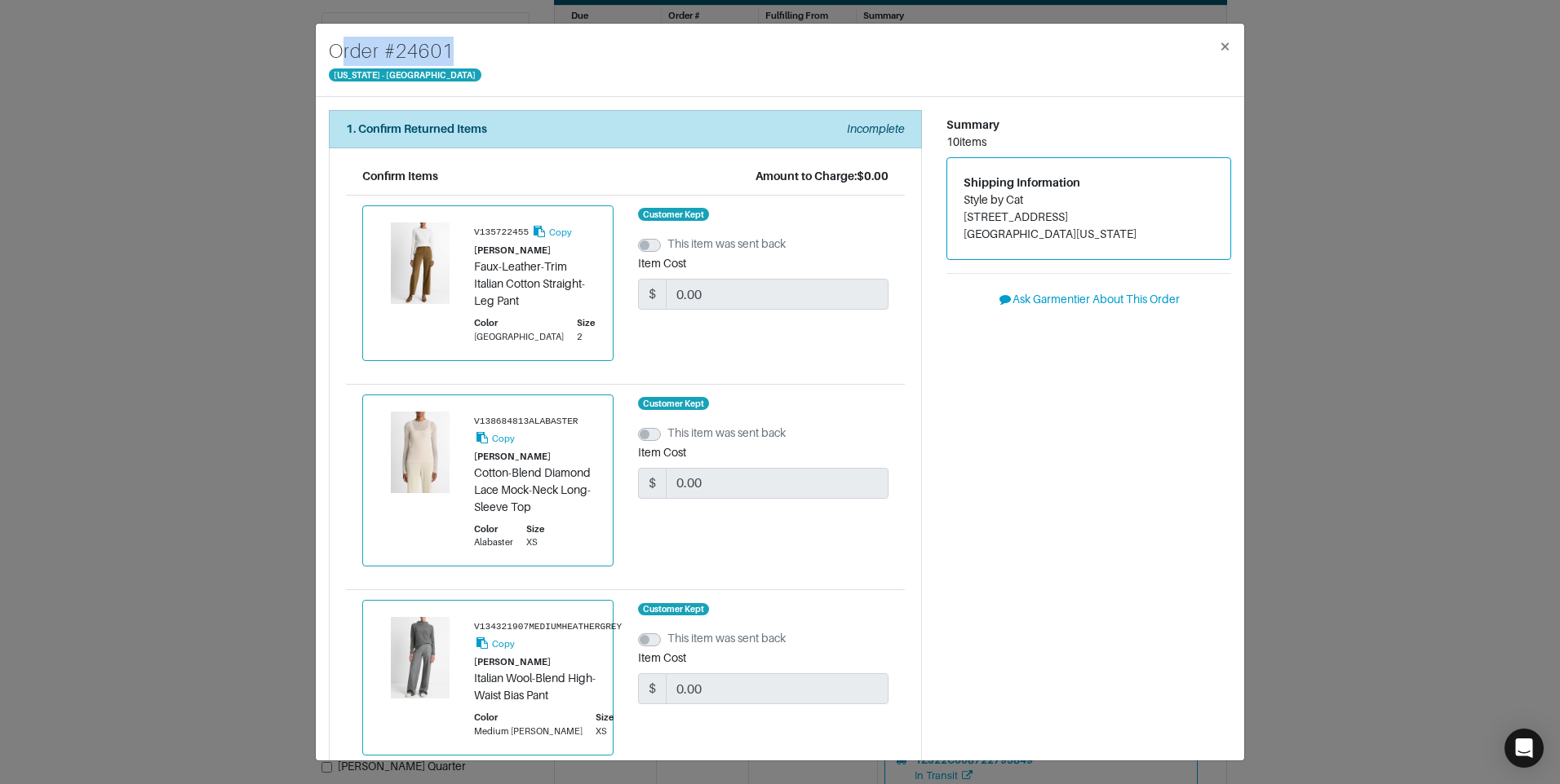
click at [430, 50] on h4 "Order # 24601" at bounding box center [404, 51] width 153 height 30
click at [429, 51] on h4 "Order # 24601" at bounding box center [404, 51] width 153 height 30
click at [381, 38] on h4 "Order # 24601" at bounding box center [404, 51] width 153 height 30
drag, startPoint x: 383, startPoint y: 45, endPoint x: 457, endPoint y: 67, distance: 77.2
click at [457, 67] on div "Order # 24601 New York - 5th Avenue ×" at bounding box center [780, 60] width 928 height 73
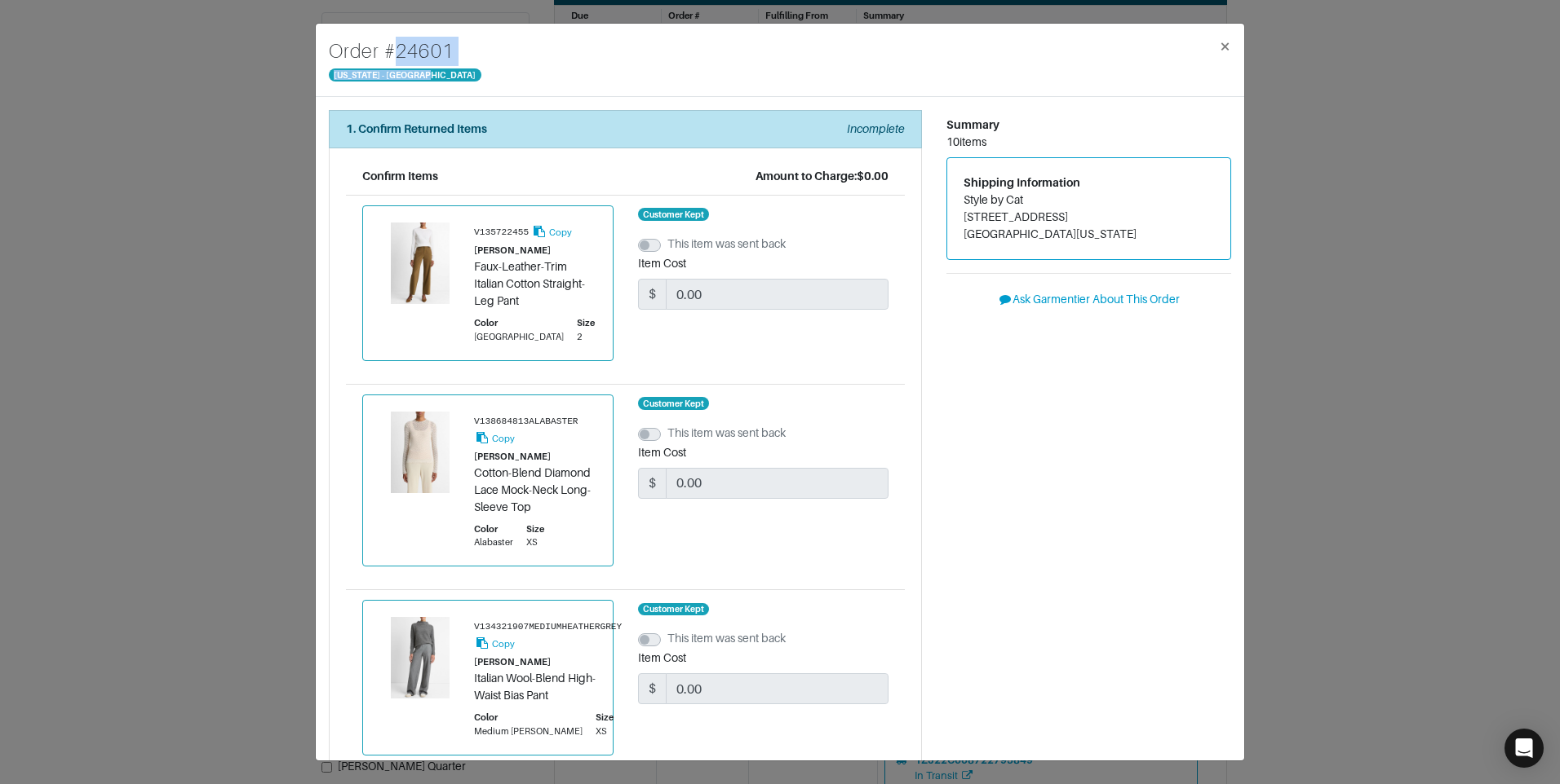
copy div "# 24601 New York - 5th Avenue"
